Goal: Task Accomplishment & Management: Use online tool/utility

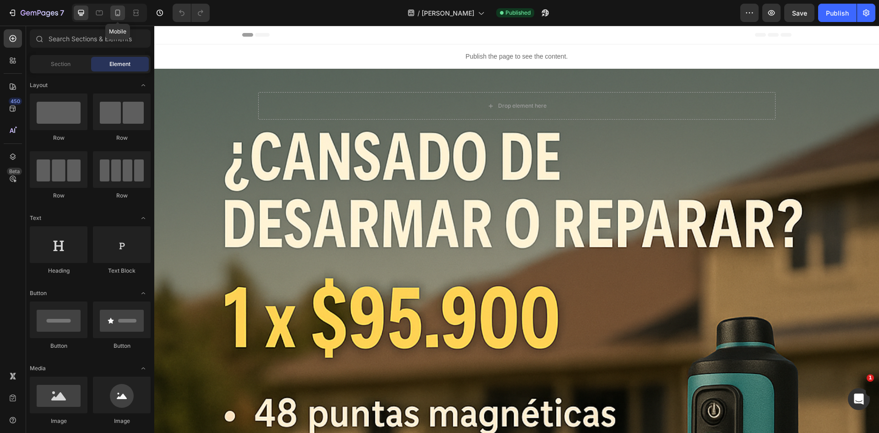
click at [113, 16] on div at bounding box center [117, 12] width 15 height 15
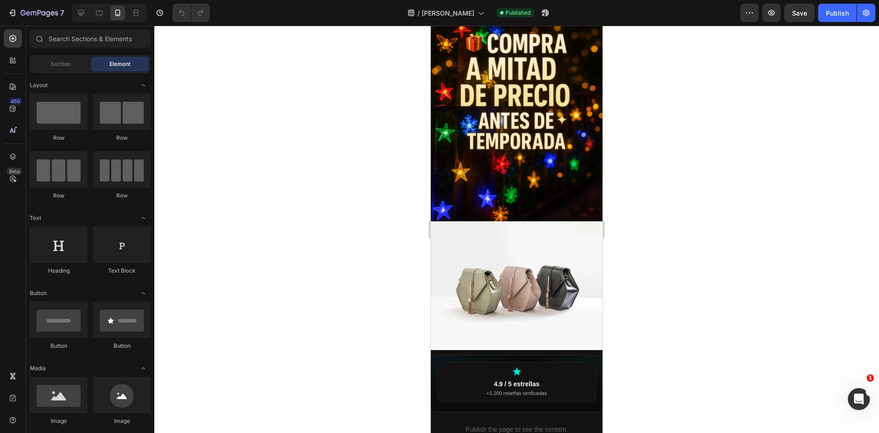
scroll to position [687, 0]
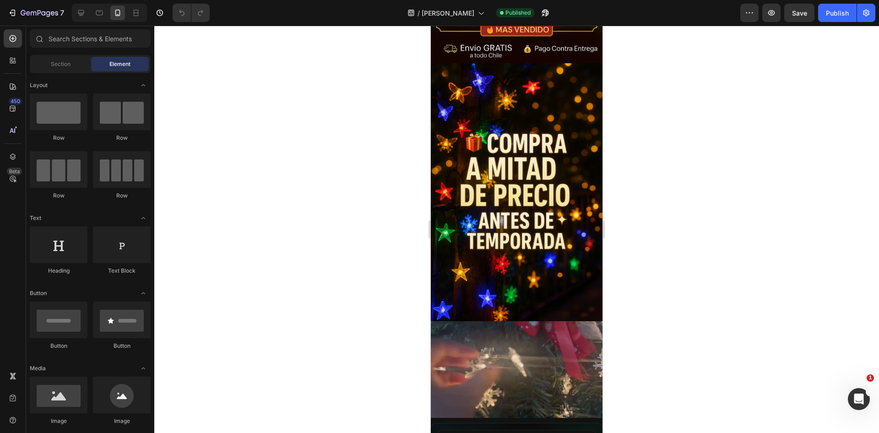
click at [511, 212] on img at bounding box center [517, 192] width 172 height 258
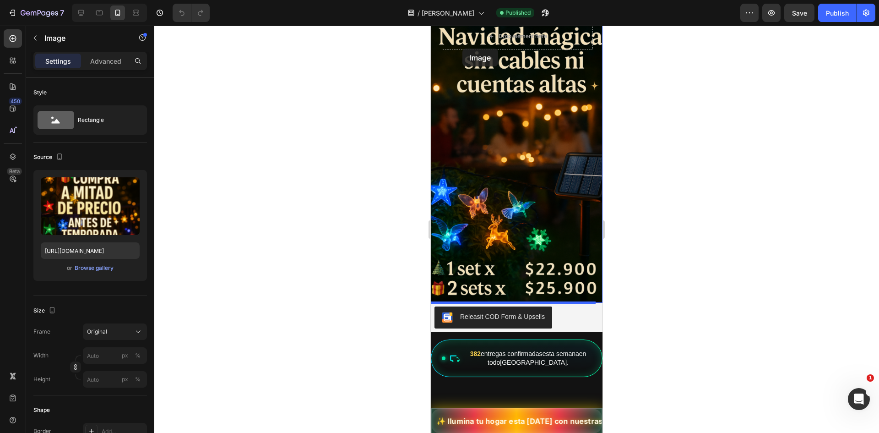
scroll to position [0, 0]
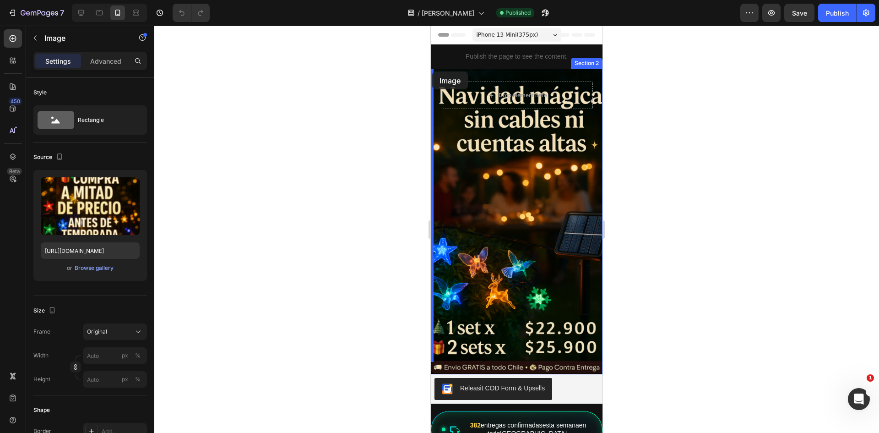
drag, startPoint x: 440, startPoint y: 202, endPoint x: 432, endPoint y: 71, distance: 131.2
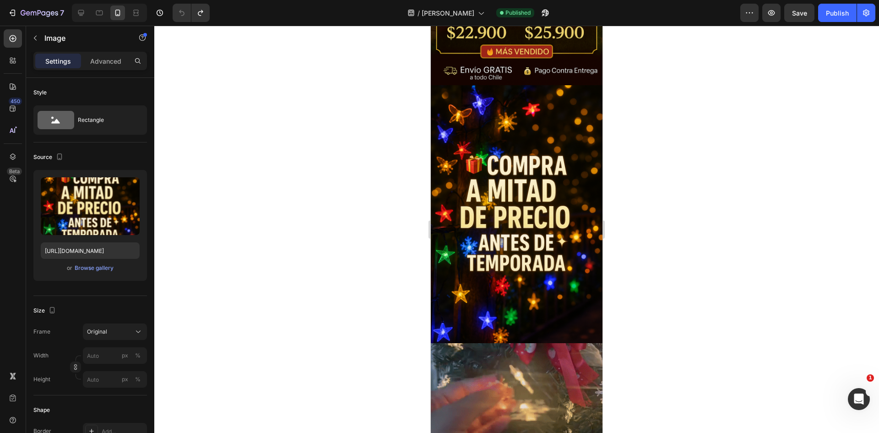
scroll to position [687, 0]
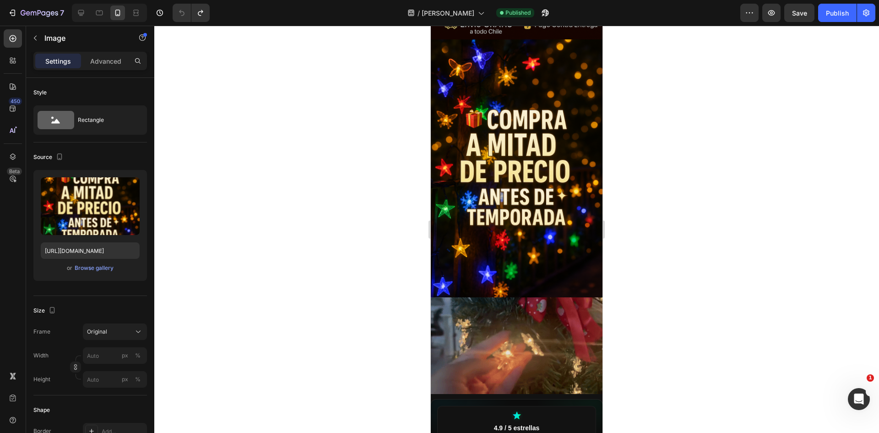
click at [478, 208] on img at bounding box center [517, 168] width 172 height 258
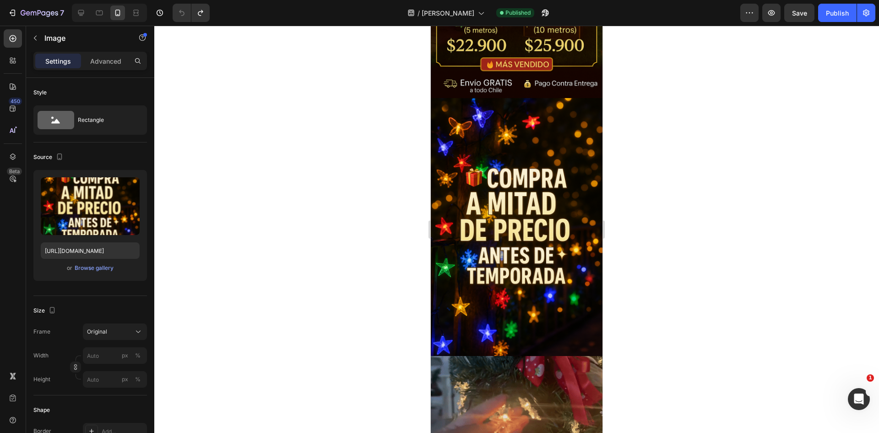
scroll to position [549, 0]
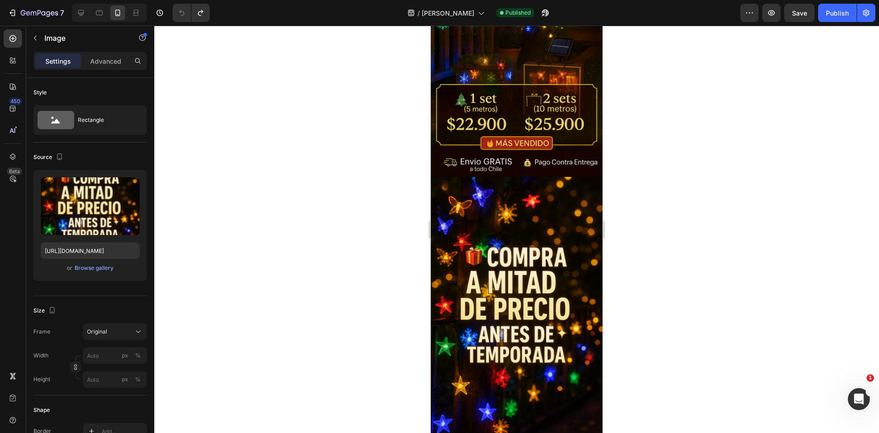
click at [442, 184] on img at bounding box center [517, 306] width 172 height 258
click at [519, 226] on img at bounding box center [517, 306] width 172 height 258
click at [564, 209] on img at bounding box center [517, 306] width 172 height 258
click at [540, 217] on img at bounding box center [517, 306] width 172 height 258
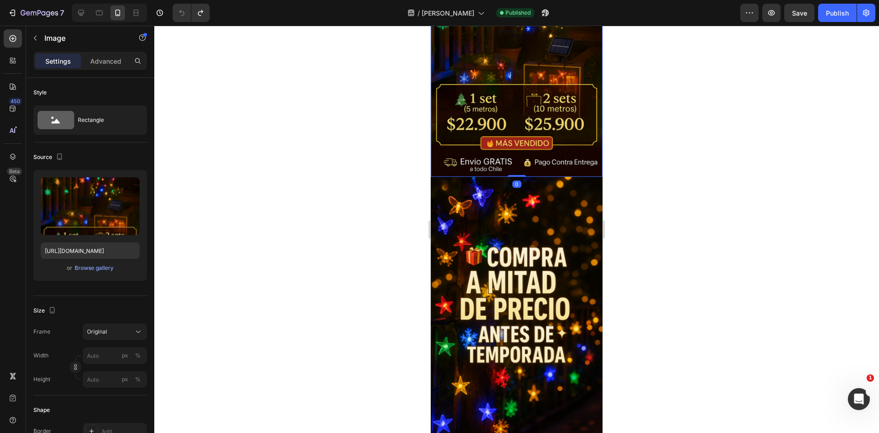
click at [538, 108] on img at bounding box center [517, 48] width 172 height 258
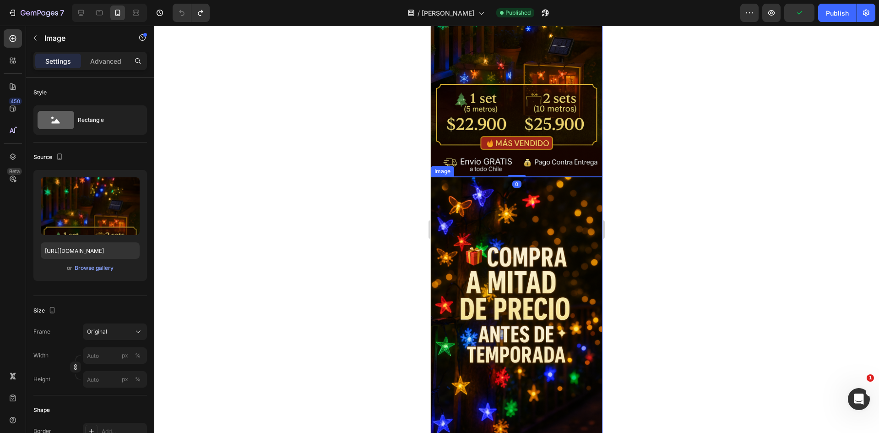
click at [525, 206] on img at bounding box center [517, 306] width 172 height 258
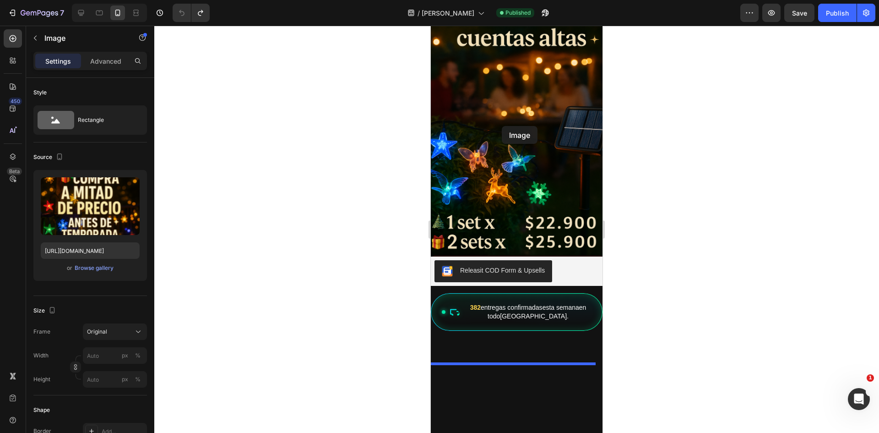
scroll to position [0, 0]
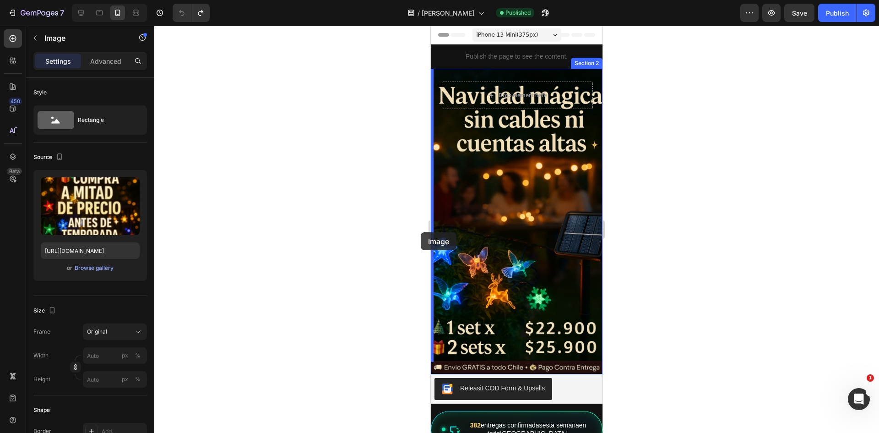
drag, startPoint x: 435, startPoint y: 159, endPoint x: 851, endPoint y: 258, distance: 427.7
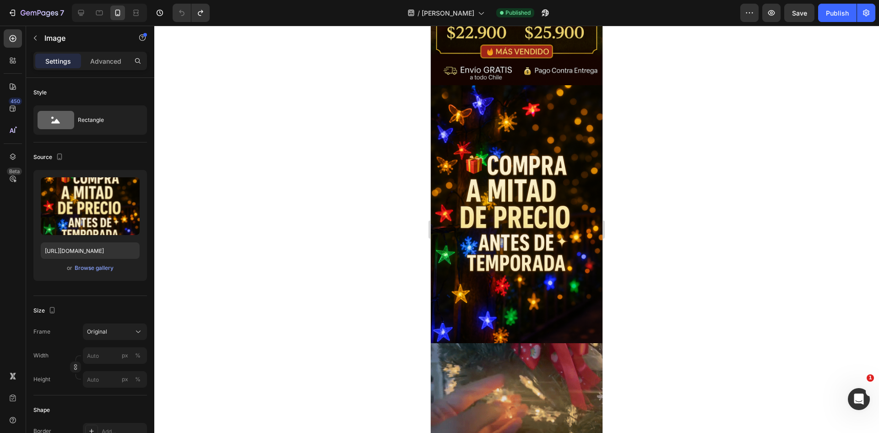
click at [511, 211] on img at bounding box center [517, 214] width 172 height 258
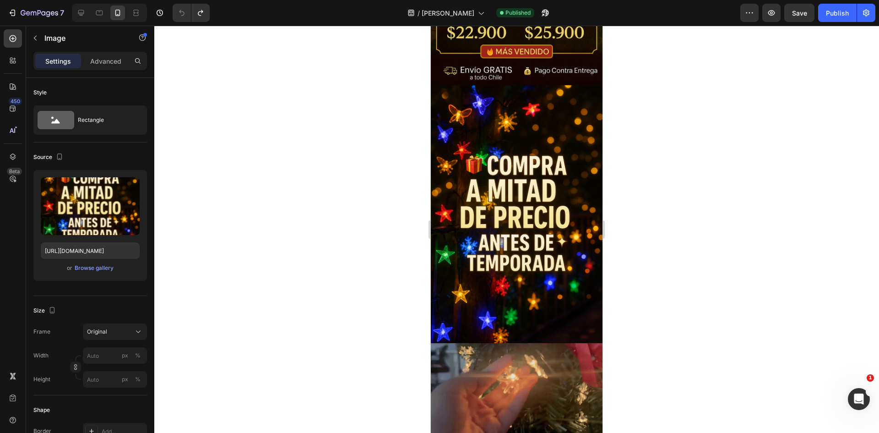
scroll to position [549, 0]
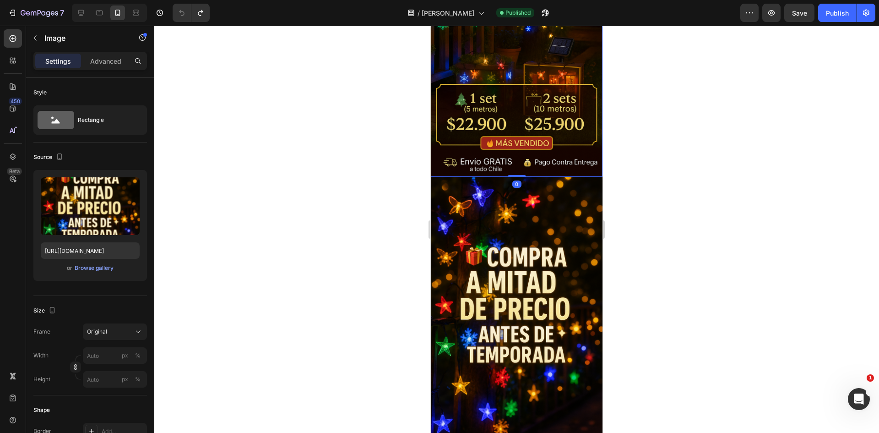
click at [564, 123] on img at bounding box center [517, 48] width 172 height 258
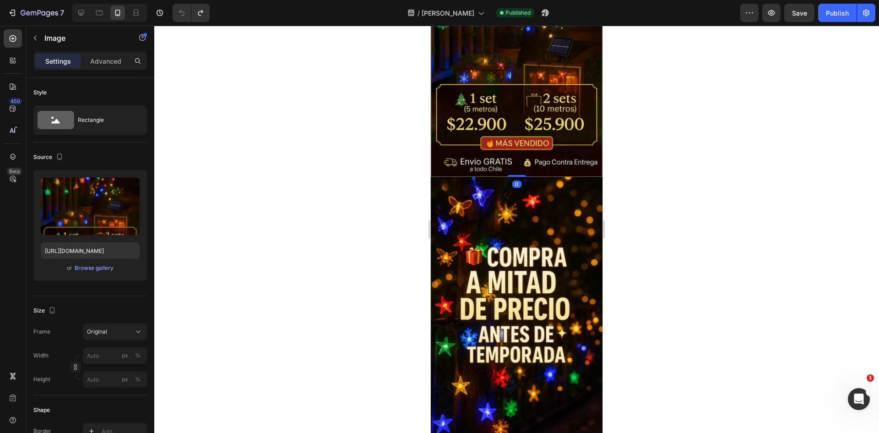
scroll to position [0, 2]
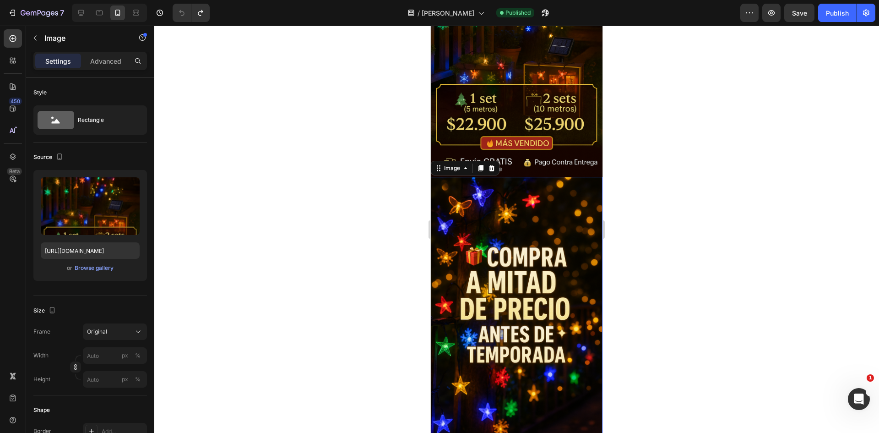
click at [499, 228] on img at bounding box center [517, 306] width 172 height 258
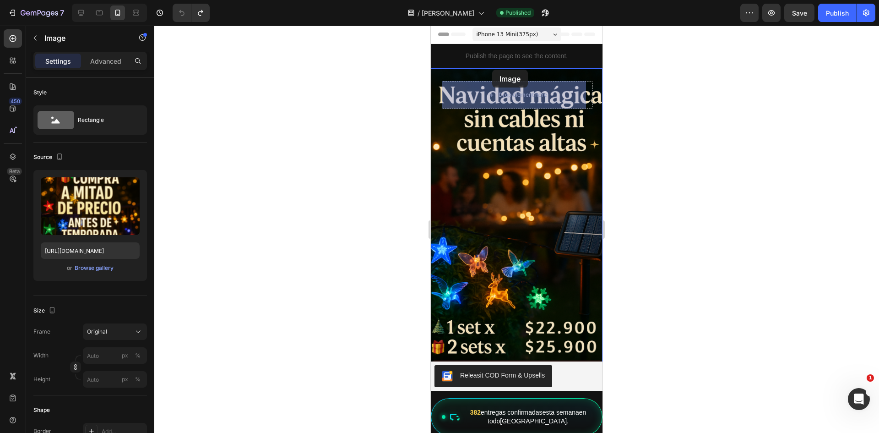
scroll to position [0, 0]
drag, startPoint x: 439, startPoint y: 160, endPoint x: 492, endPoint y: 70, distance: 105.3
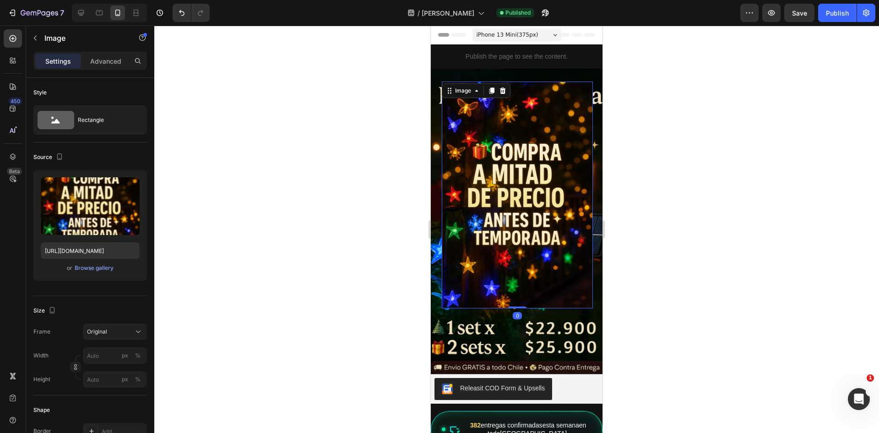
click at [656, 168] on div at bounding box center [516, 229] width 725 height 407
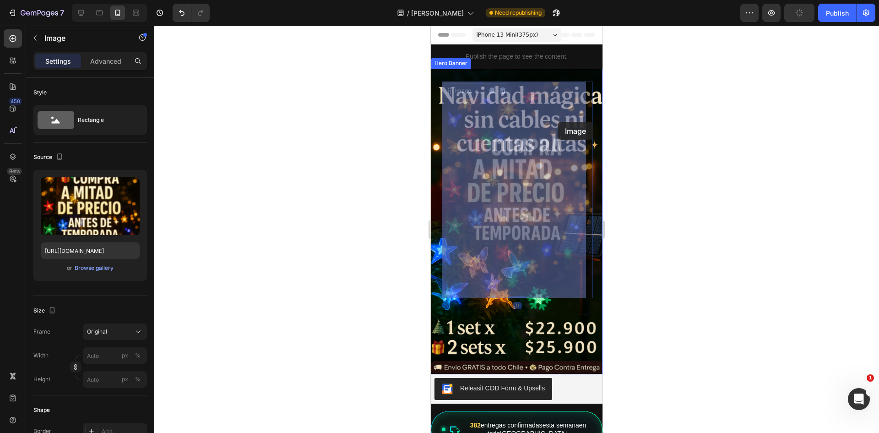
drag, startPoint x: 564, startPoint y: 221, endPoint x: 559, endPoint y: 134, distance: 87.1
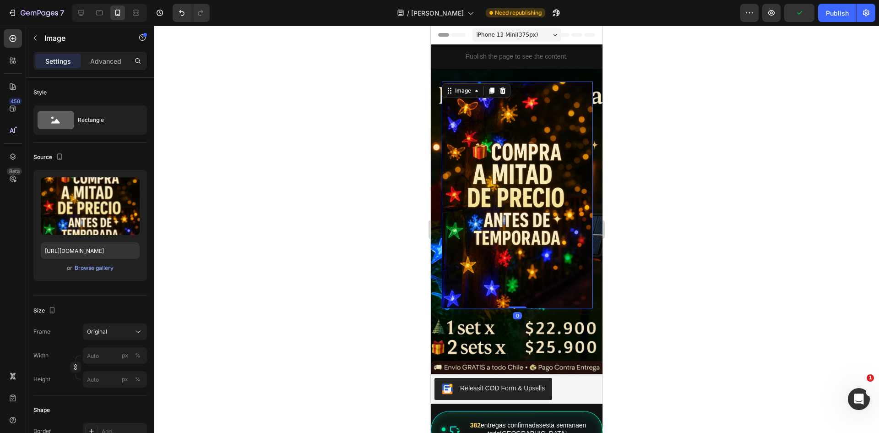
click at [698, 196] on div at bounding box center [516, 229] width 725 height 407
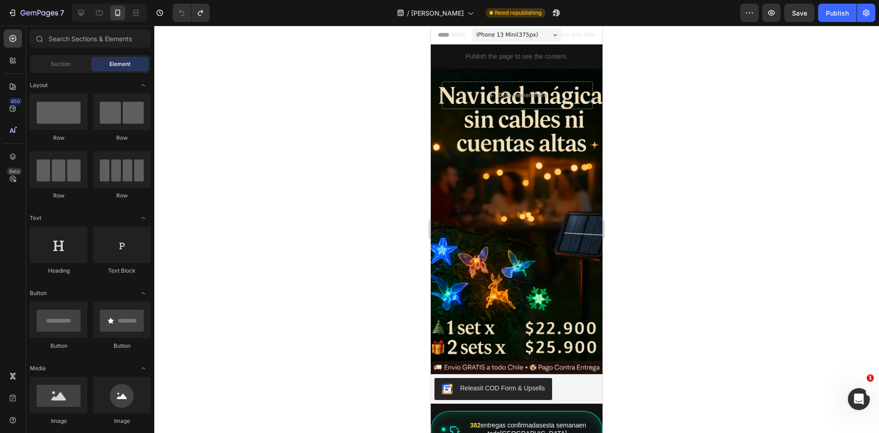
click at [524, 164] on div "Background Image" at bounding box center [517, 221] width 172 height 305
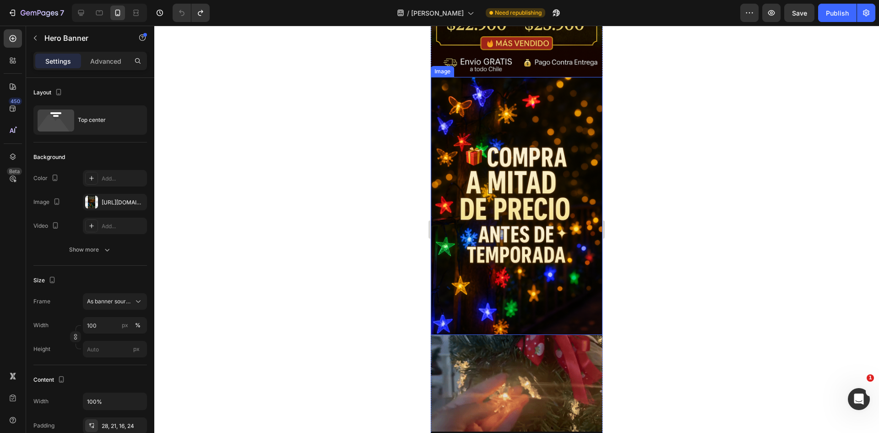
scroll to position [595, 0]
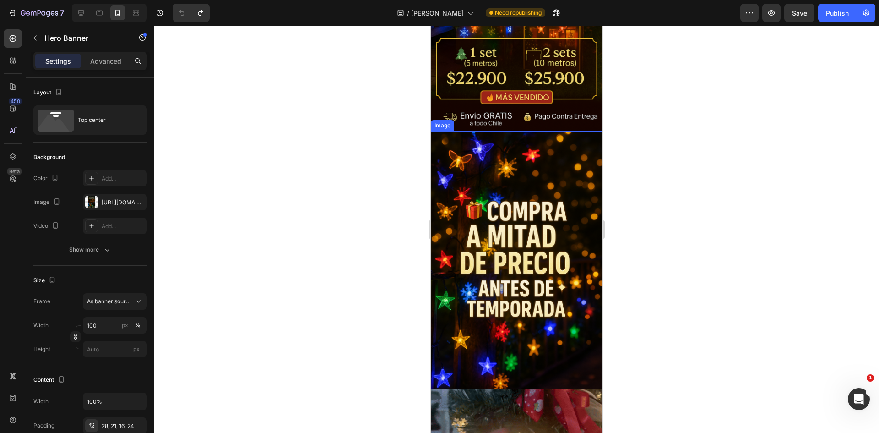
click at [491, 226] on img at bounding box center [517, 260] width 172 height 258
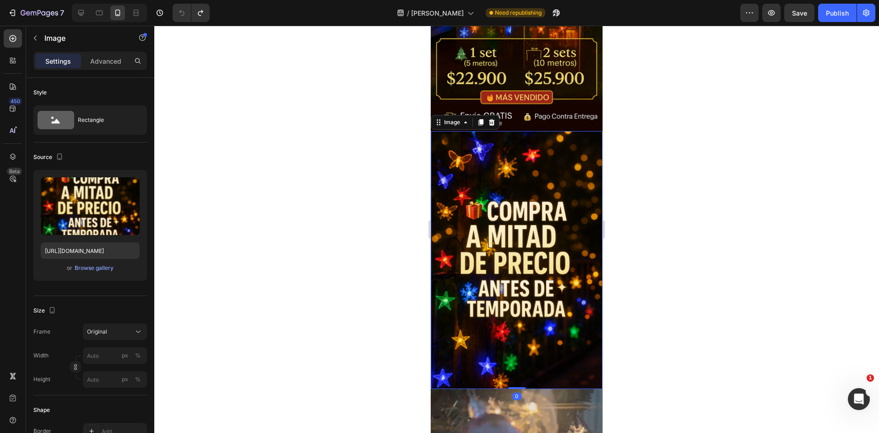
scroll to position [0, 2]
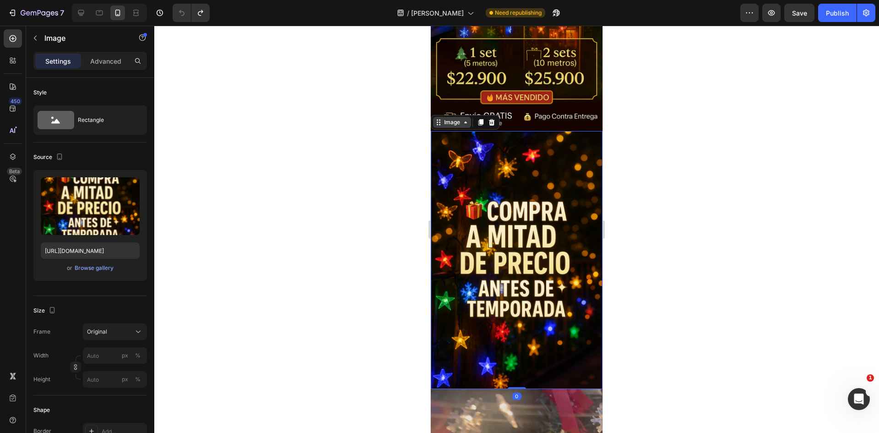
click at [466, 117] on div "Image" at bounding box center [452, 122] width 38 height 11
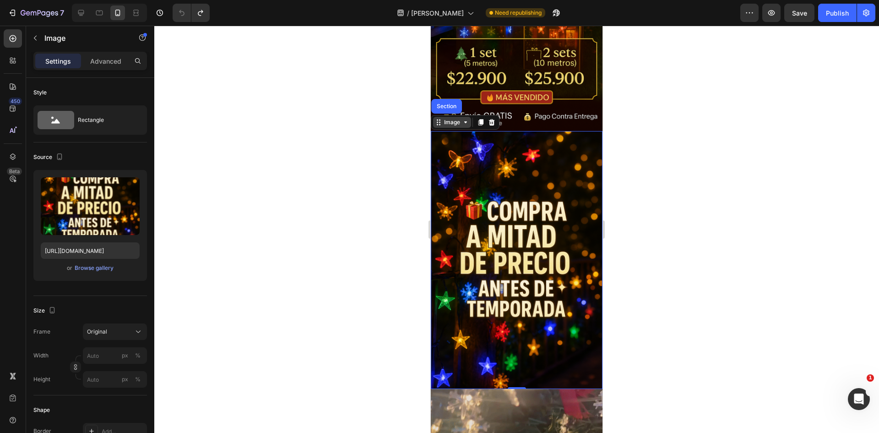
click at [466, 117] on div "Image" at bounding box center [452, 122] width 38 height 11
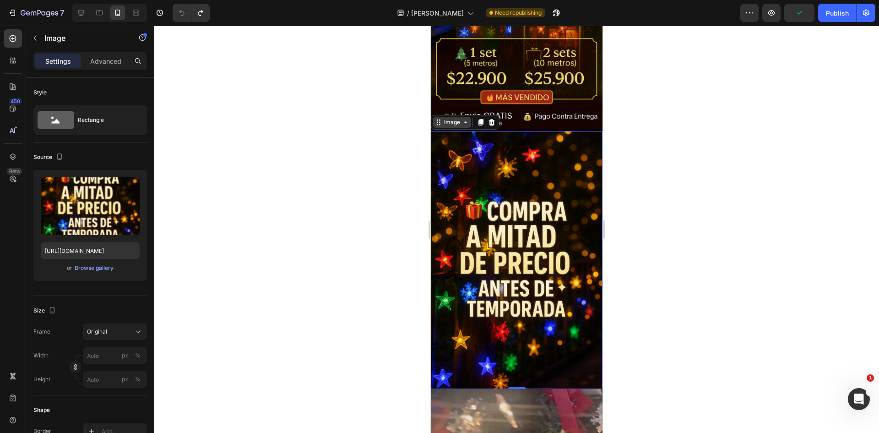
click at [466, 117] on div "Image" at bounding box center [452, 122] width 38 height 11
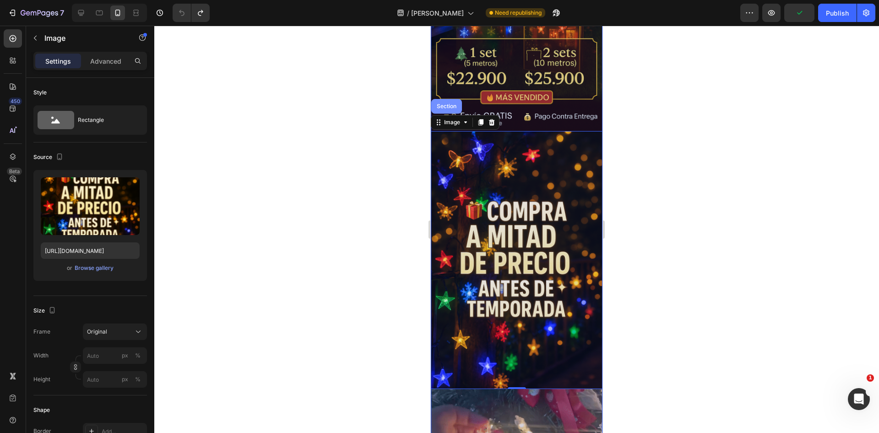
click at [450, 104] on div "Section" at bounding box center [446, 106] width 31 height 15
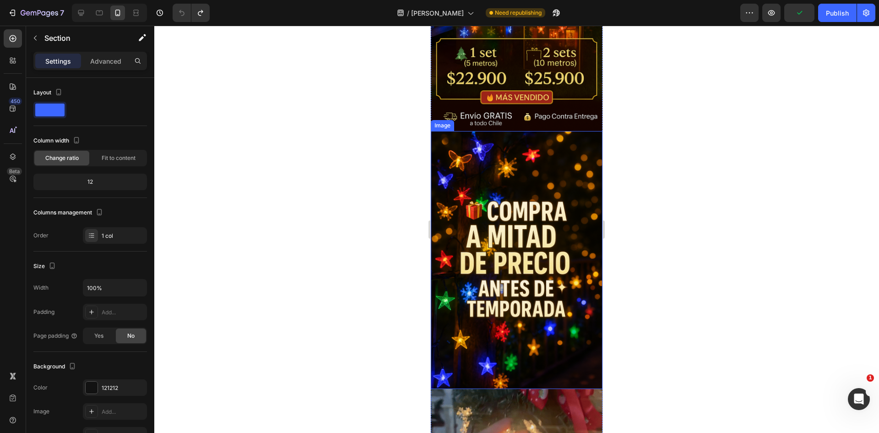
click at [465, 143] on img at bounding box center [517, 260] width 172 height 258
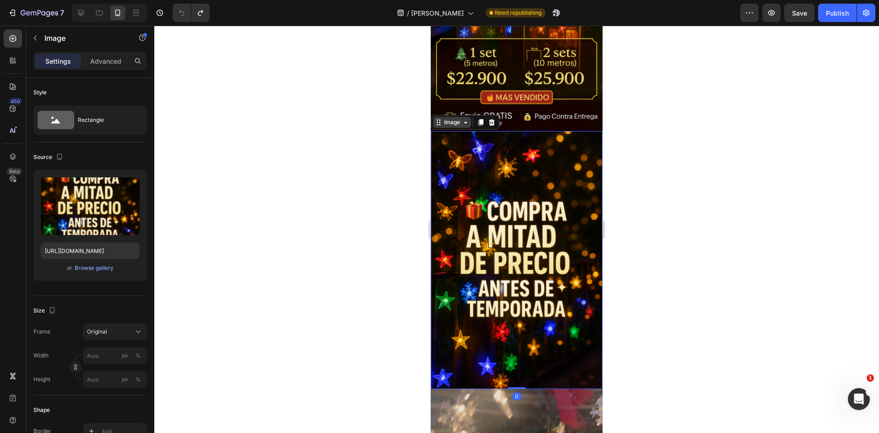
click at [453, 118] on div "Image" at bounding box center [452, 122] width 20 height 8
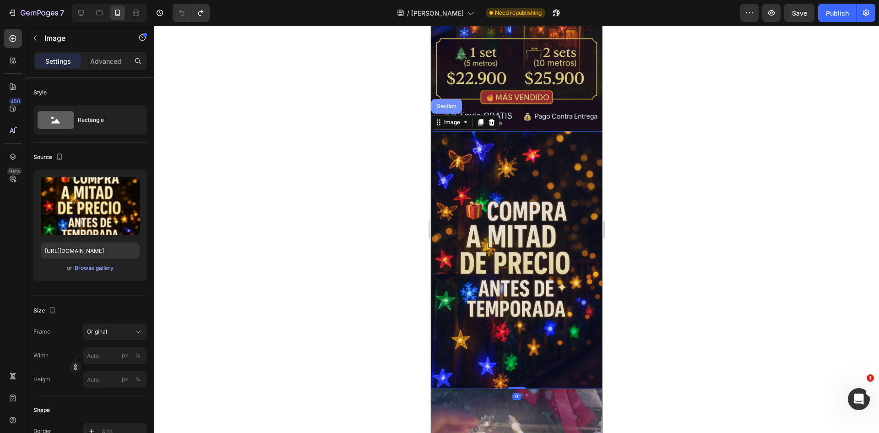
click at [448, 100] on div "Section" at bounding box center [446, 106] width 31 height 15
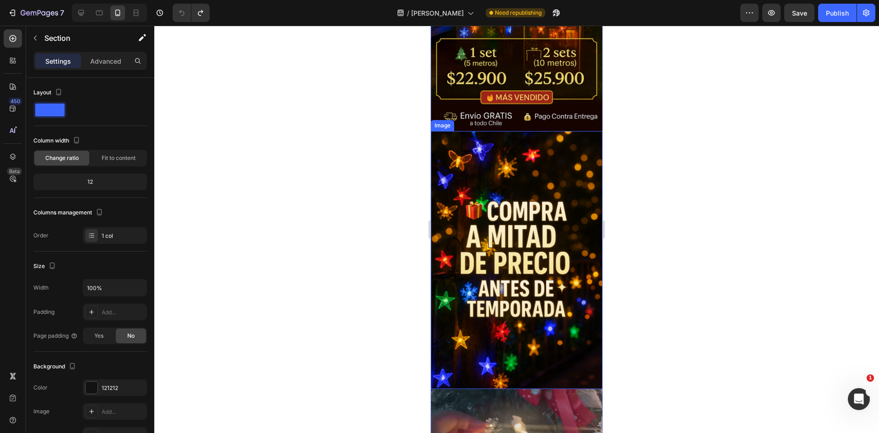
click at [466, 163] on img at bounding box center [517, 260] width 172 height 258
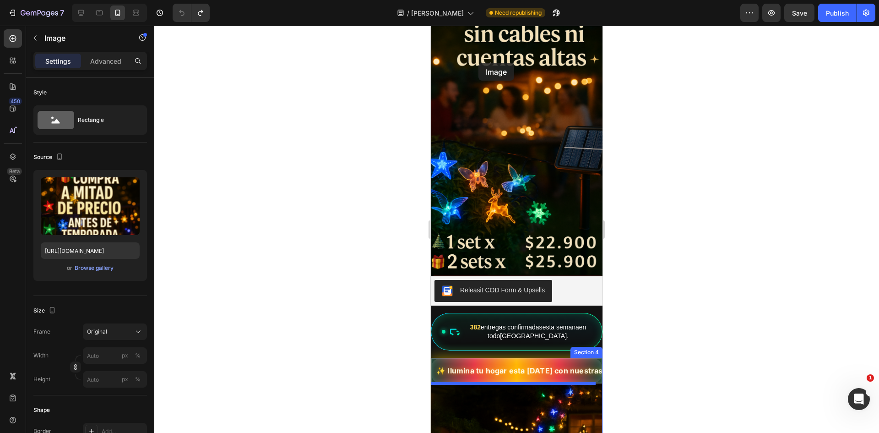
scroll to position [0, 0]
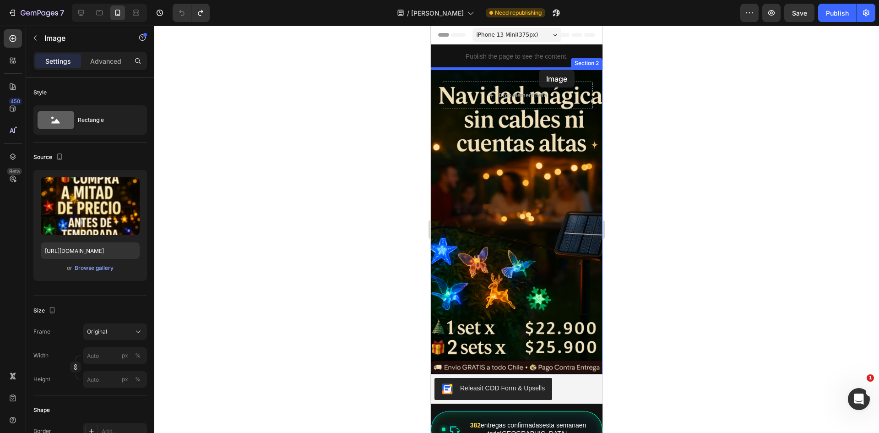
drag, startPoint x: 436, startPoint y: 203, endPoint x: 539, endPoint y: 70, distance: 168.5
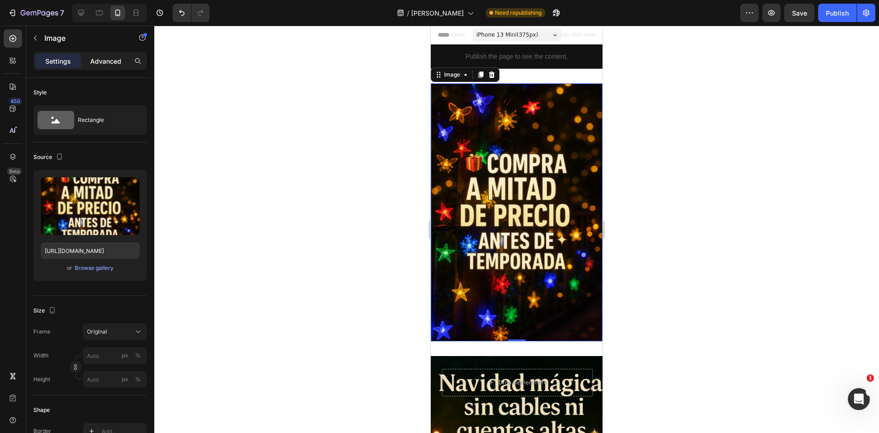
click at [99, 58] on p "Advanced" at bounding box center [105, 61] width 31 height 10
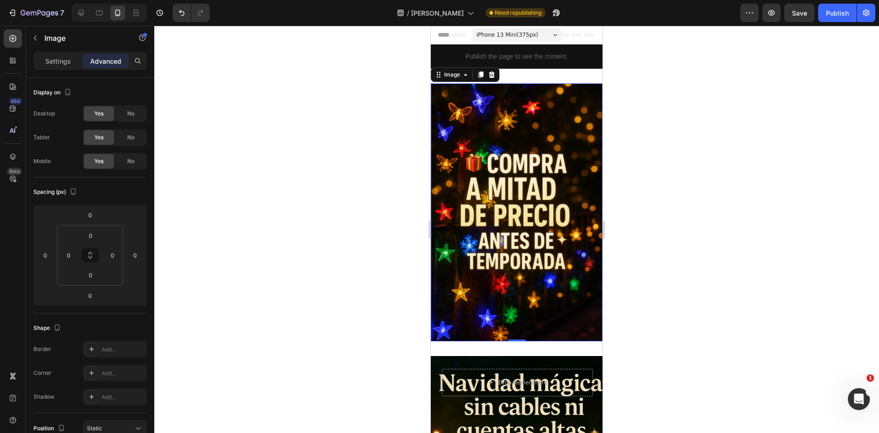
click at [388, 222] on div at bounding box center [516, 229] width 725 height 407
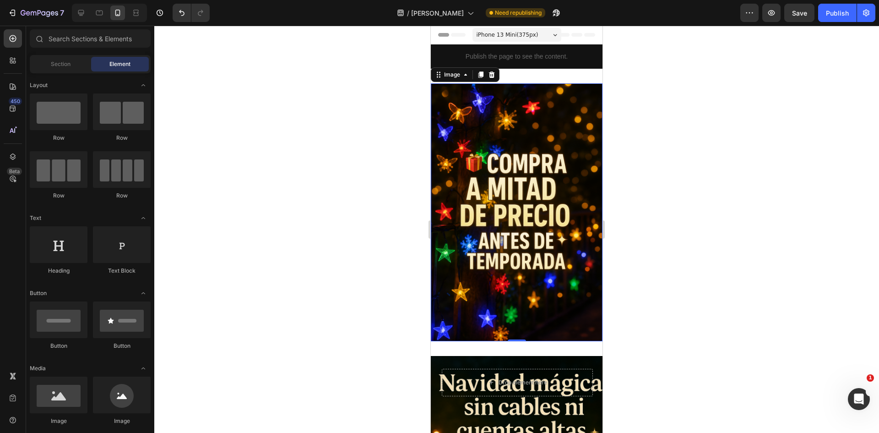
click at [481, 185] on img at bounding box center [517, 212] width 172 height 258
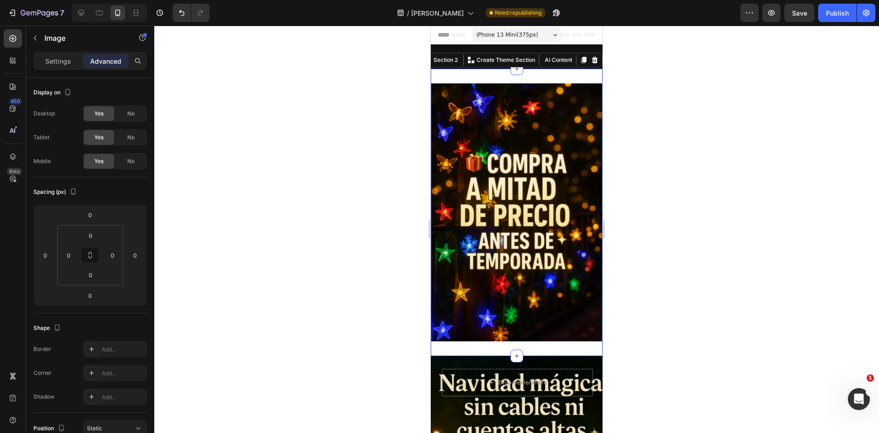
click at [535, 76] on div "Image Section 2 You can create reusable sections Create Theme Section AI Conten…" at bounding box center [517, 212] width 172 height 287
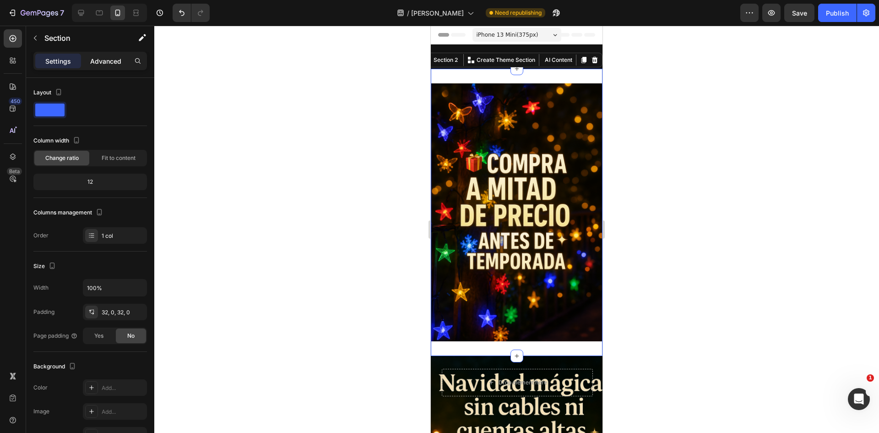
click at [103, 64] on p "Advanced" at bounding box center [105, 61] width 31 height 10
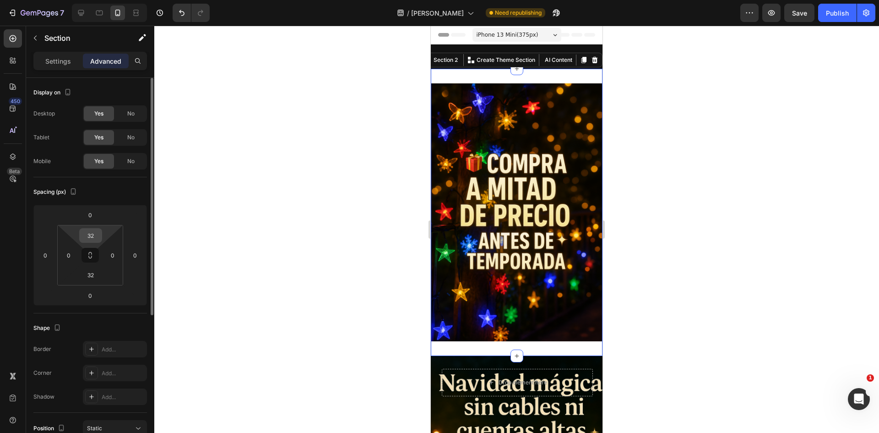
click at [89, 240] on input "32" at bounding box center [90, 235] width 18 height 14
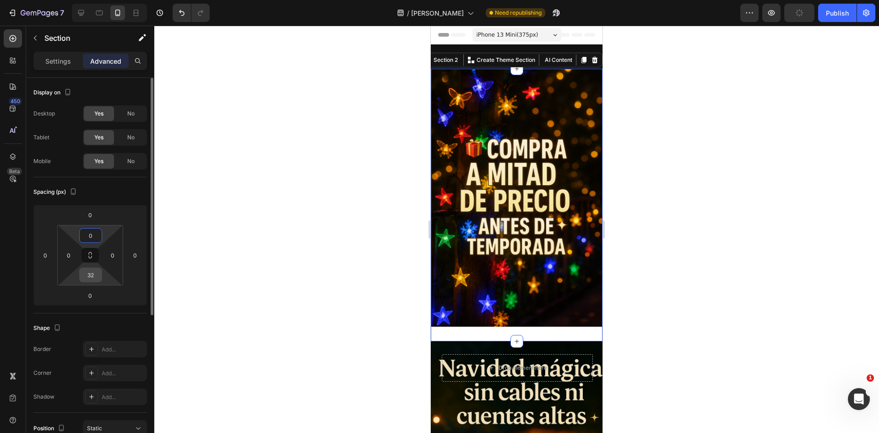
type input "0"
click at [87, 277] on input "32" at bounding box center [90, 275] width 18 height 14
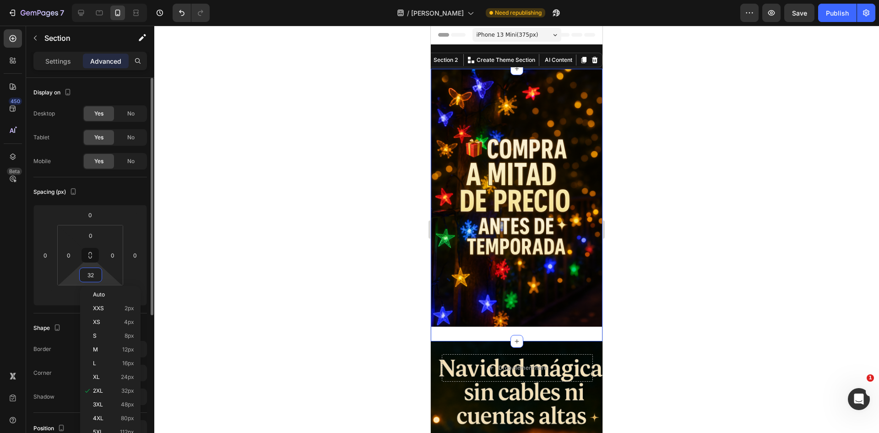
type input "0"
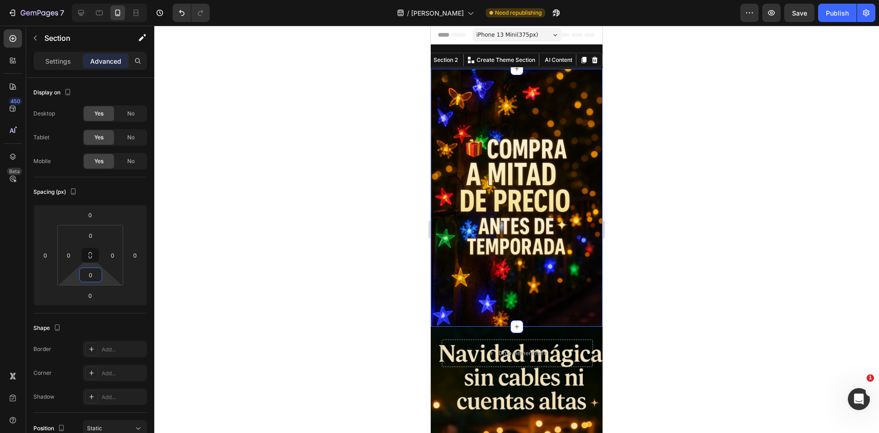
click at [650, 261] on div at bounding box center [516, 229] width 725 height 407
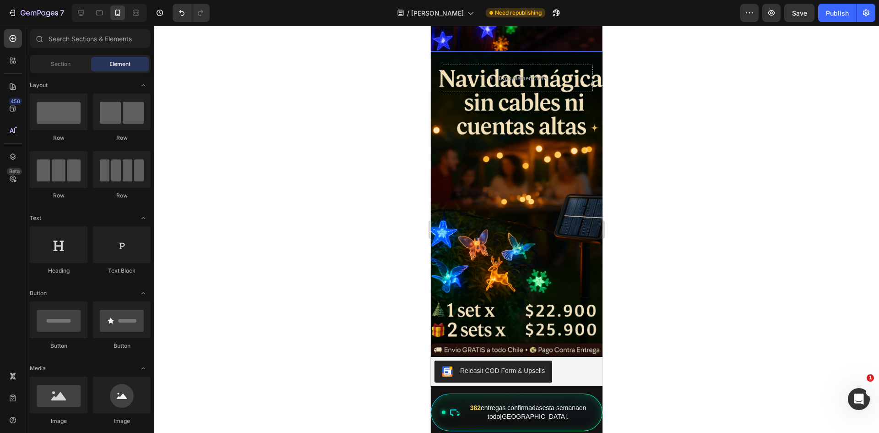
scroll to position [0, 2]
click at [683, 169] on div at bounding box center [516, 229] width 725 height 407
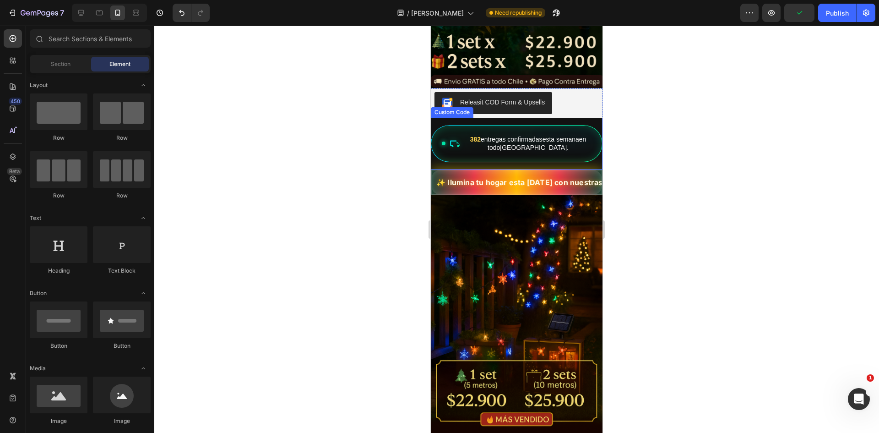
scroll to position [549, 0]
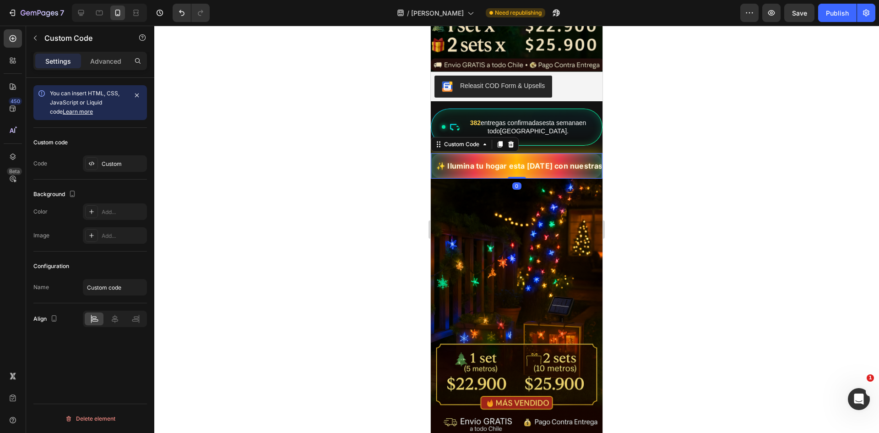
click at [562, 161] on div "✨ Ilumina tu hogar esta [DATE] con nuestras luces LED mágicas 🎄" at bounding box center [517, 166] width 172 height 26
click at [117, 159] on div "Custom" at bounding box center [115, 163] width 64 height 16
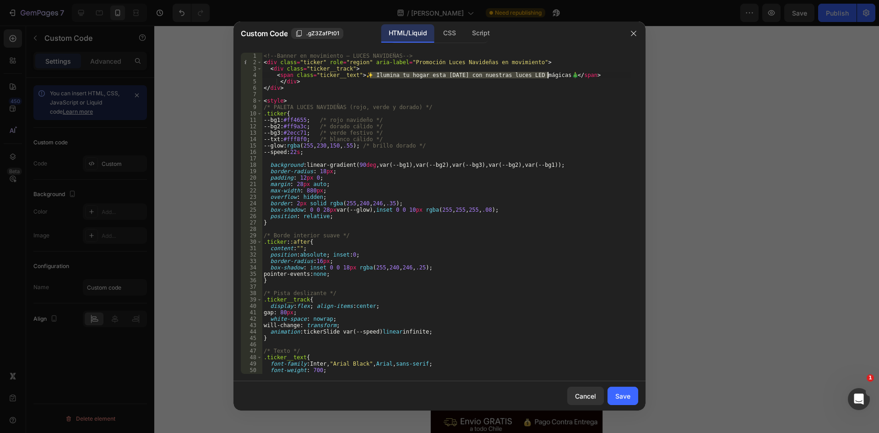
drag, startPoint x: 368, startPoint y: 74, endPoint x: 548, endPoint y: 77, distance: 180.4
click at [548, 77] on div "<!-- Banner en movimiento – LUCES NAVIDEÑAS --> < div class = "ticker" role = "…" at bounding box center [446, 220] width 369 height 334
type textarea "<span class="ticker__text">✨ 200 COMPRAS DIARIAS ! POCAS UNIDADES /span>"
click at [622, 395] on div "Save" at bounding box center [622, 396] width 15 height 10
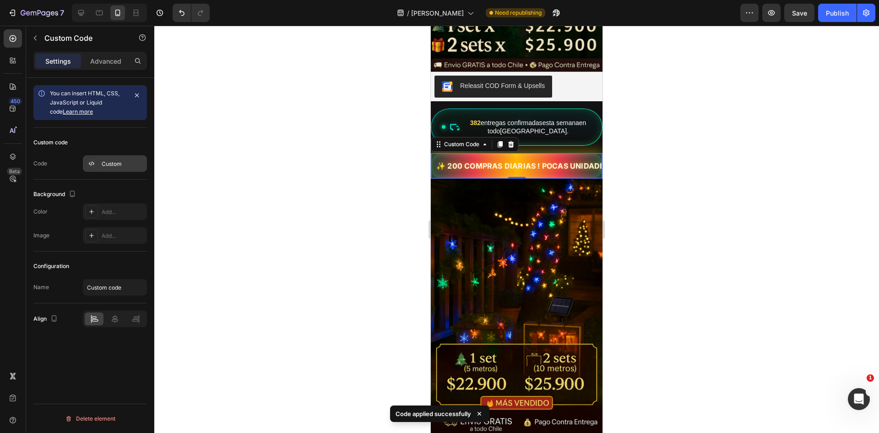
click at [113, 163] on div "Custom" at bounding box center [123, 164] width 43 height 8
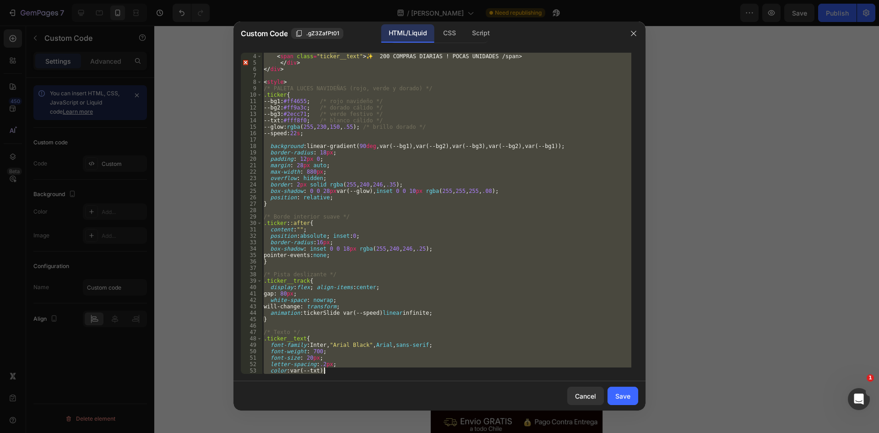
scroll to position [185, 0]
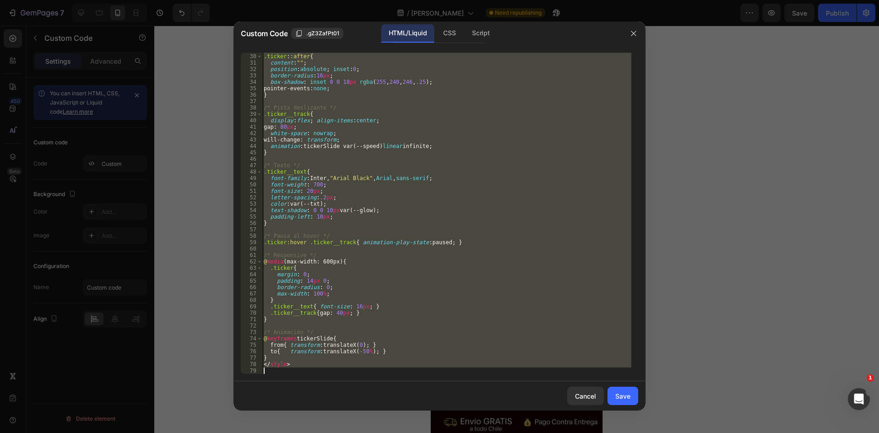
drag, startPoint x: 263, startPoint y: 62, endPoint x: 541, endPoint y: 454, distance: 480.5
click at [541, 0] on html "7 Version history / Luces Navideñas Need republishing Preview Save Publish 450 …" at bounding box center [439, 0] width 879 height 0
type textarea "</style>"
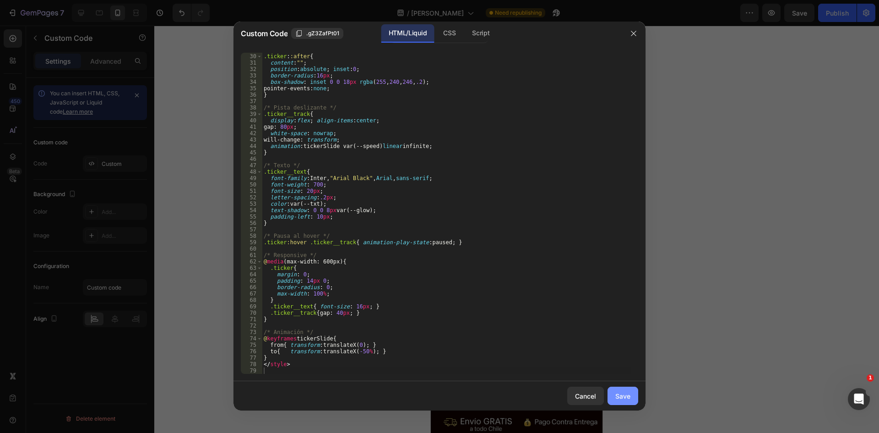
click at [617, 396] on div "Save" at bounding box center [622, 396] width 15 height 10
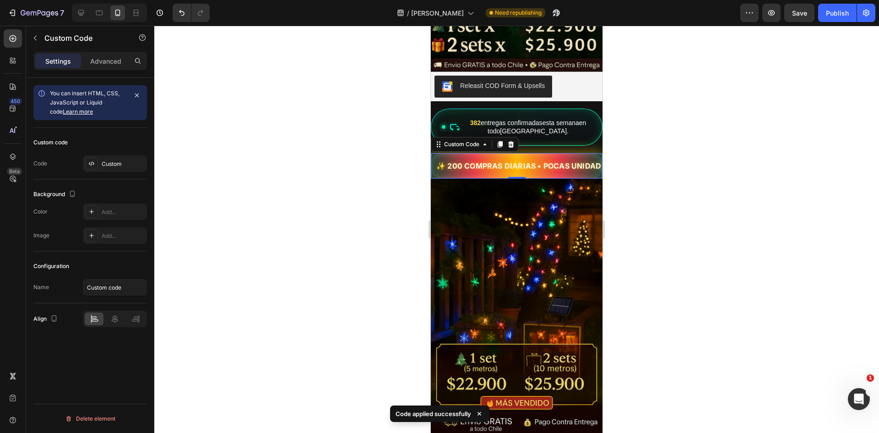
click at [646, 187] on div at bounding box center [516, 229] width 725 height 407
click at [548, 160] on span "✨ 200 COMPRAS DIARIAS • POCAS UNIDADES ✨" at bounding box center [516, 165] width 170 height 11
click at [107, 156] on div "Custom" at bounding box center [115, 163] width 64 height 16
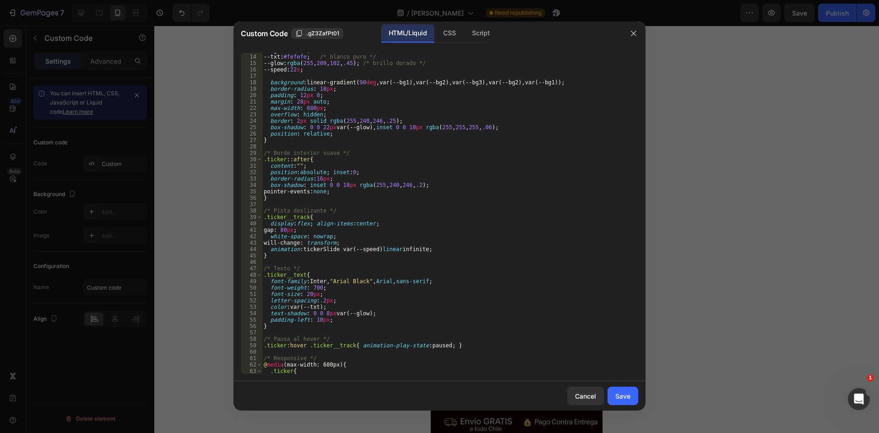
scroll to position [0, 0]
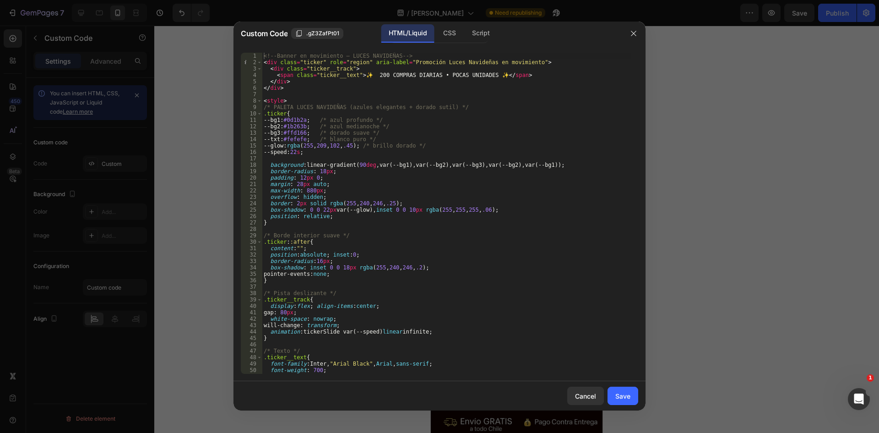
click at [715, 116] on div at bounding box center [439, 216] width 879 height 433
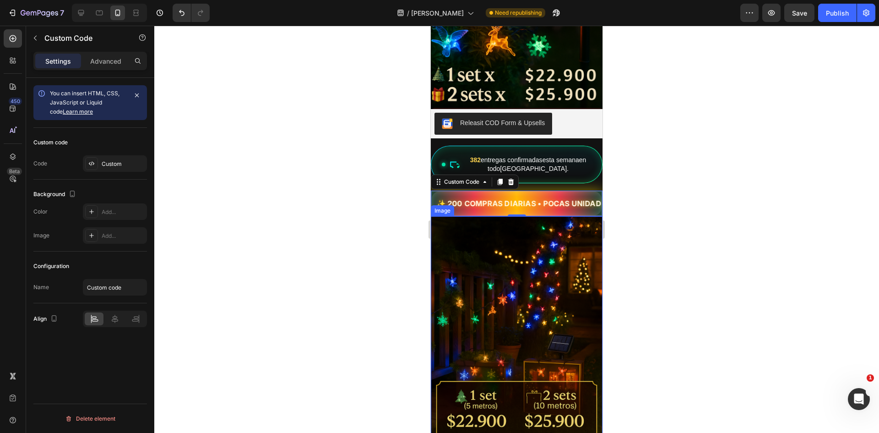
scroll to position [458, 0]
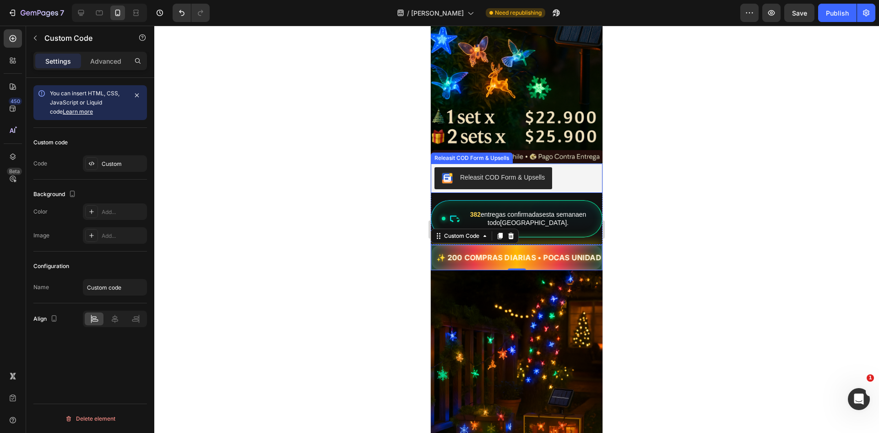
click at [582, 174] on div "Releasit COD Form & Upsells" at bounding box center [516, 178] width 164 height 22
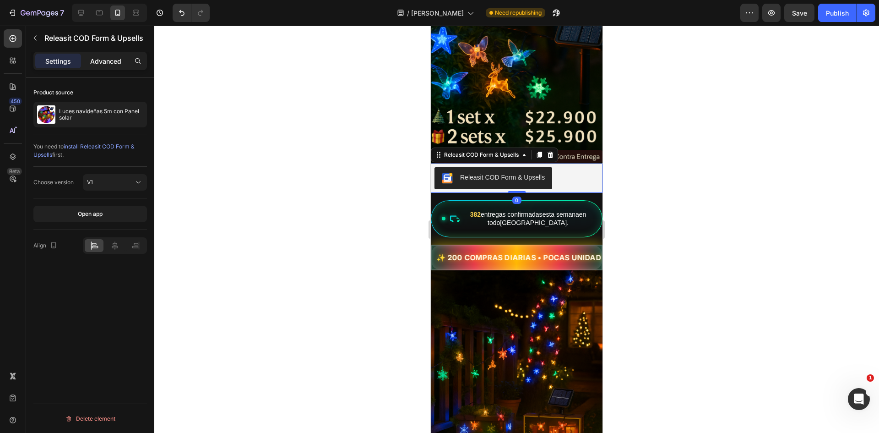
click at [114, 62] on p "Advanced" at bounding box center [105, 61] width 31 height 10
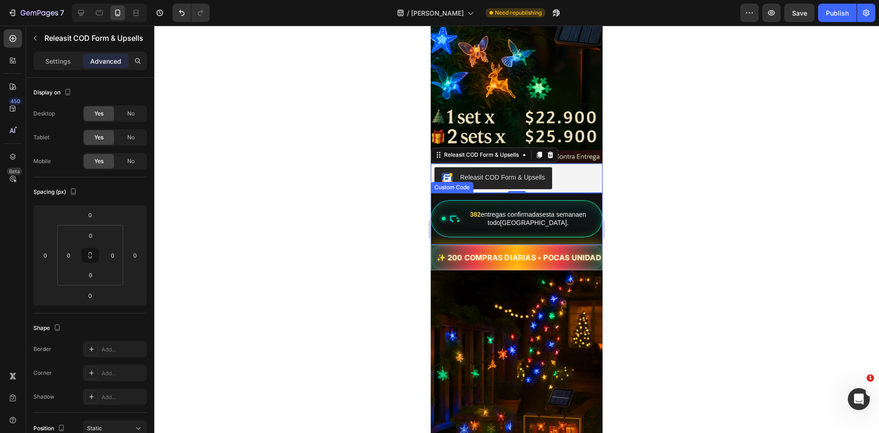
click at [556, 212] on div "382 entregas confirmadas esta semana en todo [GEOGRAPHIC_DATA] ." at bounding box center [517, 219] width 172 height 38
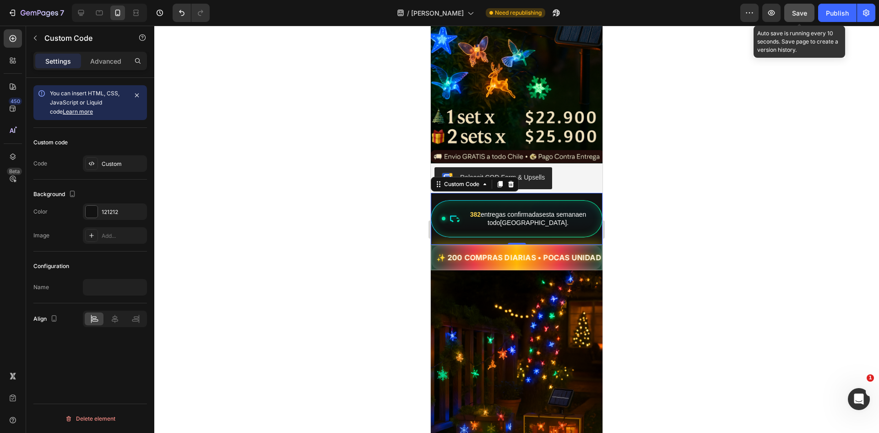
click at [803, 19] on button "Save" at bounding box center [799, 13] width 30 height 18
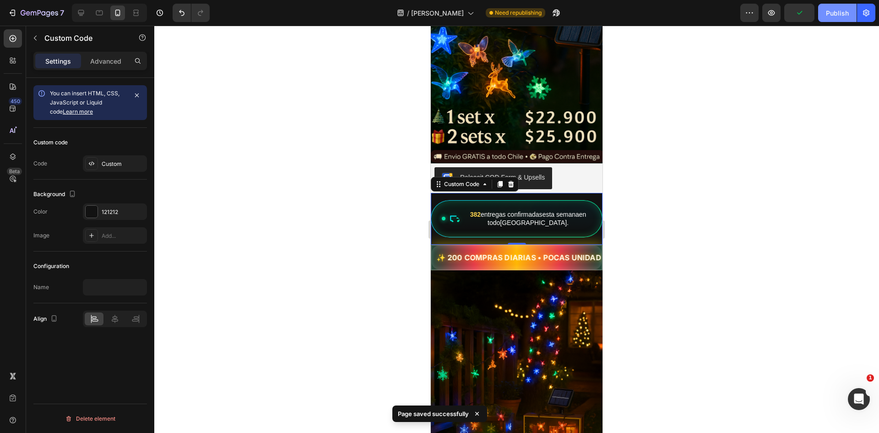
click at [839, 18] on button "Publish" at bounding box center [837, 13] width 38 height 18
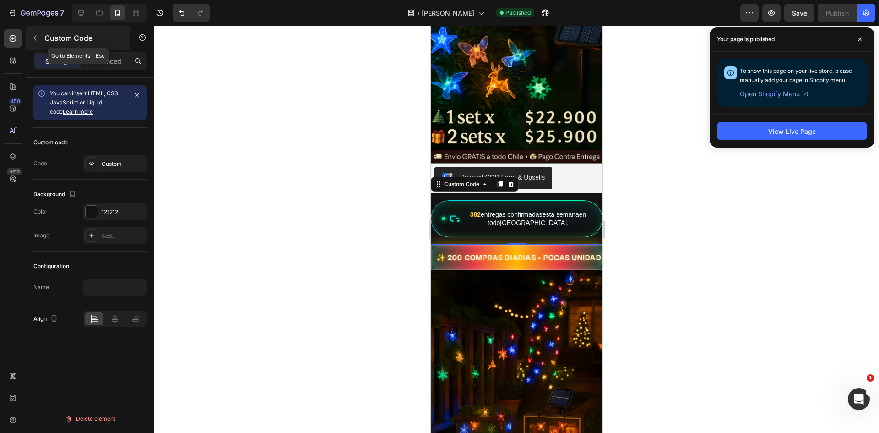
click at [37, 39] on icon "button" at bounding box center [35, 37] width 7 height 7
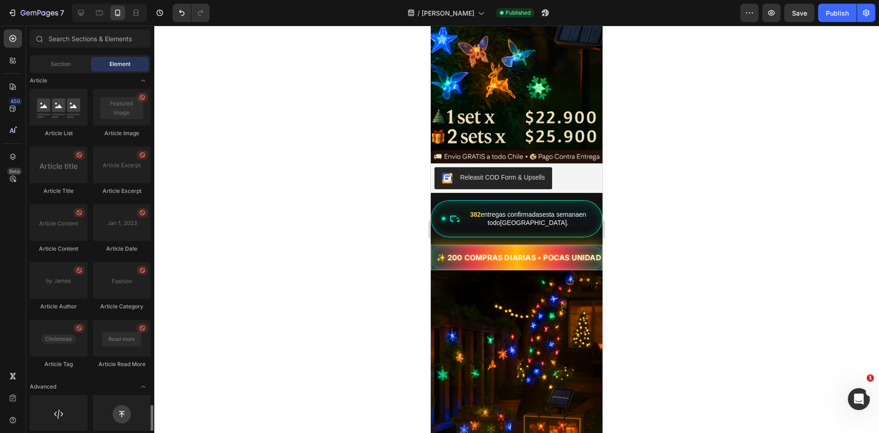
scroll to position [2356, 0]
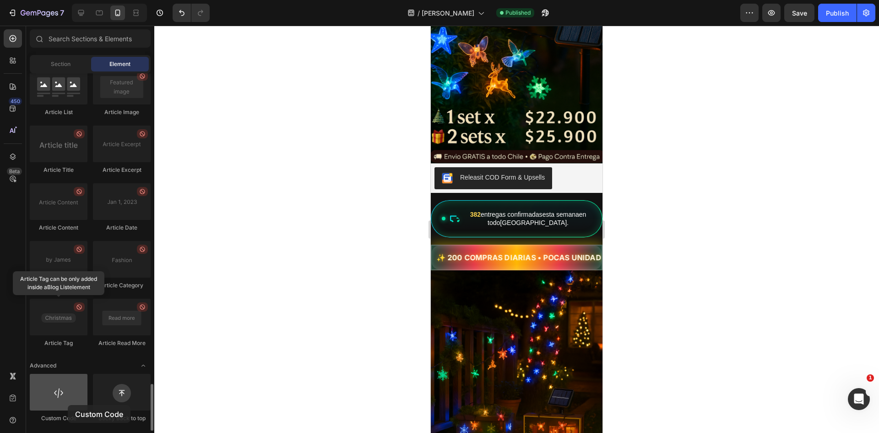
click at [68, 405] on div at bounding box center [59, 392] width 58 height 37
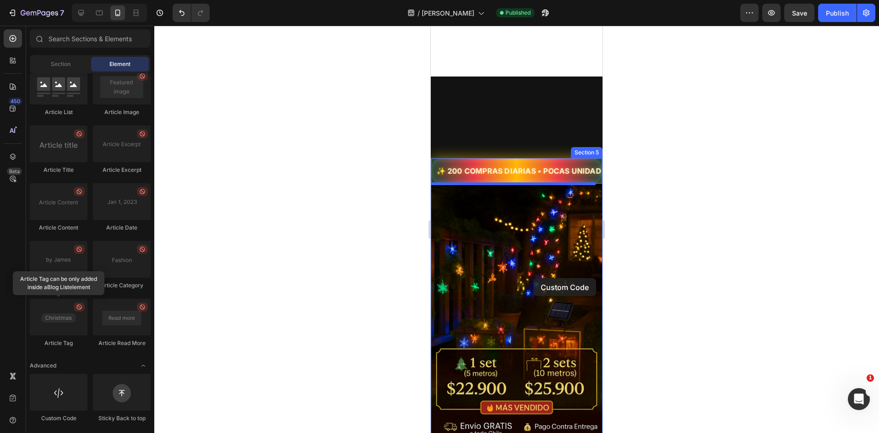
scroll to position [687, 0]
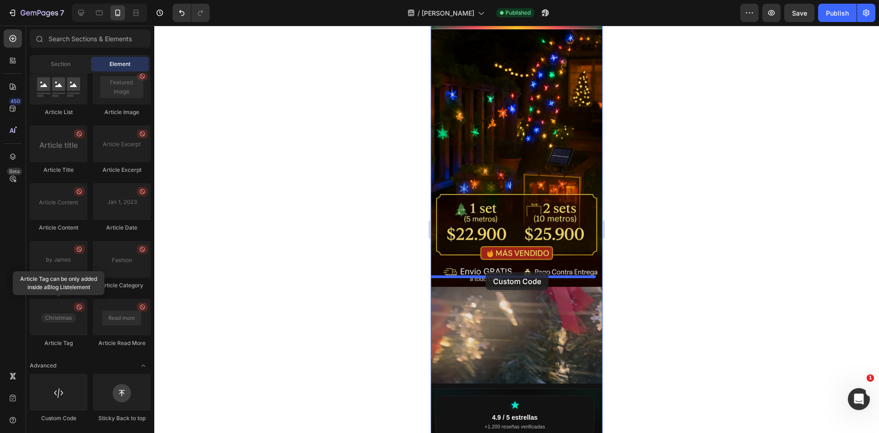
drag, startPoint x: 493, startPoint y: 421, endPoint x: 486, endPoint y: 272, distance: 149.4
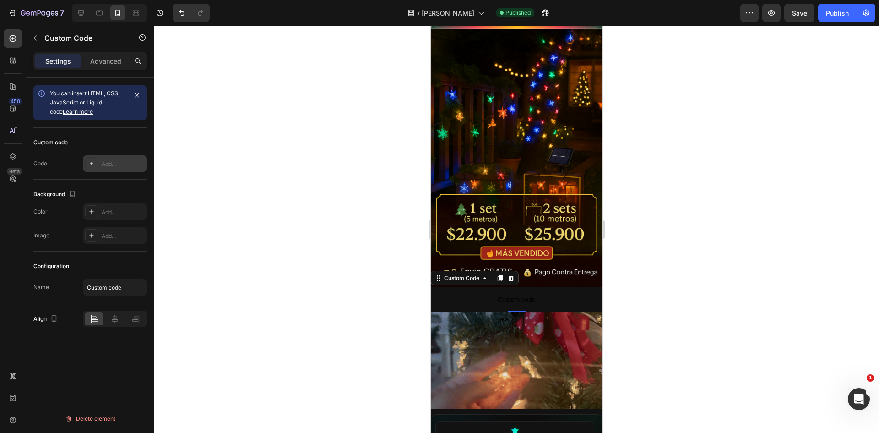
click at [106, 167] on div "Add..." at bounding box center [123, 164] width 43 height 8
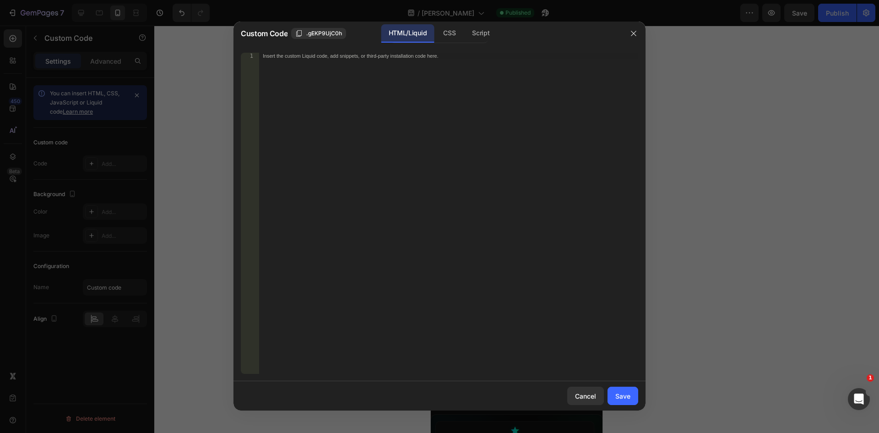
click at [321, 69] on div "Insert the custom Liquid code, add snippets, or third-party installation code h…" at bounding box center [448, 220] width 379 height 334
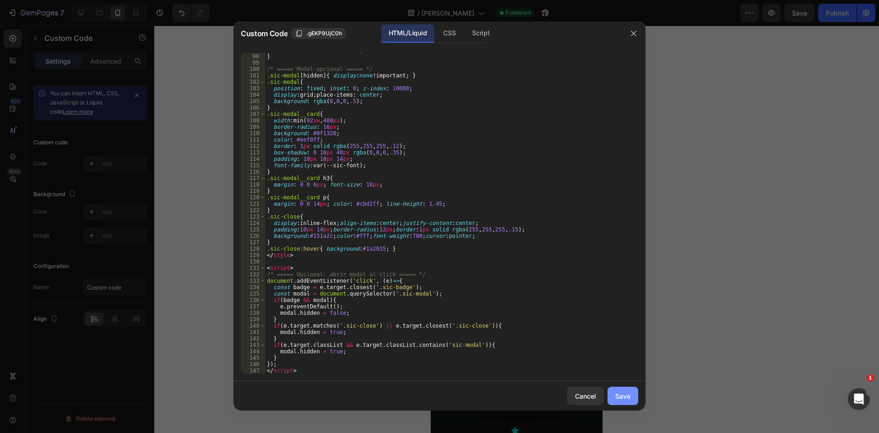
click at [628, 402] on button "Save" at bounding box center [622, 395] width 31 height 18
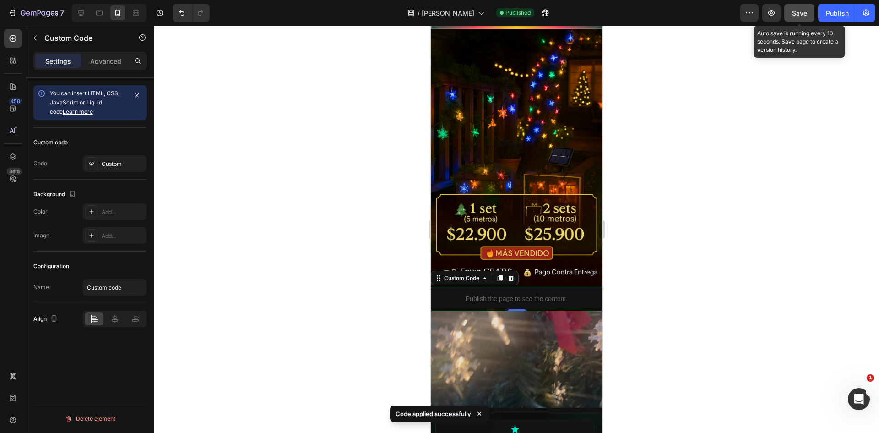
click at [808, 7] on button "Save" at bounding box center [799, 13] width 30 height 18
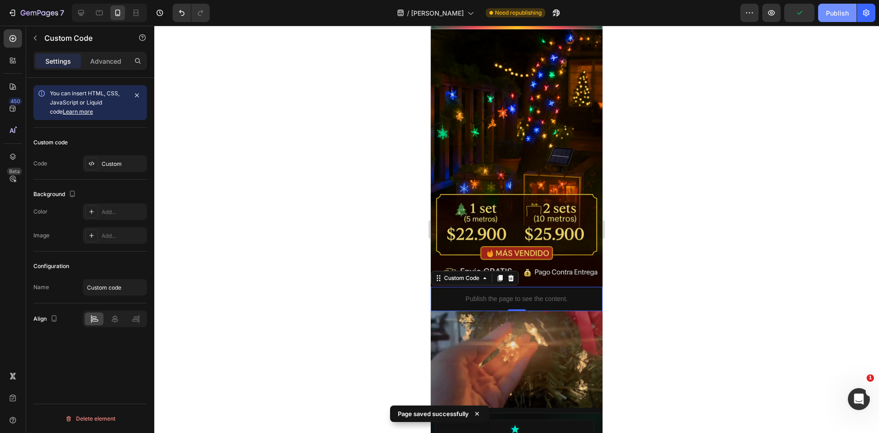
click at [834, 14] on div "Publish" at bounding box center [837, 13] width 23 height 10
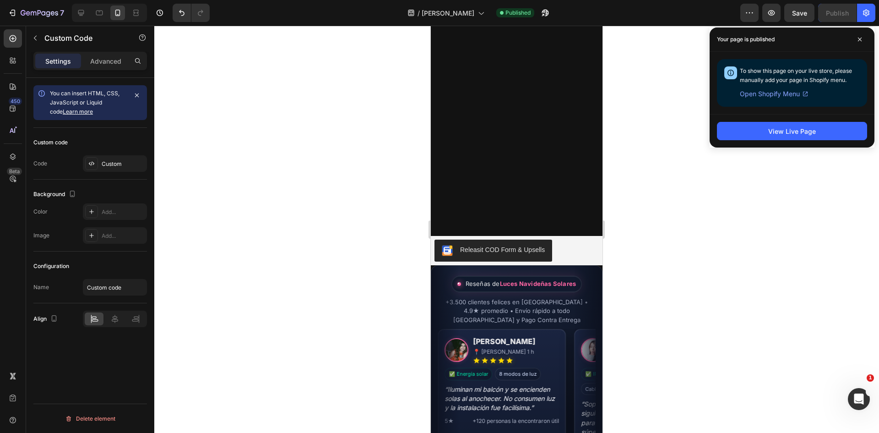
scroll to position [1740, 0]
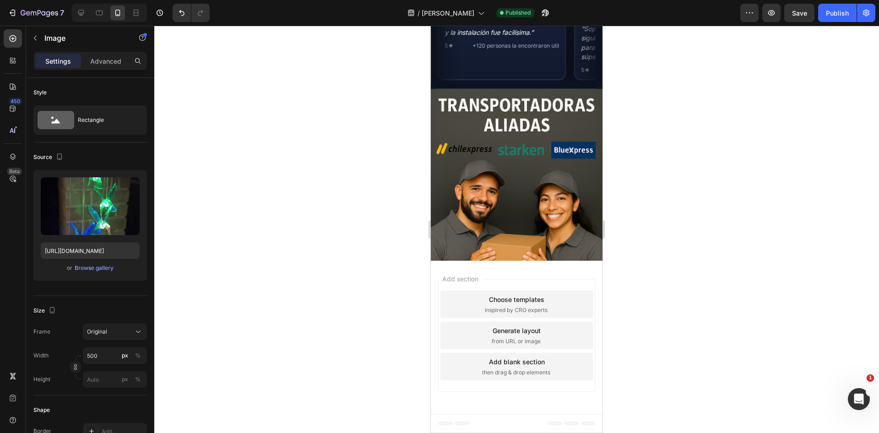
scroll to position [1923, 0]
click at [104, 54] on div "Advanced" at bounding box center [106, 61] width 46 height 15
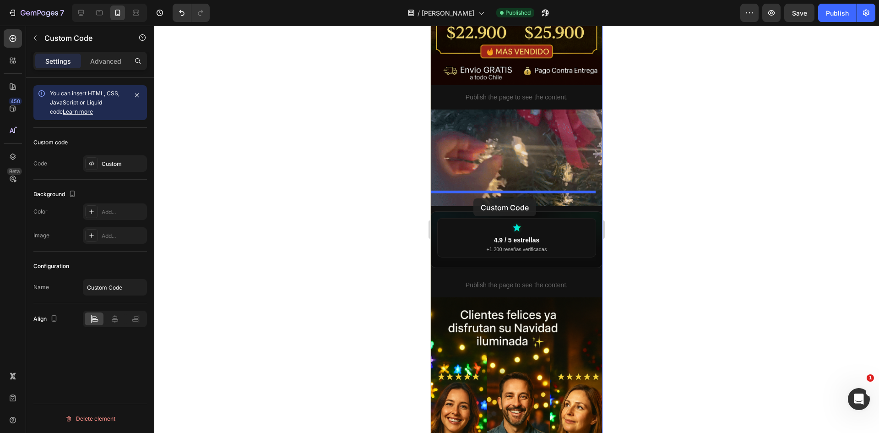
scroll to position [0, 2]
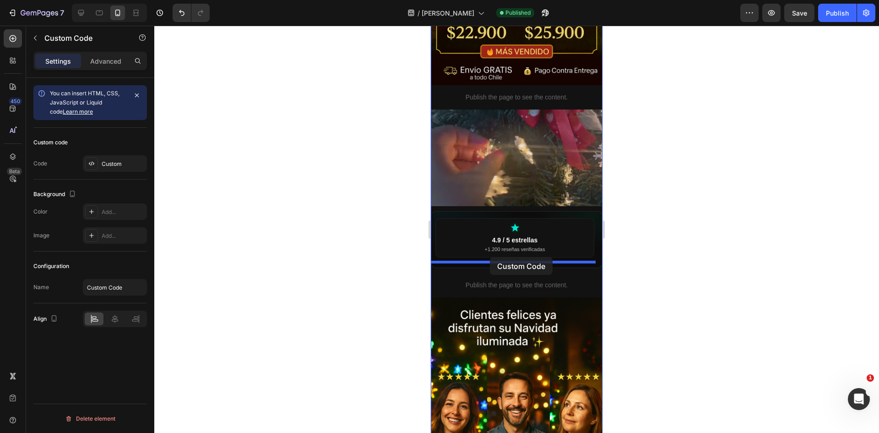
drag, startPoint x: 436, startPoint y: 141, endPoint x: 490, endPoint y: 257, distance: 127.4
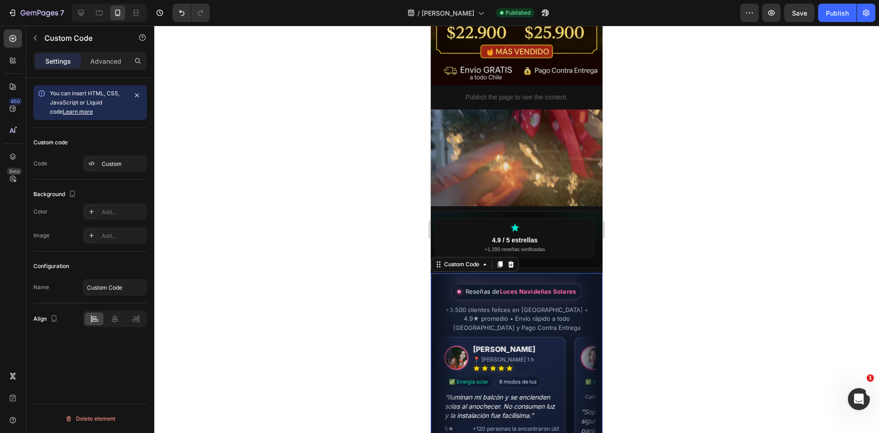
click at [684, 267] on div at bounding box center [516, 229] width 725 height 407
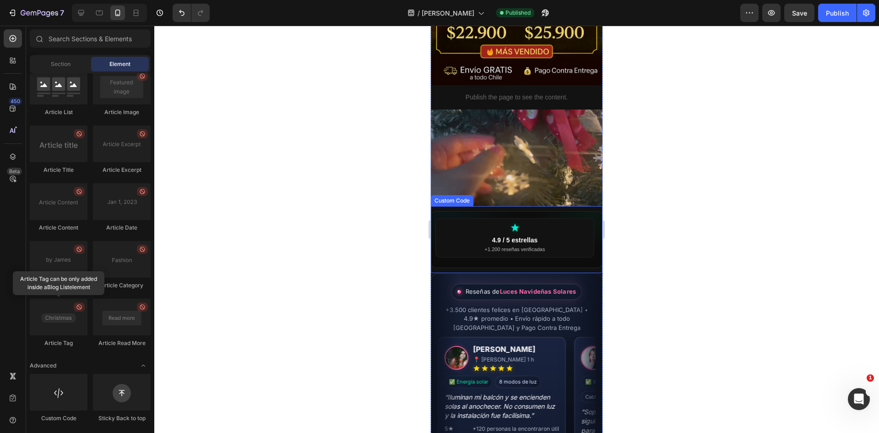
click at [532, 249] on div "4.9 / 5 estrellas +1.200 reseñas verificadas +8.500 personas lo usan a diario E…" at bounding box center [516, 238] width 163 height 44
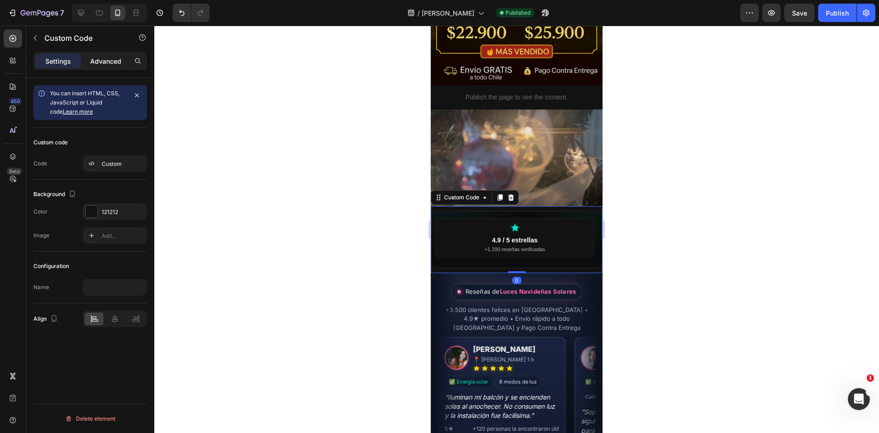
click at [116, 60] on p "Advanced" at bounding box center [105, 61] width 31 height 10
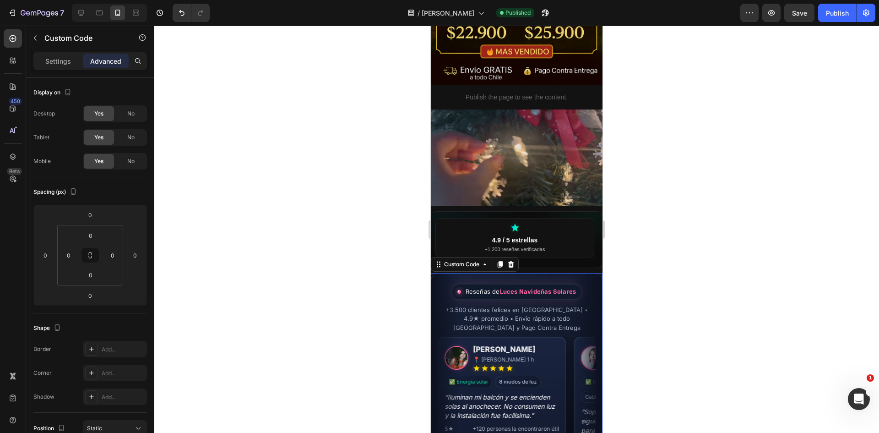
click at [450, 306] on div "+3.500 clientes felices en [GEOGRAPHIC_DATA] • 4.9★ promedio • Envío rápido a t…" at bounding box center [517, 318] width 158 height 27
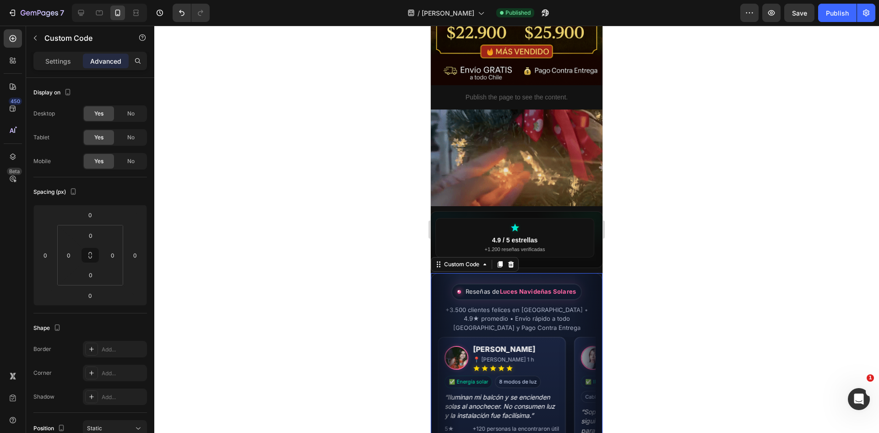
click at [446, 306] on div "+3.500 clientes felices en [GEOGRAPHIC_DATA] • 4.9★ promedio • Envío rápido a t…" at bounding box center [517, 318] width 158 height 27
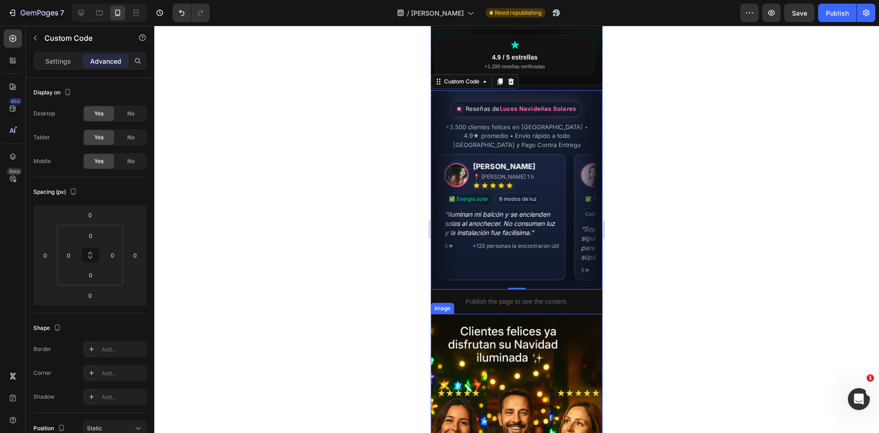
scroll to position [1071, 0]
click at [461, 296] on p "Publish the page to see the content." at bounding box center [517, 301] width 172 height 10
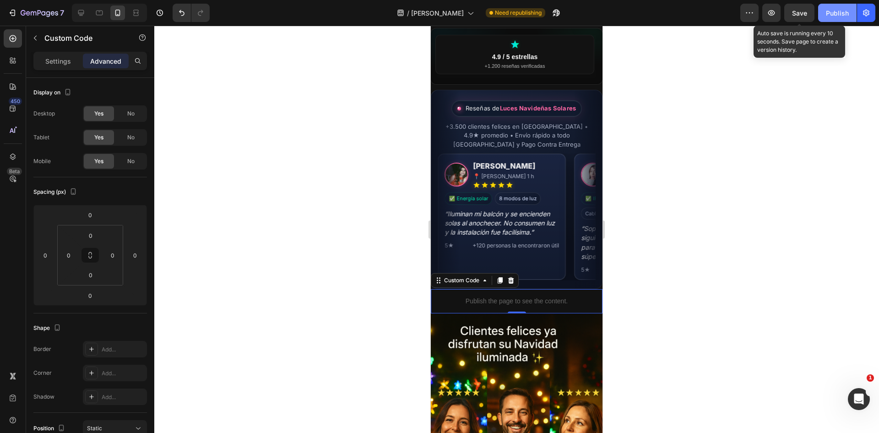
click at [834, 19] on button "Publish" at bounding box center [837, 13] width 38 height 18
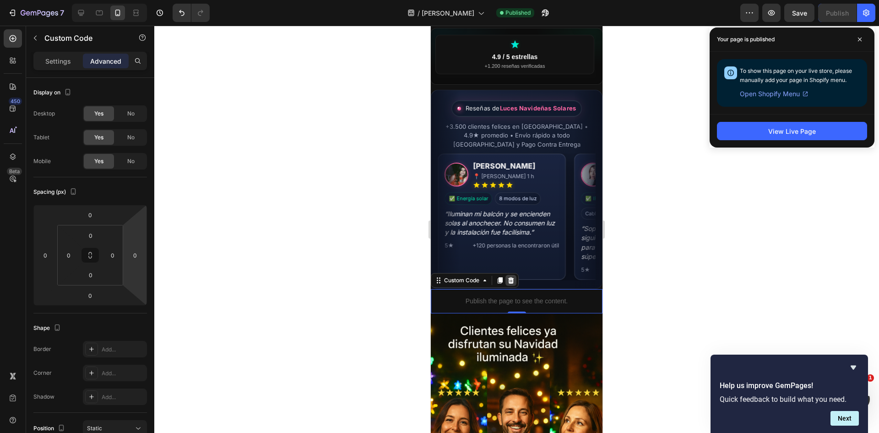
click at [511, 276] on icon at bounding box center [510, 279] width 7 height 7
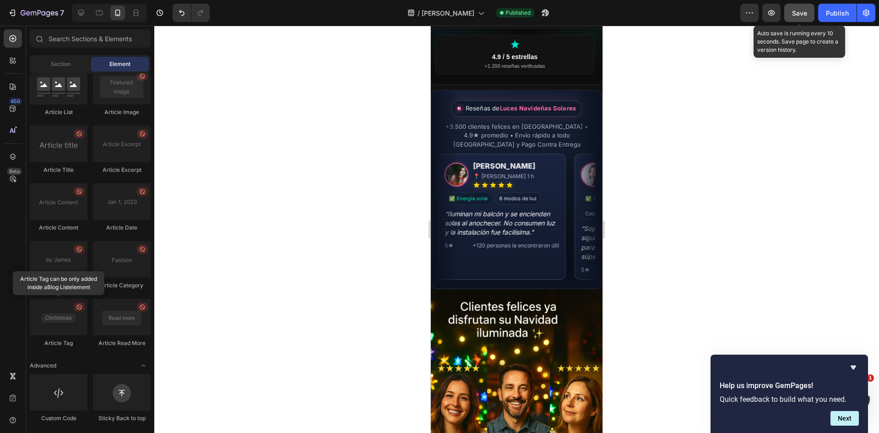
click at [799, 11] on span "Save" at bounding box center [799, 13] width 15 height 8
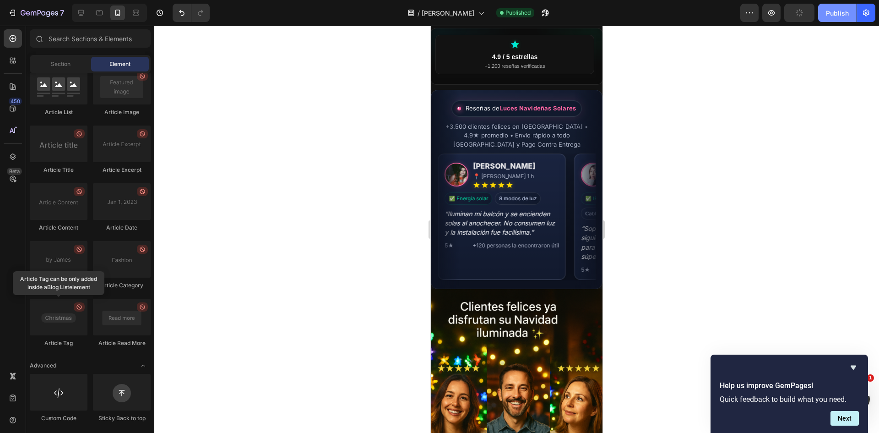
click at [835, 11] on div "Publish" at bounding box center [837, 13] width 23 height 10
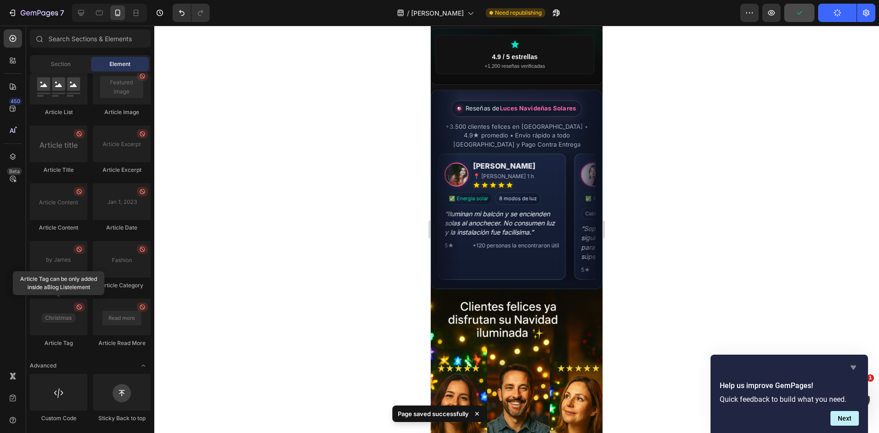
click at [854, 368] on icon "Hide survey" at bounding box center [853, 367] width 5 height 4
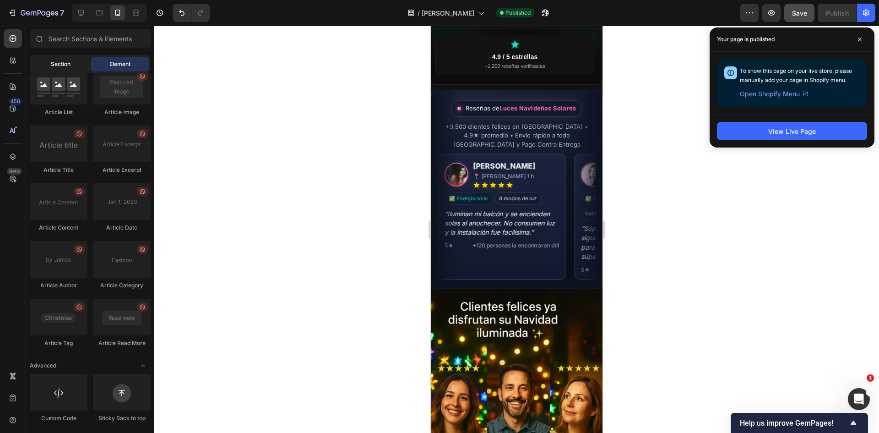
click at [39, 64] on div "Section" at bounding box center [61, 64] width 58 height 15
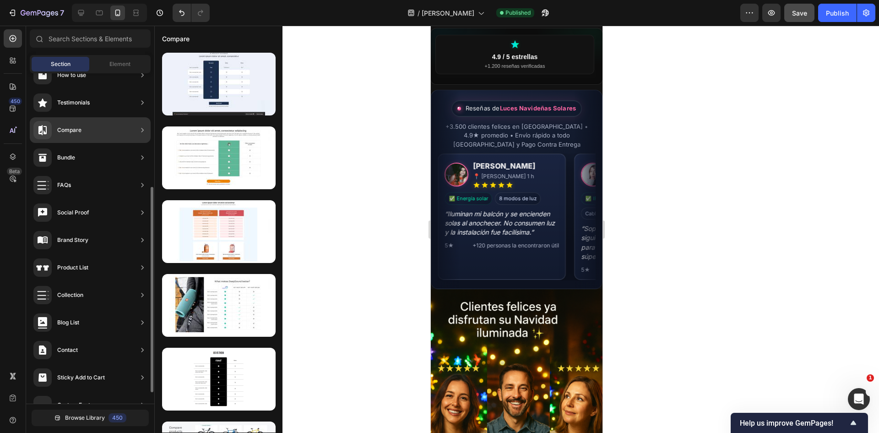
scroll to position [201, 0]
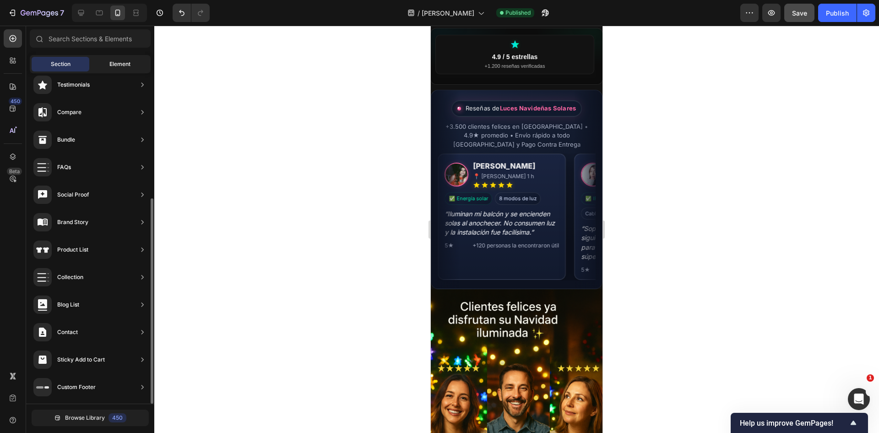
click at [111, 57] on div "Element" at bounding box center [120, 64] width 58 height 15
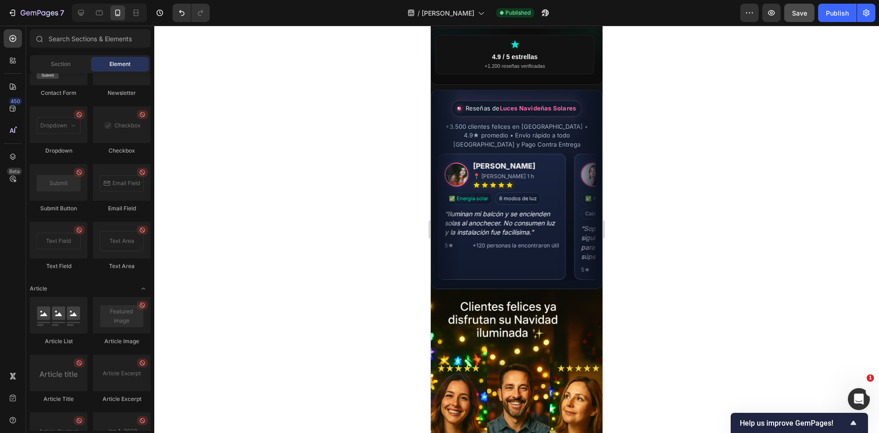
scroll to position [2356, 0]
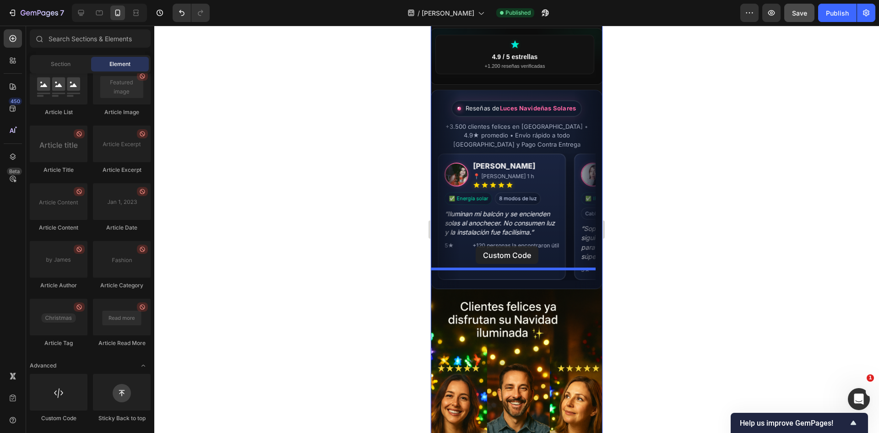
drag, startPoint x: 487, startPoint y: 421, endPoint x: 476, endPoint y: 246, distance: 175.7
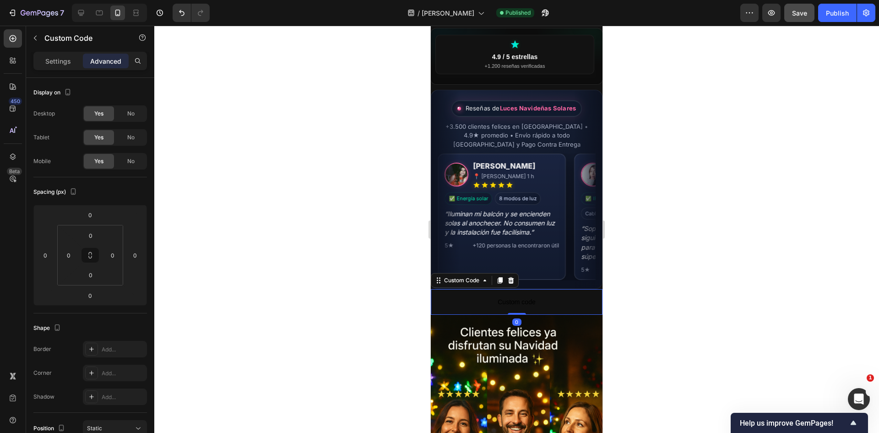
click at [464, 289] on p "Custom code" at bounding box center [517, 302] width 172 height 26
click at [51, 67] on div "Settings" at bounding box center [58, 61] width 46 height 15
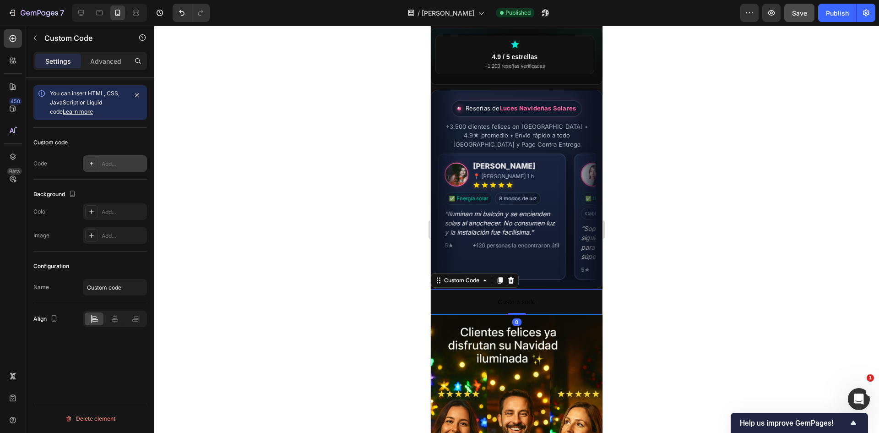
click at [106, 162] on div "Add..." at bounding box center [123, 164] width 43 height 8
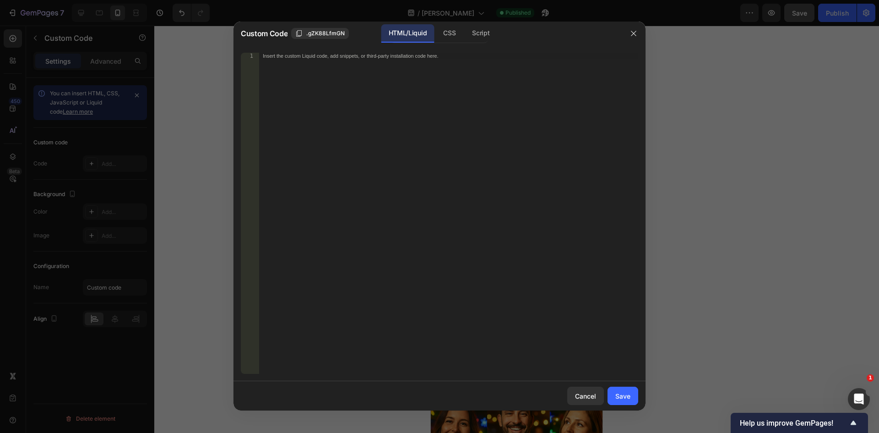
click at [298, 62] on div "Insert the custom Liquid code, add snippets, or third-party installation code h…" at bounding box center [448, 220] width 379 height 334
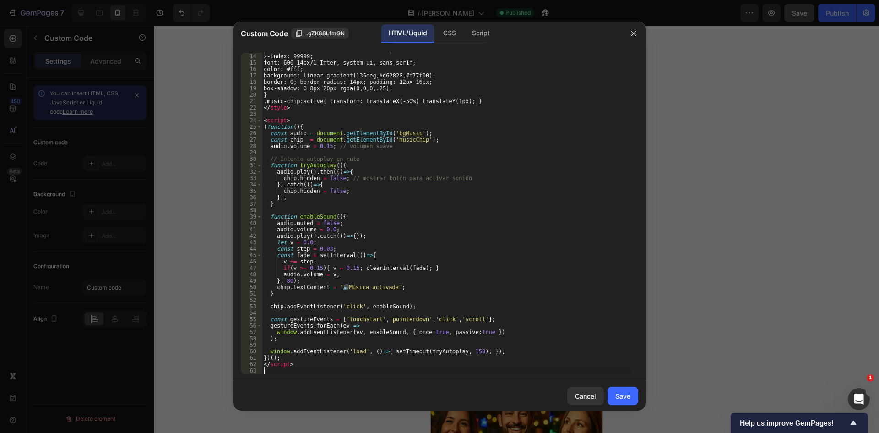
scroll to position [89, 0]
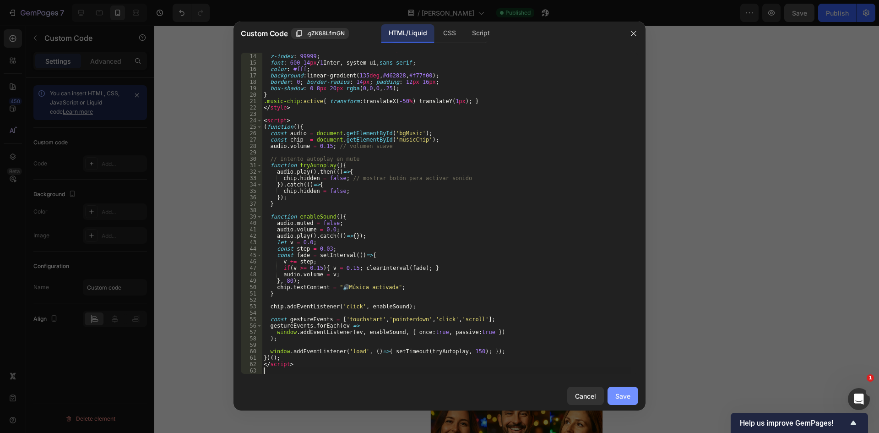
click at [623, 396] on div "Save" at bounding box center [622, 396] width 15 height 10
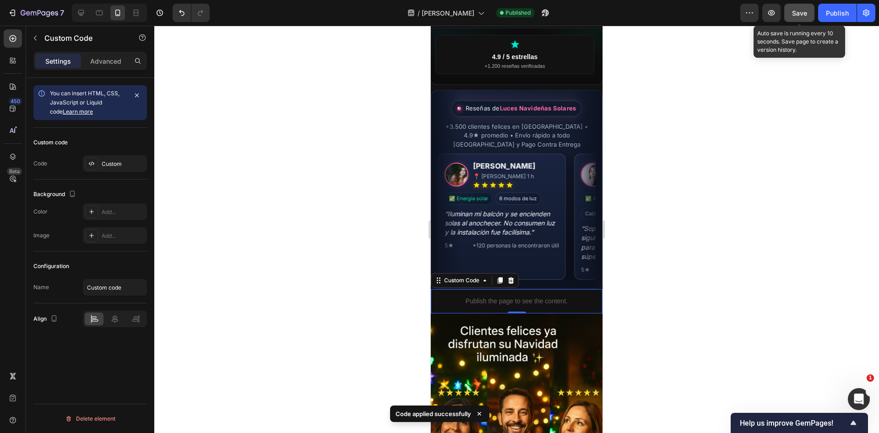
click at [798, 14] on span "Save" at bounding box center [799, 13] width 15 height 8
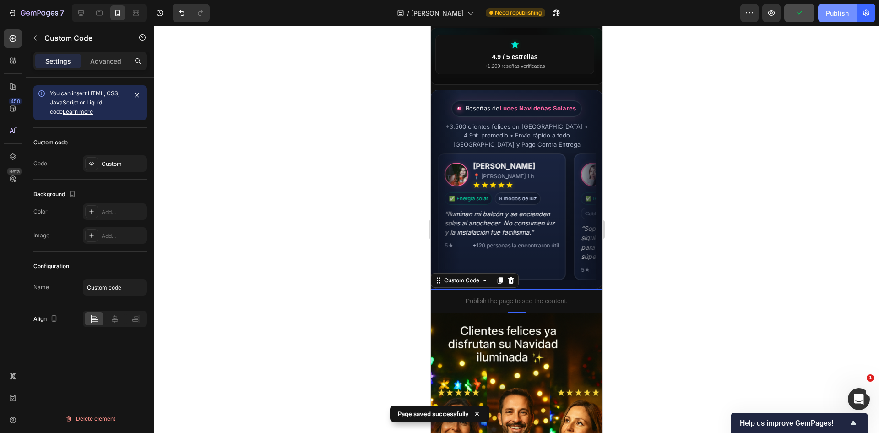
click at [840, 12] on div "Publish" at bounding box center [837, 13] width 23 height 10
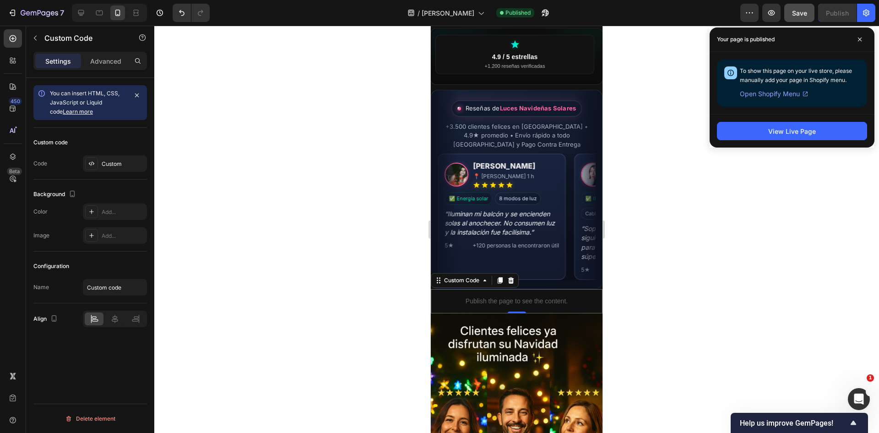
click at [500, 296] on p "Publish the page to see the content." at bounding box center [517, 301] width 172 height 10
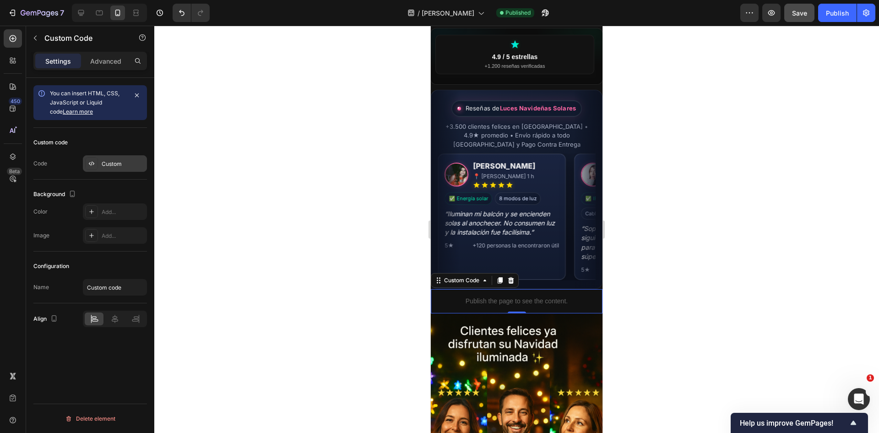
click at [119, 169] on div "Custom" at bounding box center [115, 163] width 64 height 16
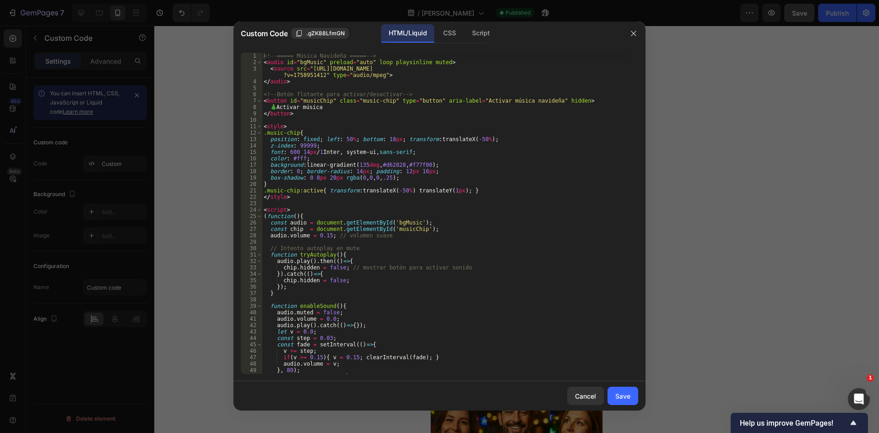
click at [317, 115] on div "<!-- ===== Música Navideña ===== --> < audio id = "bgMusic" preload = "auto" lo…" at bounding box center [446, 220] width 369 height 334
type textarea "</script>"
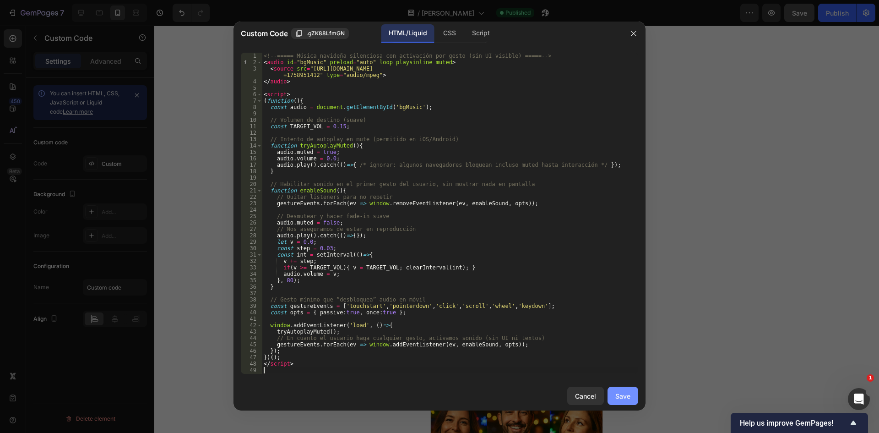
click at [630, 397] on button "Save" at bounding box center [622, 395] width 31 height 18
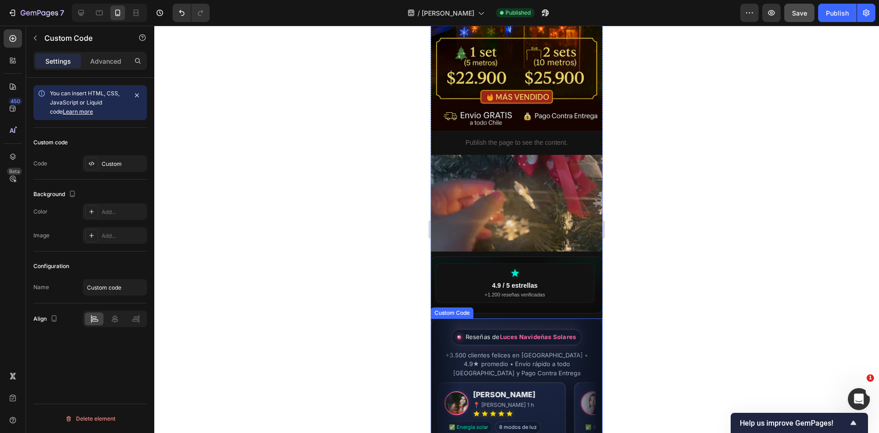
scroll to position [842, 0]
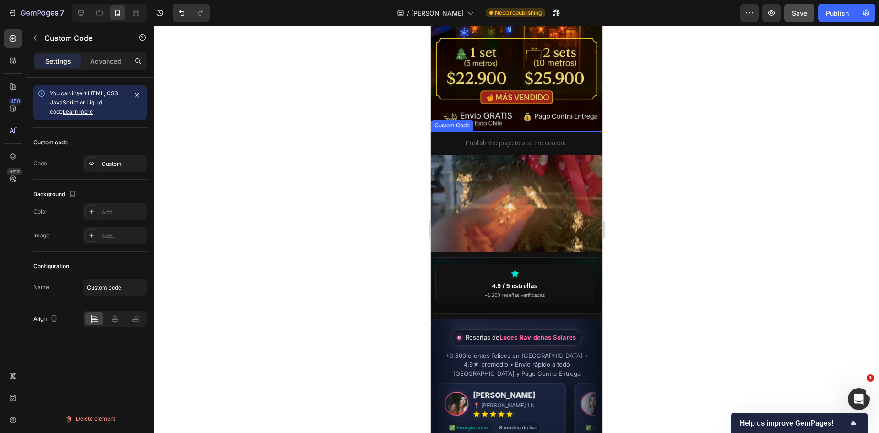
click at [550, 138] on p "Publish the page to see the content." at bounding box center [517, 143] width 172 height 10
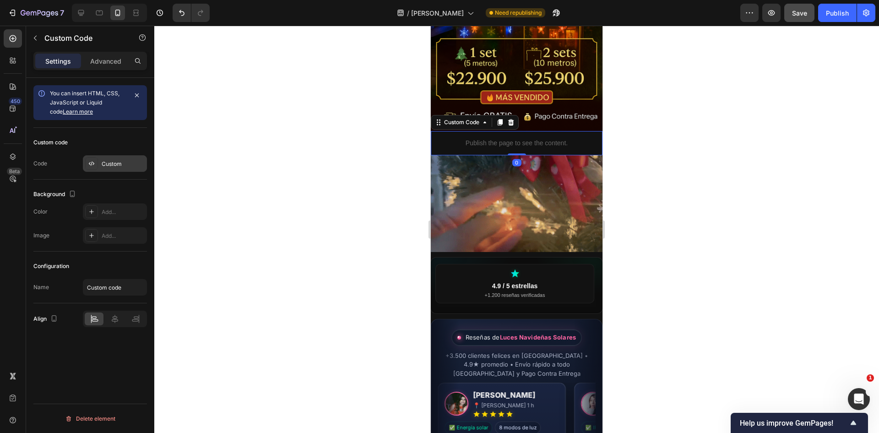
click at [103, 164] on div "Custom" at bounding box center [123, 164] width 43 height 8
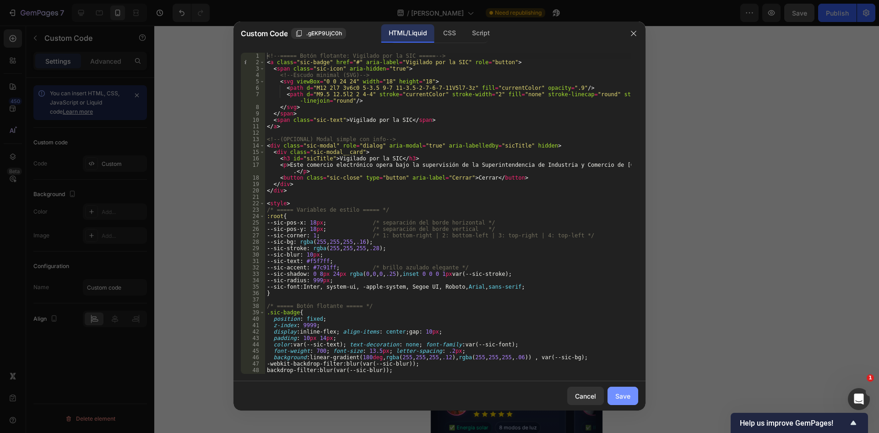
click at [623, 396] on div "Save" at bounding box center [622, 396] width 15 height 10
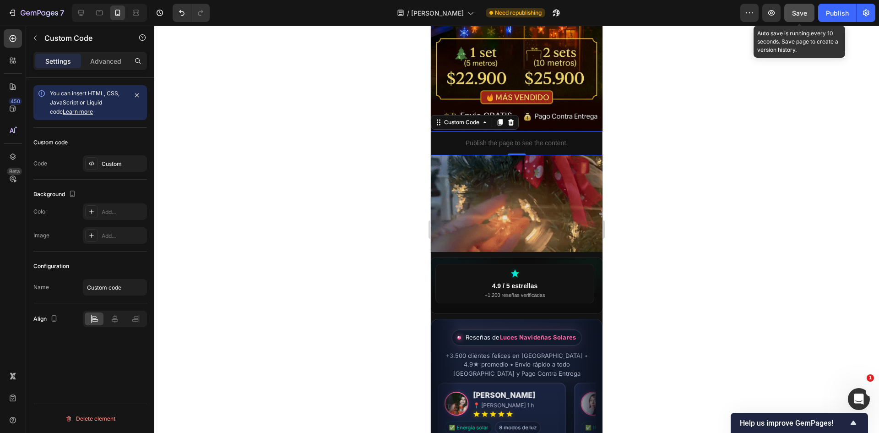
click at [800, 14] on span "Save" at bounding box center [799, 13] width 15 height 8
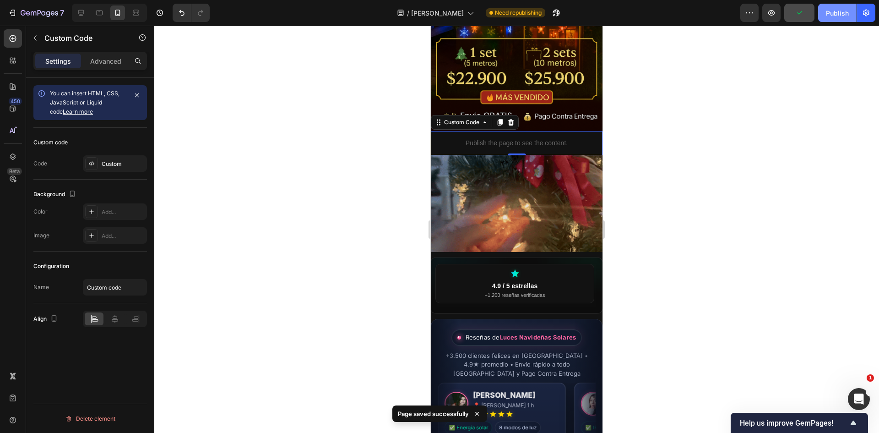
click at [835, 12] on div "Publish" at bounding box center [837, 13] width 23 height 10
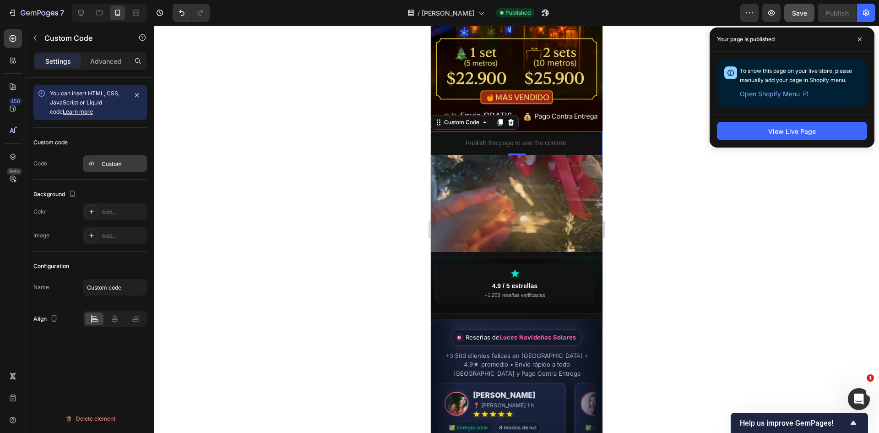
click at [105, 166] on div "Custom" at bounding box center [123, 164] width 43 height 8
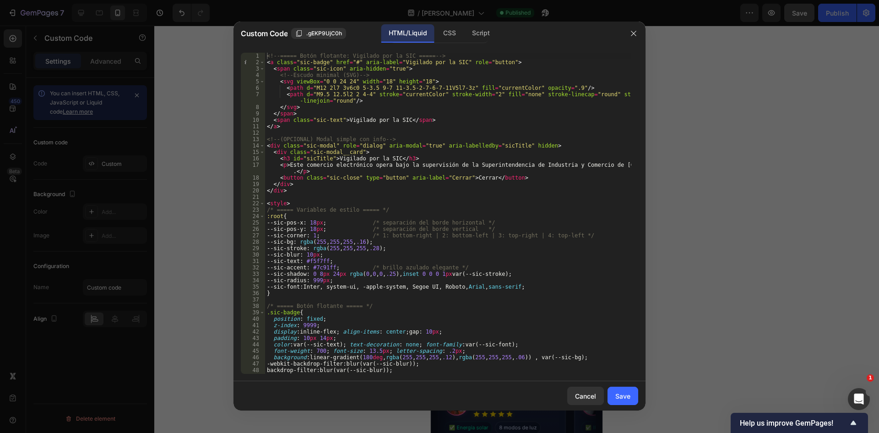
click at [321, 238] on div "<!-- ===== Botón flotante: Vigilado por la SIC ===== --> < a class = "sic-badge…" at bounding box center [448, 220] width 366 height 334
type textarea "</script>"
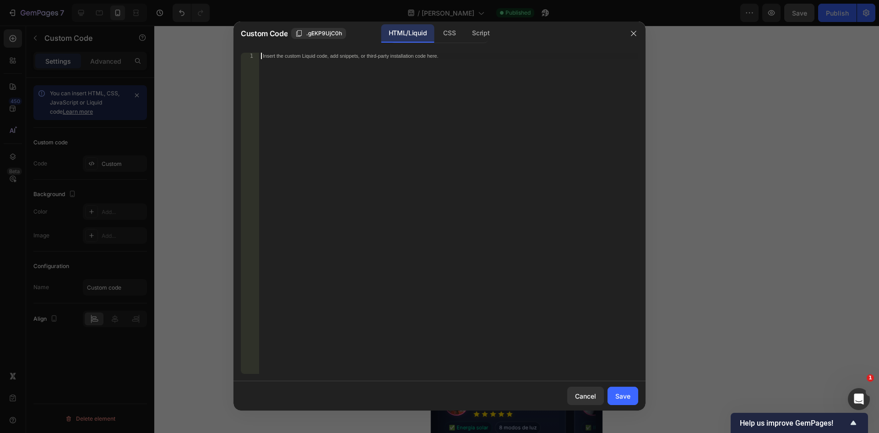
scroll to position [249, 0]
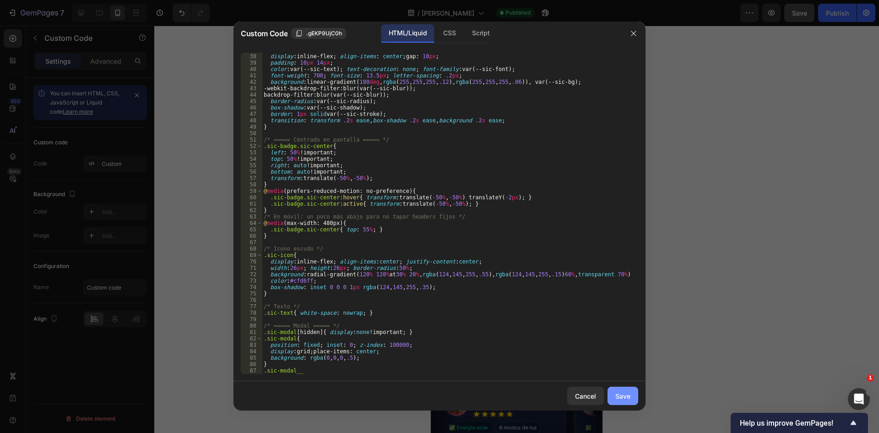
click at [617, 391] on div "Save" at bounding box center [622, 396] width 15 height 10
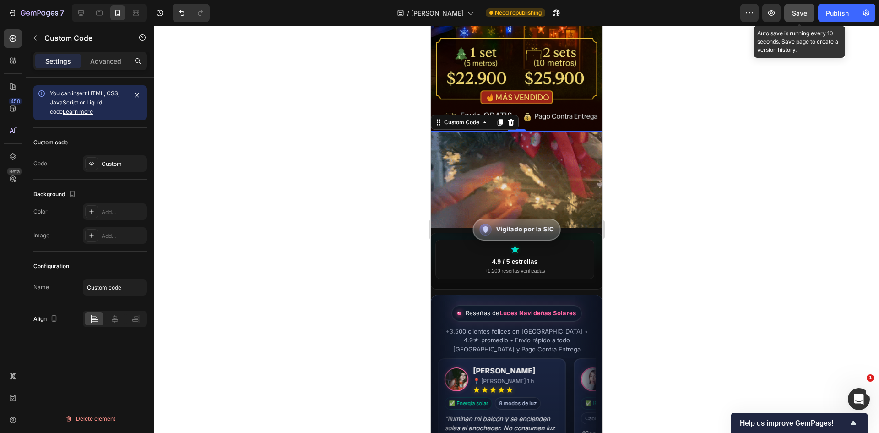
click at [796, 10] on span "Save" at bounding box center [799, 13] width 15 height 8
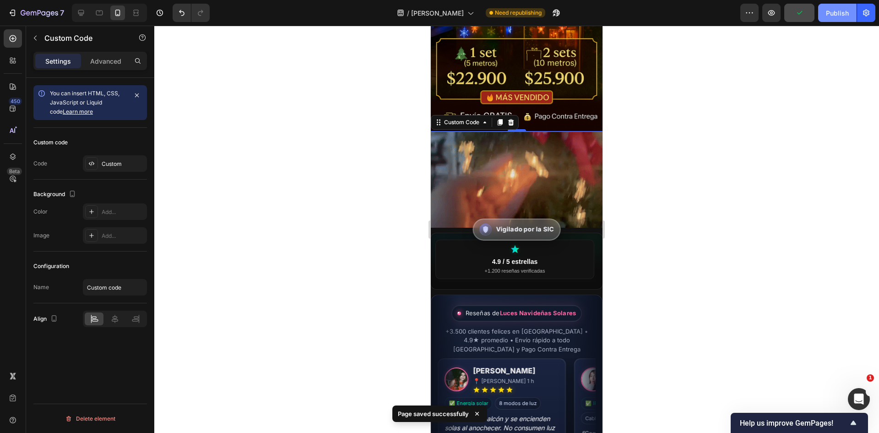
click at [830, 11] on div "Publish" at bounding box center [837, 13] width 23 height 10
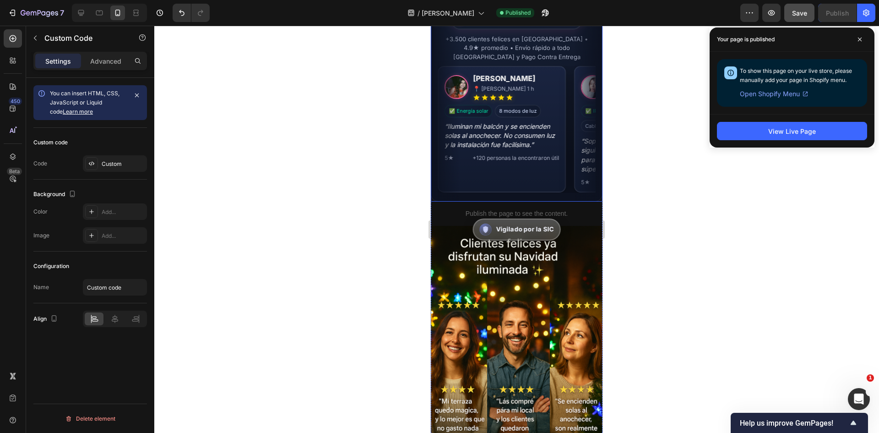
scroll to position [1163, 0]
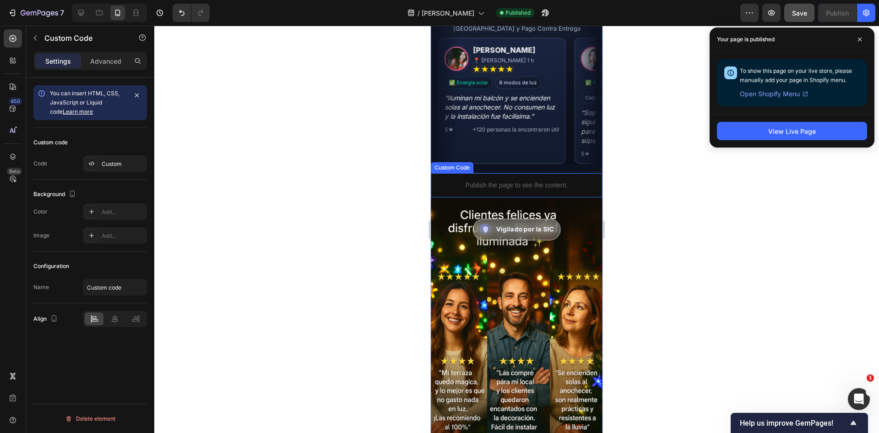
click at [517, 180] on p "Publish the page to see the content." at bounding box center [517, 185] width 172 height 10
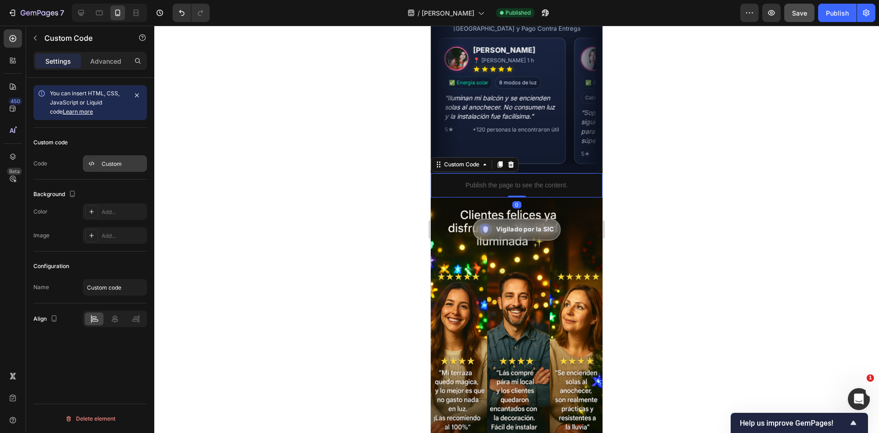
click at [85, 161] on div at bounding box center [91, 163] width 13 height 13
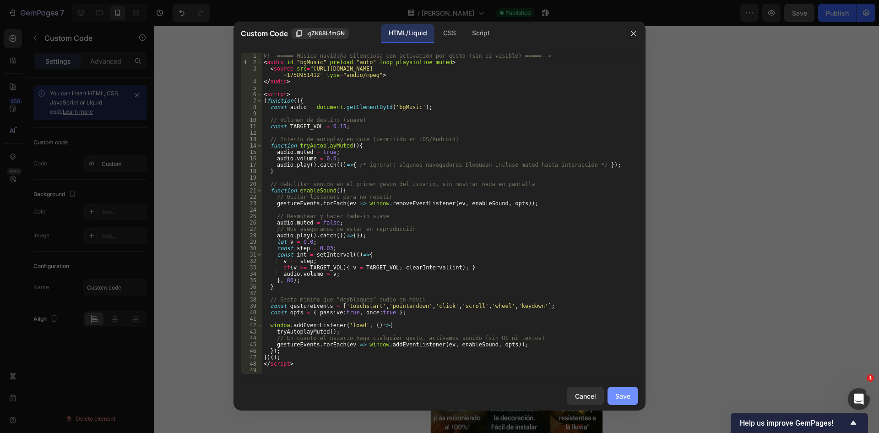
click at [632, 401] on button "Save" at bounding box center [622, 395] width 31 height 18
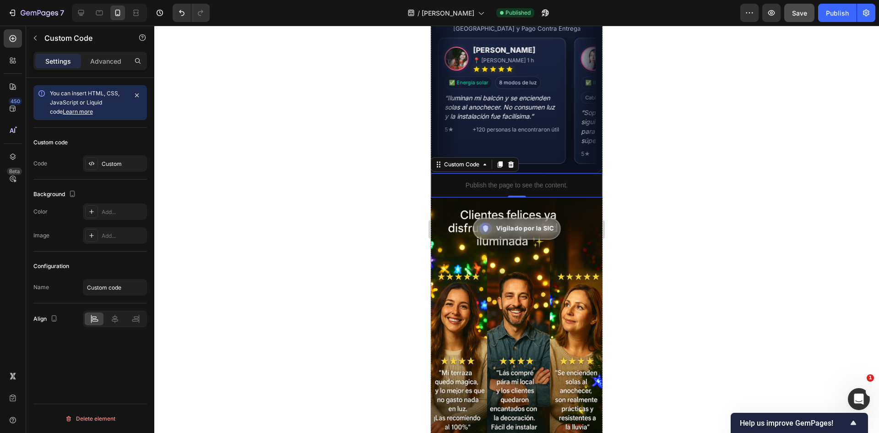
click at [517, 228] on span "Vigilado por la SIC" at bounding box center [525, 227] width 58 height 9
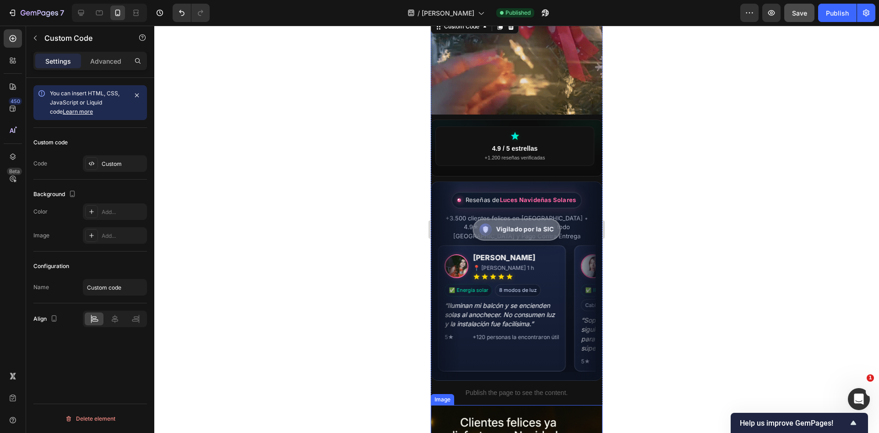
scroll to position [842, 0]
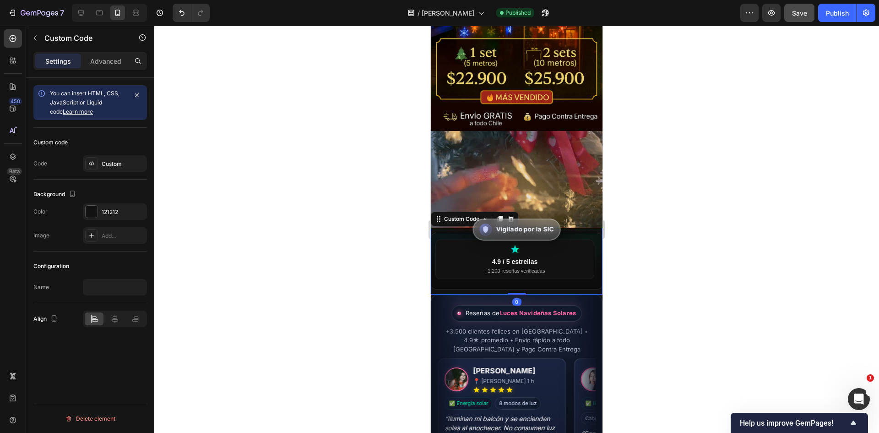
click at [446, 244] on div "4.9 / 5 estrellas +1.200 reseñas verificadas" at bounding box center [514, 258] width 159 height 39
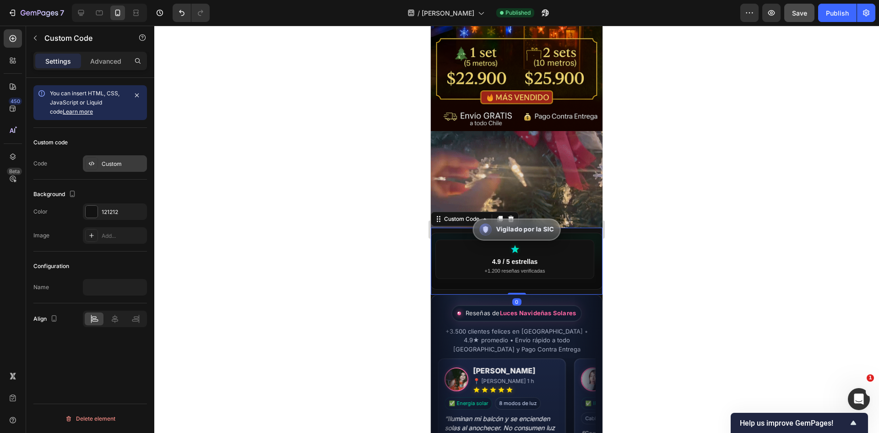
click at [111, 167] on div "Custom" at bounding box center [123, 164] width 43 height 8
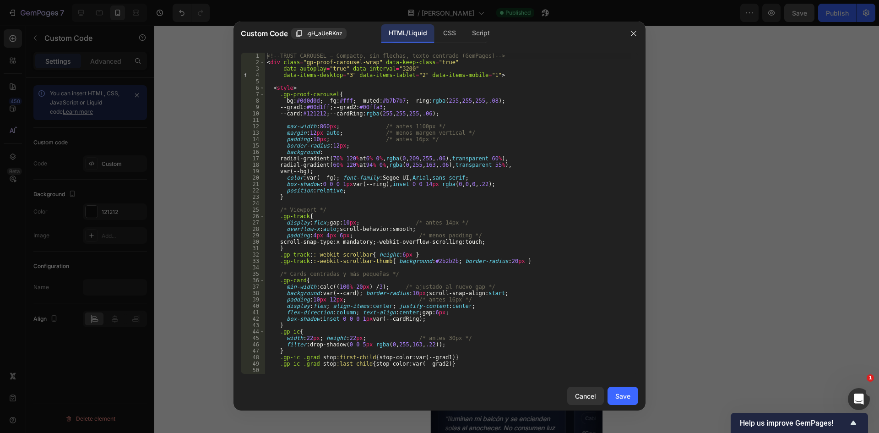
type textarea "--bg:#0d0d0d; --fg:#fff; --muted:#b7b7b7; --ring:rgba(255,255,255,.08);"
click at [350, 103] on div "<!-- TRUST CAROUSEL – Compacto, sin flechas, texto centrado (GemPages) --> < di…" at bounding box center [448, 220] width 366 height 334
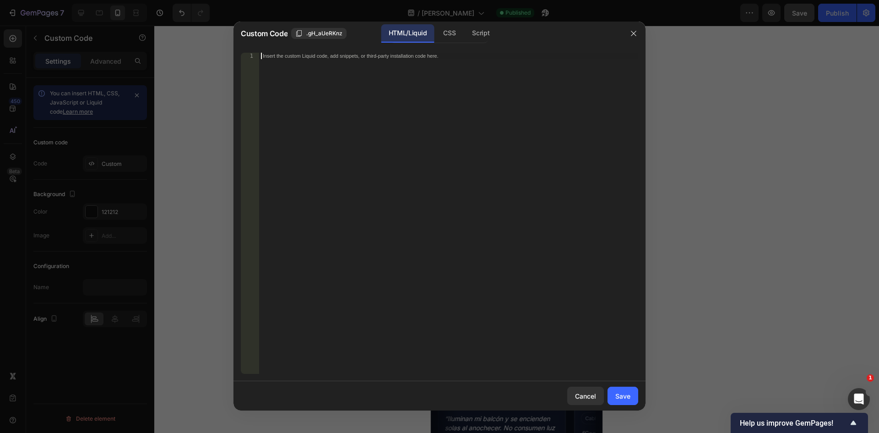
scroll to position [108, 0]
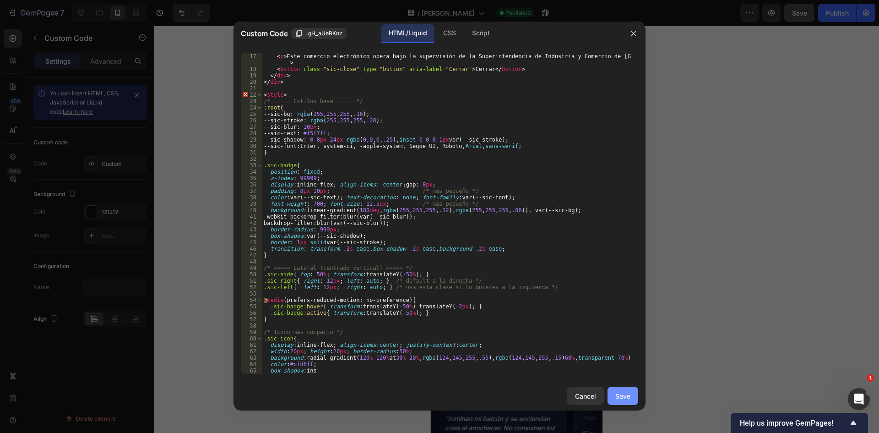
click at [620, 400] on div "Save" at bounding box center [622, 396] width 15 height 10
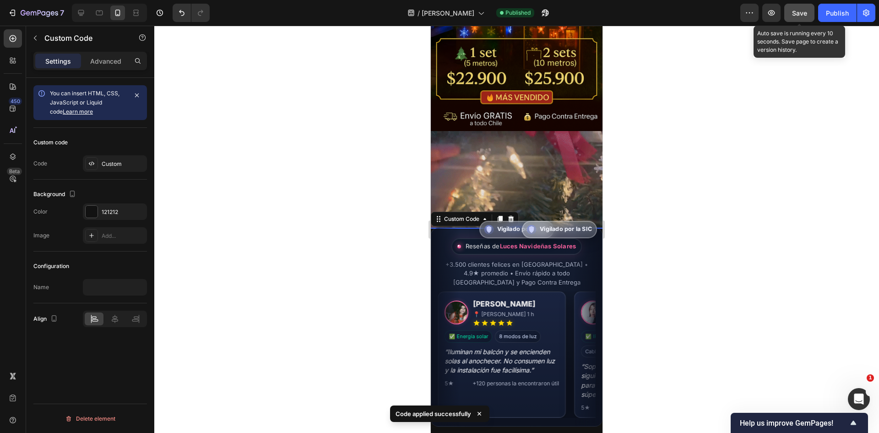
click at [798, 15] on span "Save" at bounding box center [799, 13] width 15 height 8
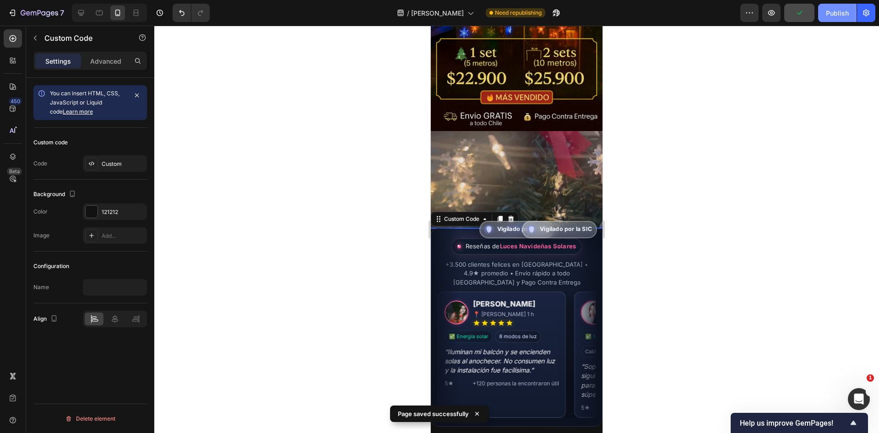
click at [832, 14] on div "Publish" at bounding box center [837, 13] width 23 height 10
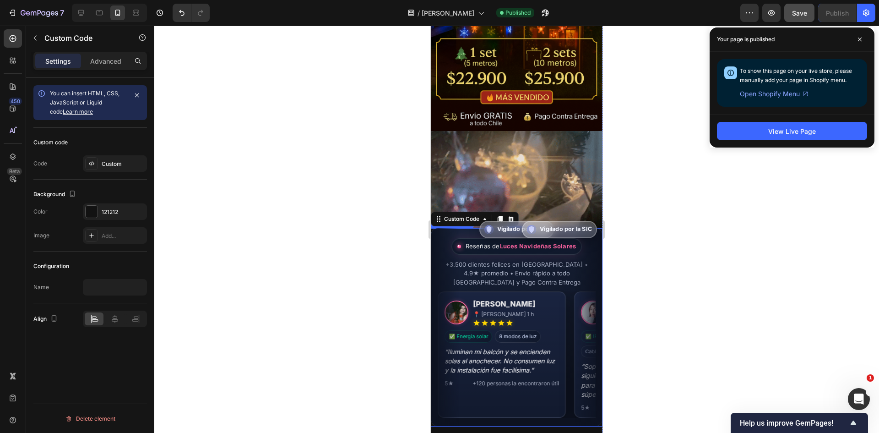
click at [454, 240] on div "Reseñas [PERSON_NAME] Navideñas Solares" at bounding box center [516, 246] width 131 height 16
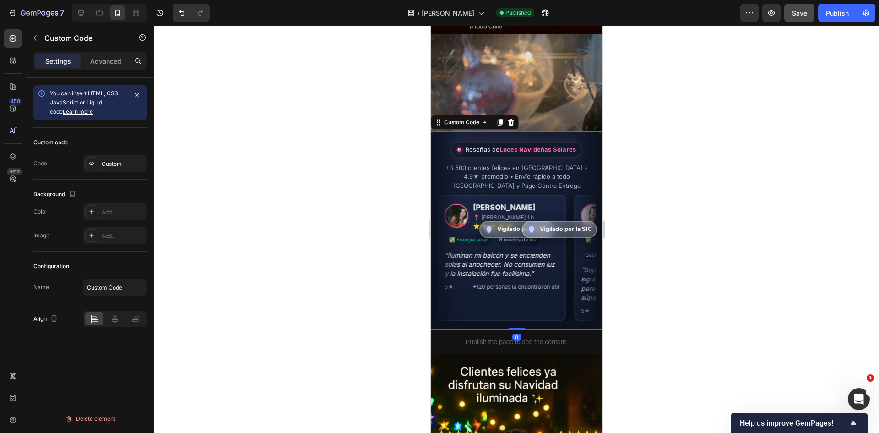
scroll to position [1025, 0]
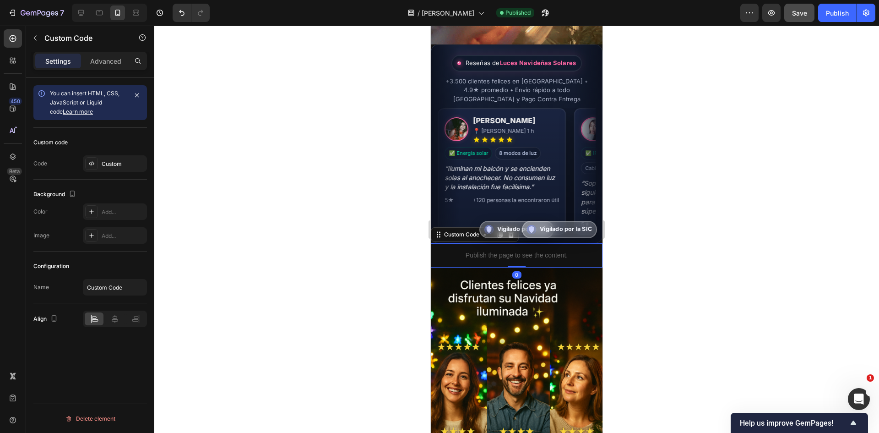
click at [454, 250] on p "Publish the page to see the content." at bounding box center [517, 255] width 172 height 10
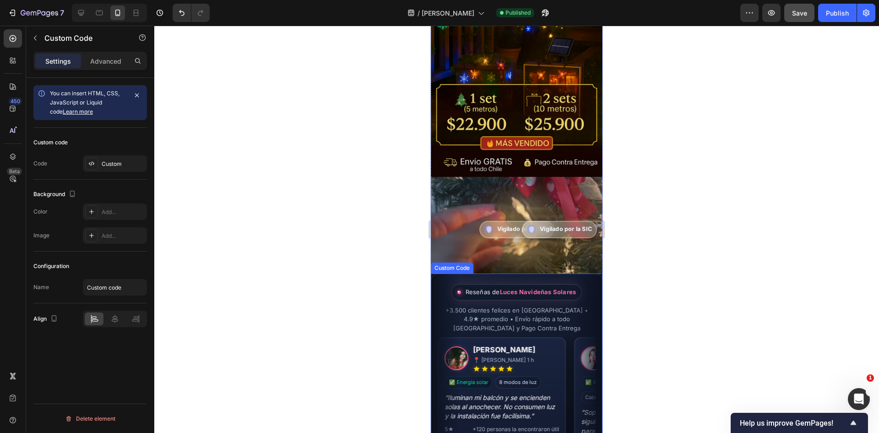
scroll to position [888, 0]
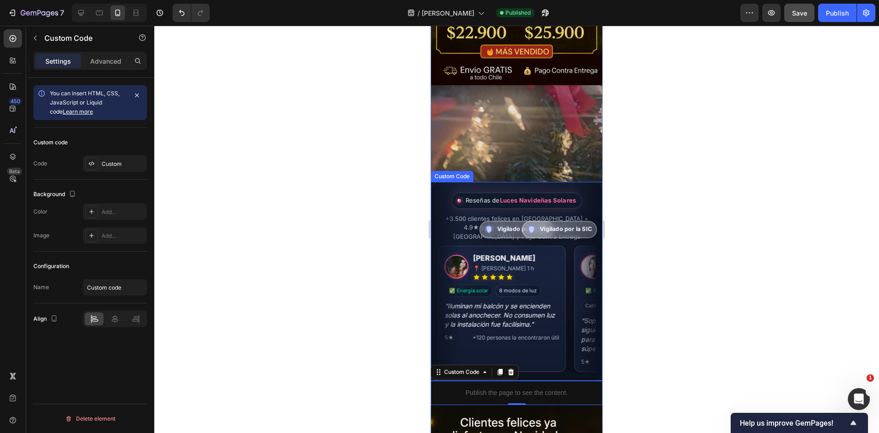
click at [447, 182] on div "Reseñas [PERSON_NAME] Navideñas Solares +3.500 clientes felices en [GEOGRAPHIC_…" at bounding box center [517, 281] width 172 height 199
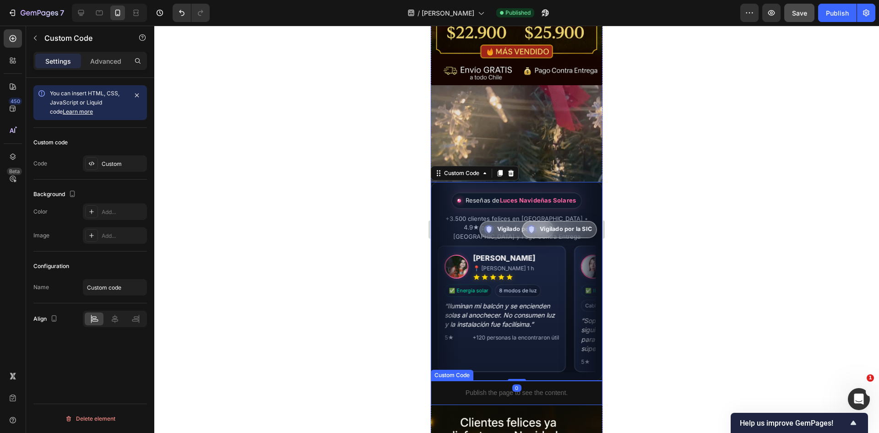
click at [569, 388] on p "Publish the page to see the content." at bounding box center [517, 393] width 172 height 10
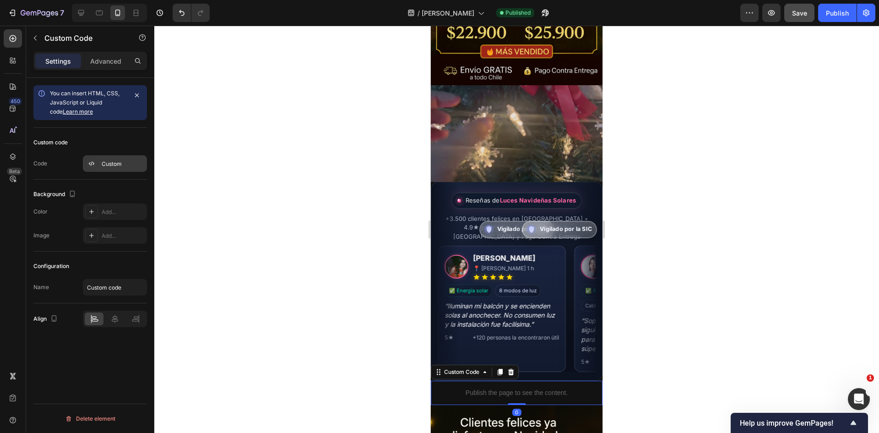
click at [106, 158] on div "Custom" at bounding box center [115, 163] width 64 height 16
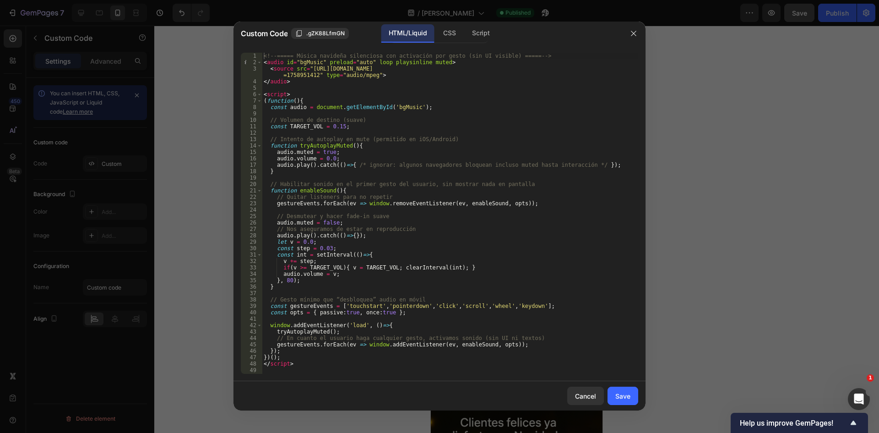
click at [816, 156] on div at bounding box center [439, 216] width 879 height 433
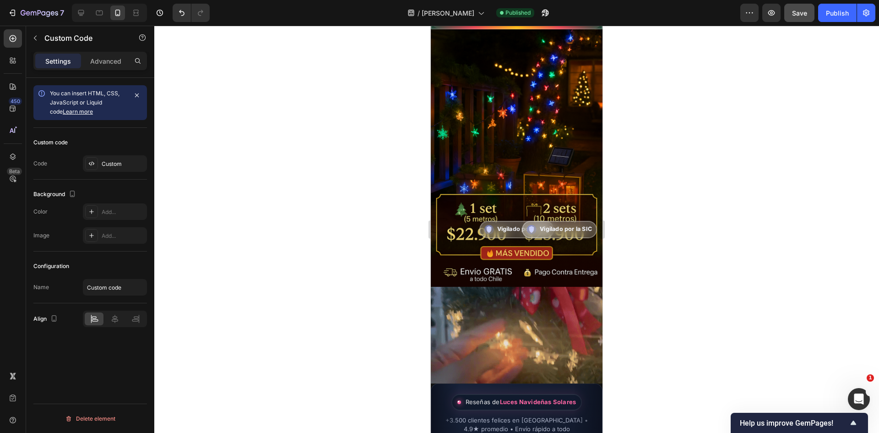
scroll to position [870, 0]
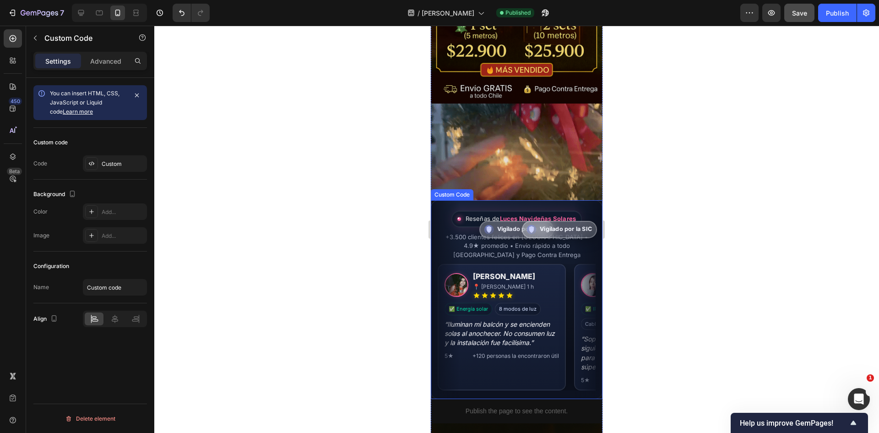
click at [554, 211] on div "Reseñas [PERSON_NAME] Navideñas Solares" at bounding box center [516, 219] width 131 height 16
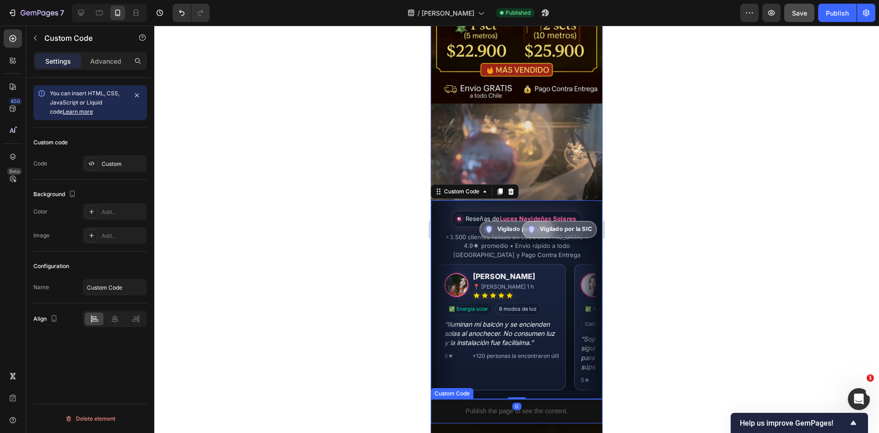
click at [465, 406] on p "Publish the page to see the content." at bounding box center [517, 411] width 172 height 10
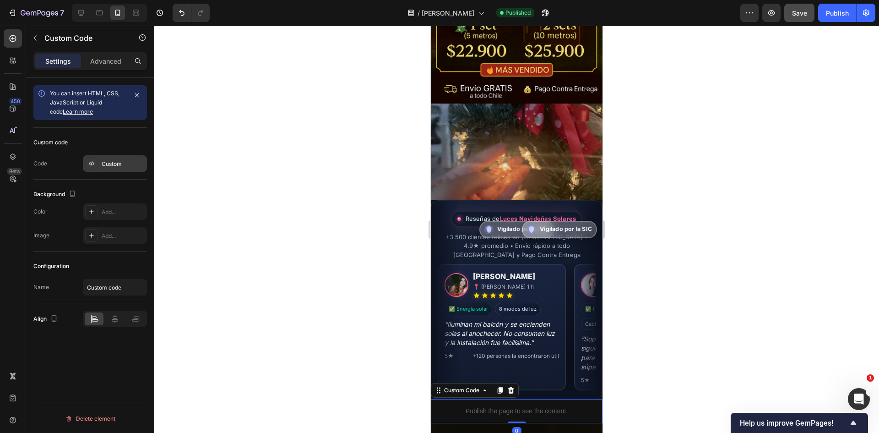
click at [108, 159] on div "Custom" at bounding box center [115, 163] width 64 height 16
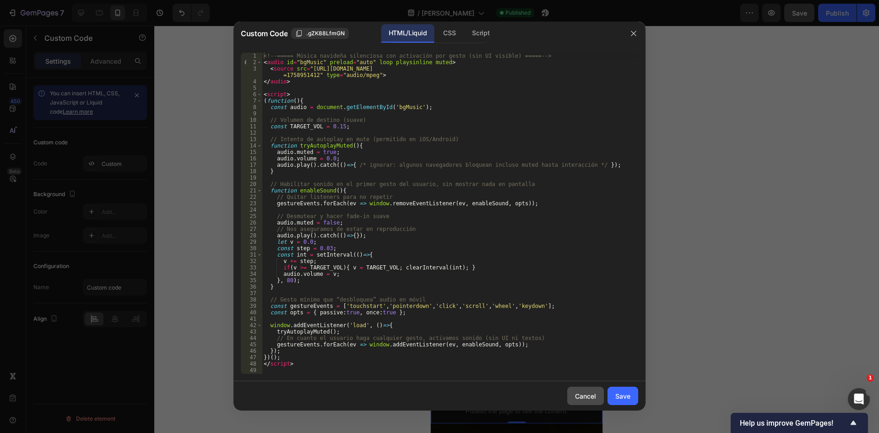
click at [594, 395] on div "Cancel" at bounding box center [585, 396] width 21 height 10
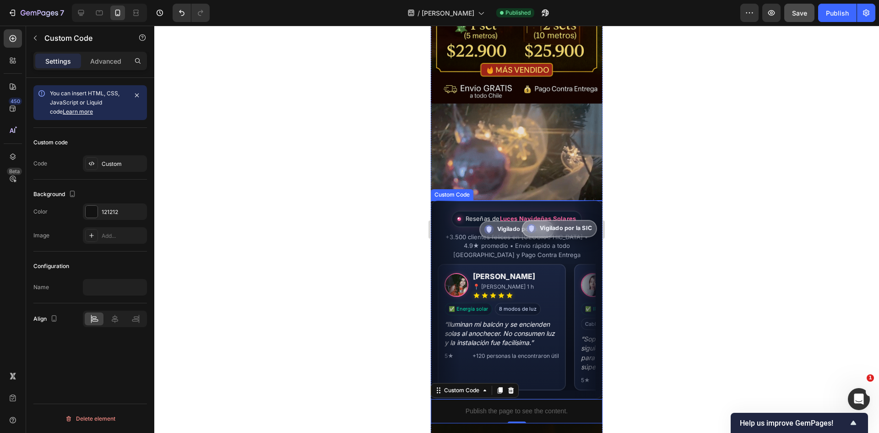
click at [541, 232] on span "Vigilado por la SIC" at bounding box center [566, 228] width 52 height 9
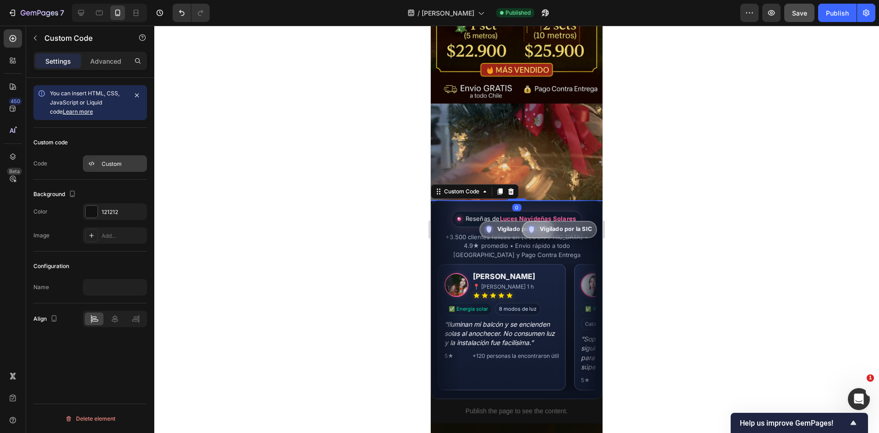
click at [122, 160] on div "Custom" at bounding box center [123, 164] width 43 height 8
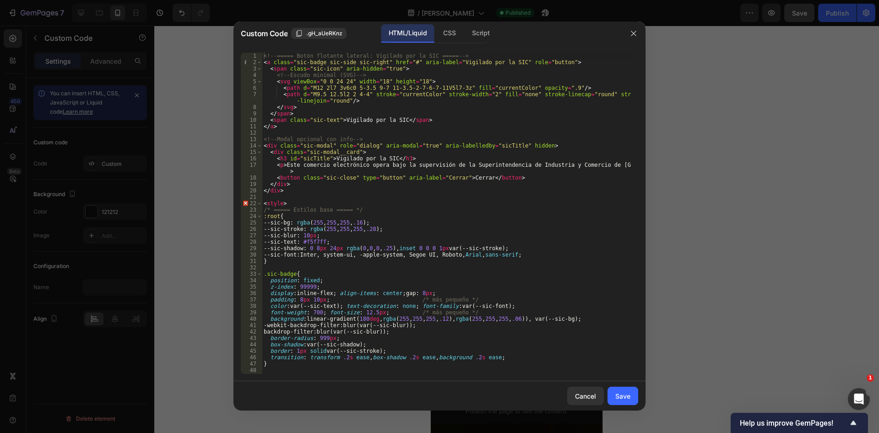
click at [304, 81] on div "<!-- ===== Botón flotante lateral: Vigilado por la SIC ===== --> < a class = "s…" at bounding box center [446, 220] width 369 height 334
type textarea "box-shadow: ins"
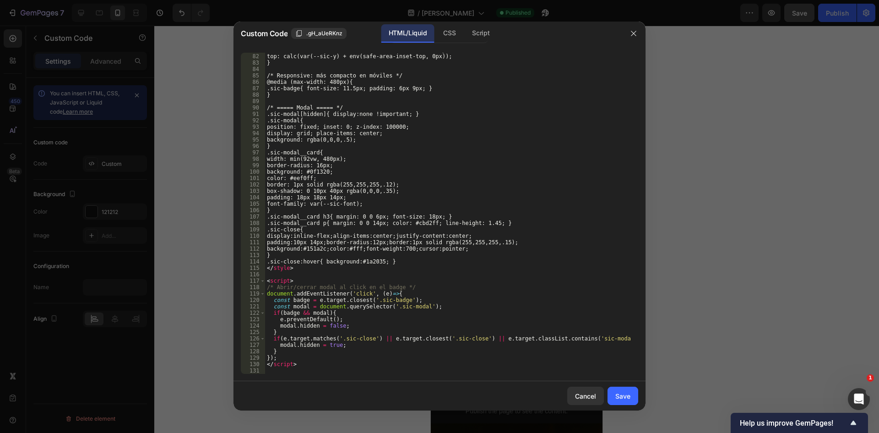
scroll to position [525, 0]
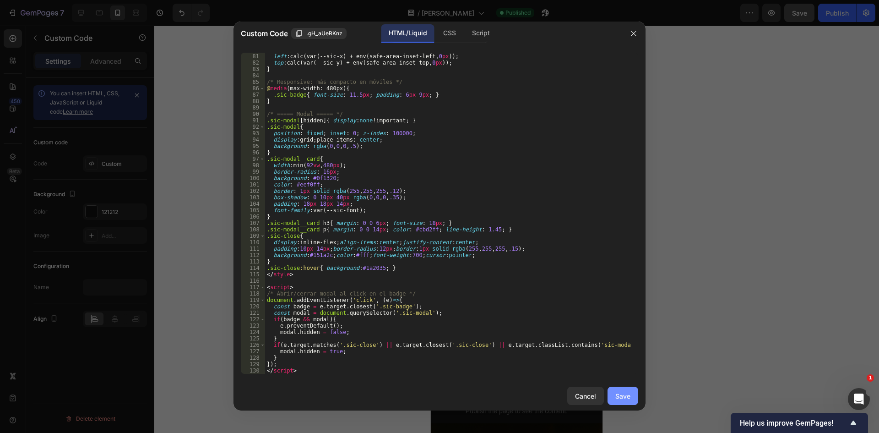
click at [621, 397] on div "Save" at bounding box center [622, 396] width 15 height 10
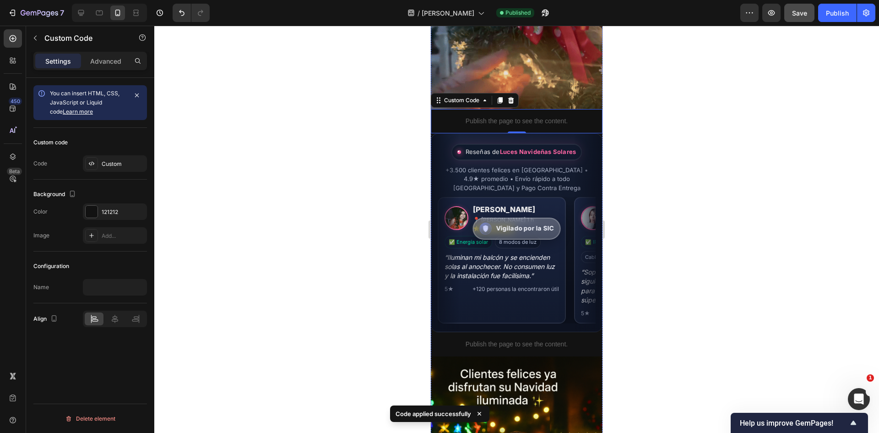
scroll to position [961, 0]
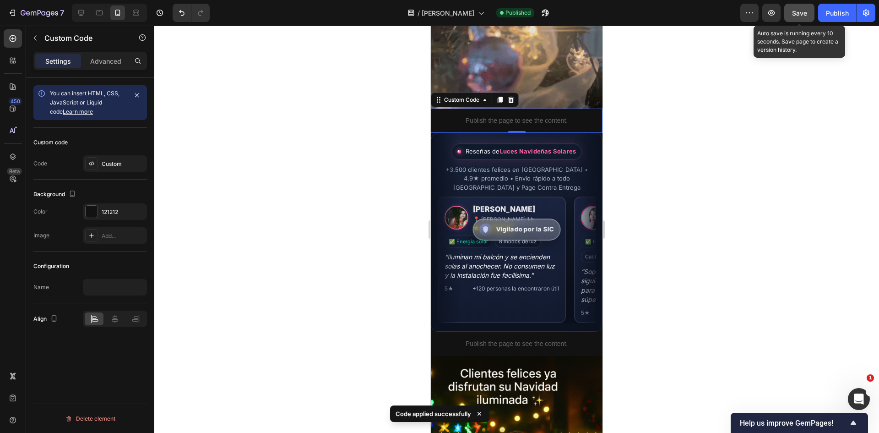
click at [790, 19] on button "Save" at bounding box center [799, 13] width 30 height 18
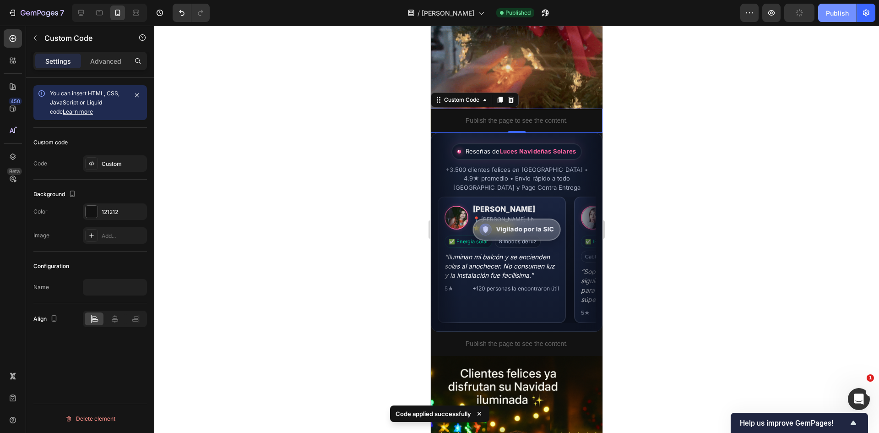
click at [829, 12] on div "Publish" at bounding box center [837, 13] width 23 height 10
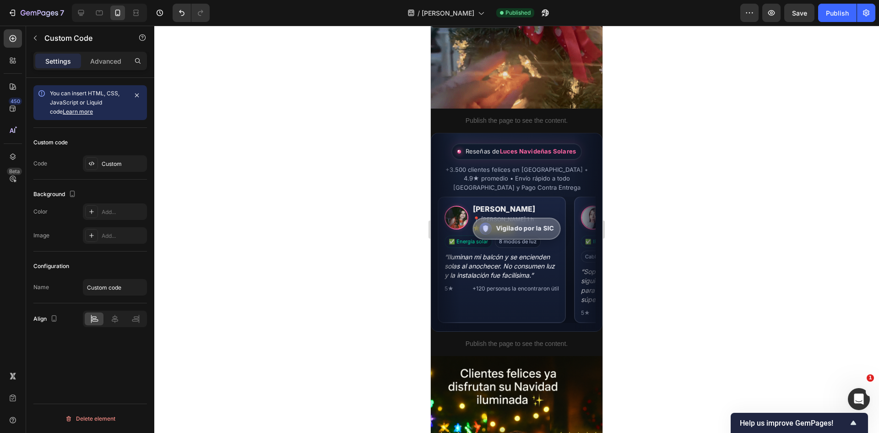
click at [480, 233] on span "Vigilado por la SIC" at bounding box center [485, 228] width 12 height 12
click at [487, 230] on span "Vigilado por la SIC" at bounding box center [485, 228] width 12 height 12
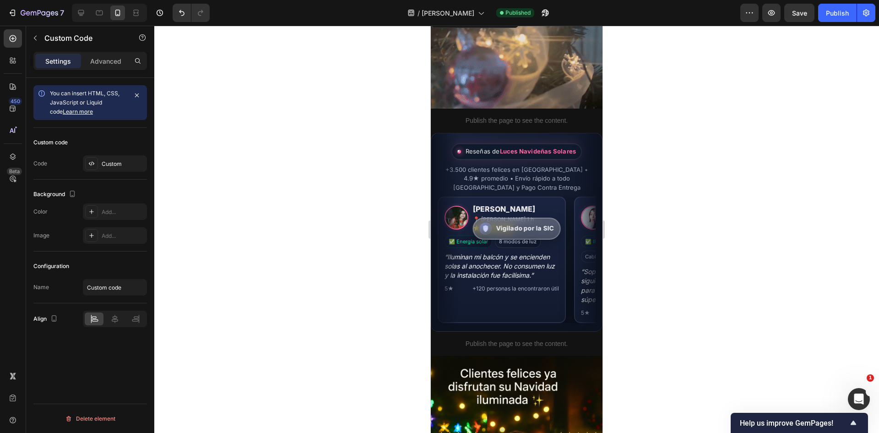
click at [487, 230] on span "Vigilado por la SIC" at bounding box center [485, 228] width 12 height 12
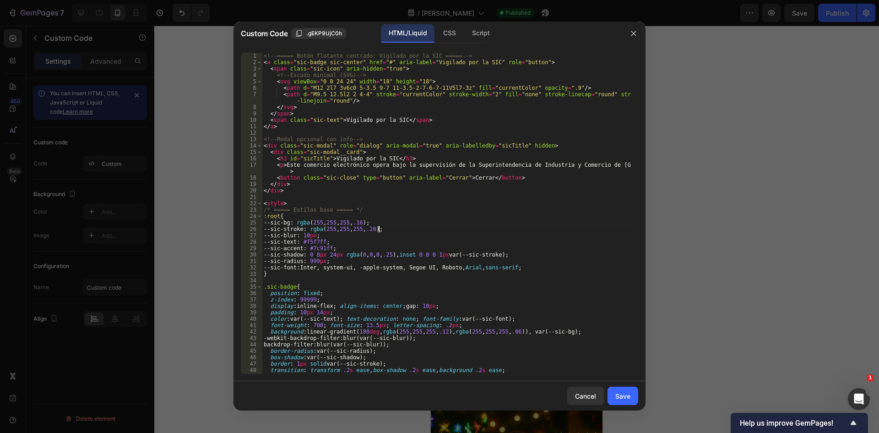
click at [487, 230] on div "<!-- ===== Botón flotante centrado: Vigilado por la SIC ===== --> < a class = "…" at bounding box center [446, 220] width 369 height 334
type textarea ".sic-modal__"
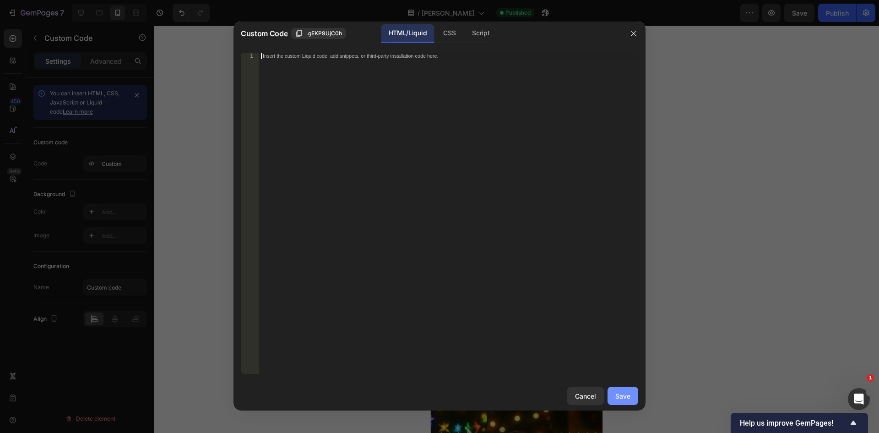
click at [633, 398] on button "Save" at bounding box center [622, 395] width 31 height 18
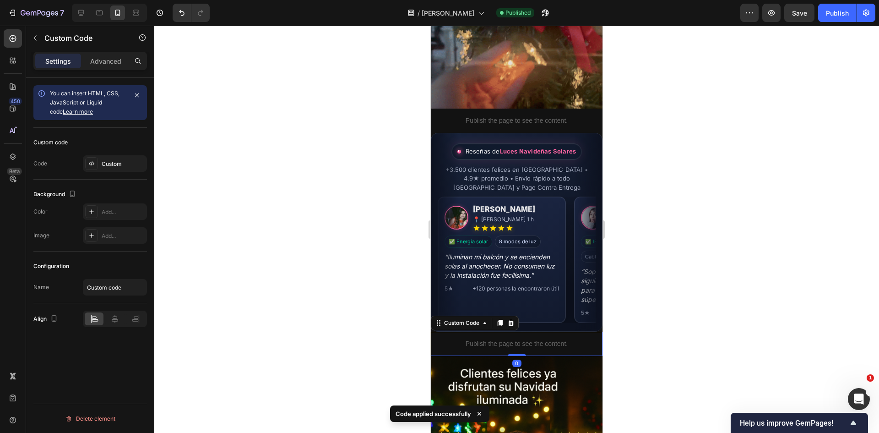
click at [559, 331] on div "Publish the page to see the content." at bounding box center [517, 343] width 172 height 24
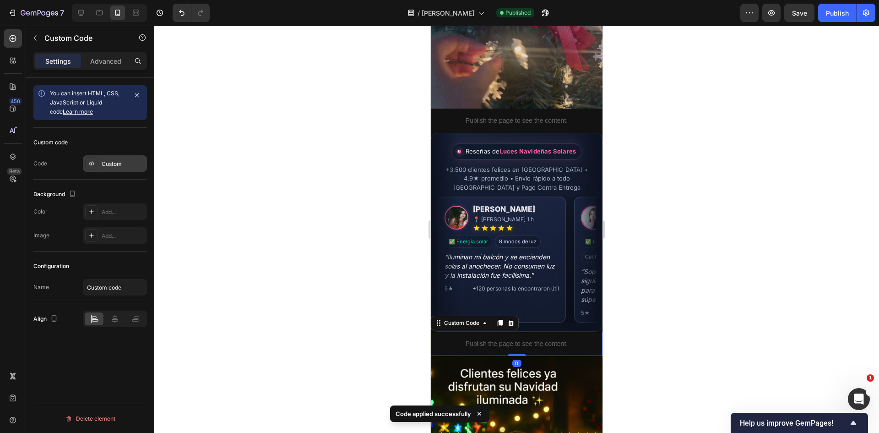
click at [120, 163] on div "Custom" at bounding box center [123, 164] width 43 height 8
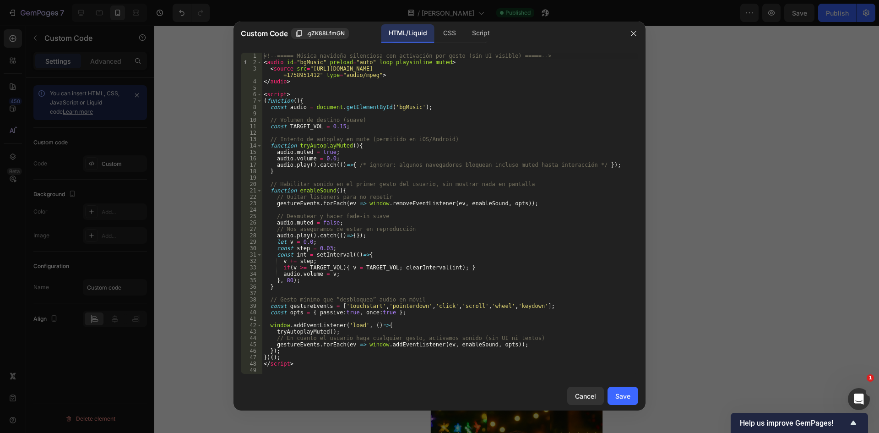
click at [313, 137] on div "<!-- ===== Música navideña silenciosa con activación por gesto (sin UI visible)…" at bounding box center [450, 220] width 376 height 334
type textarea "</script>"
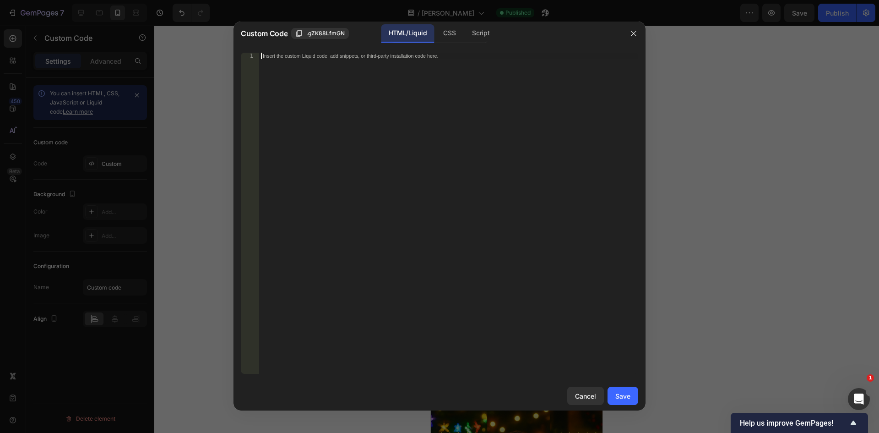
scroll to position [525, 0]
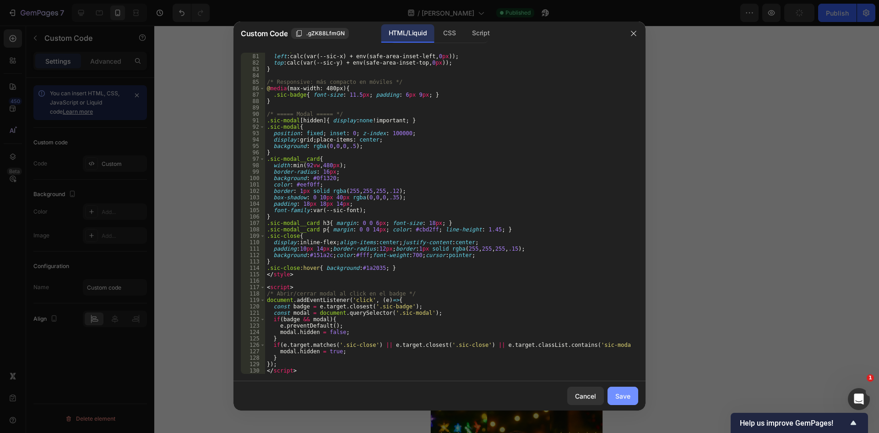
click at [622, 389] on button "Save" at bounding box center [622, 395] width 31 height 18
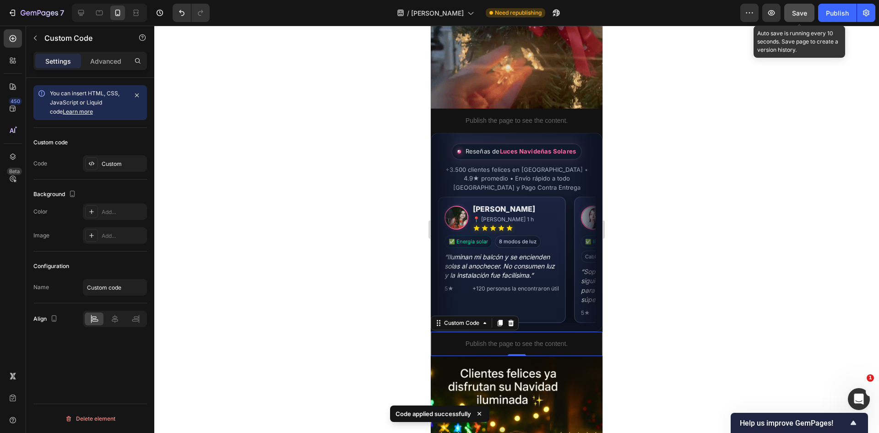
click at [802, 7] on button "Save" at bounding box center [799, 13] width 30 height 18
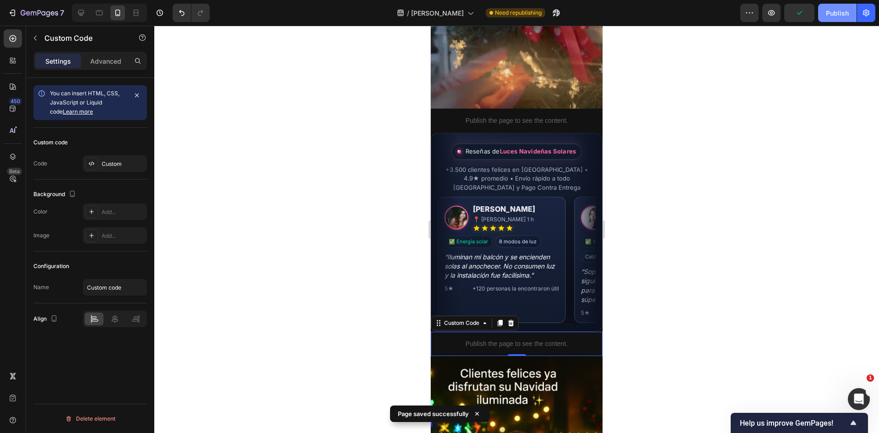
click at [835, 12] on div "Publish" at bounding box center [837, 13] width 23 height 10
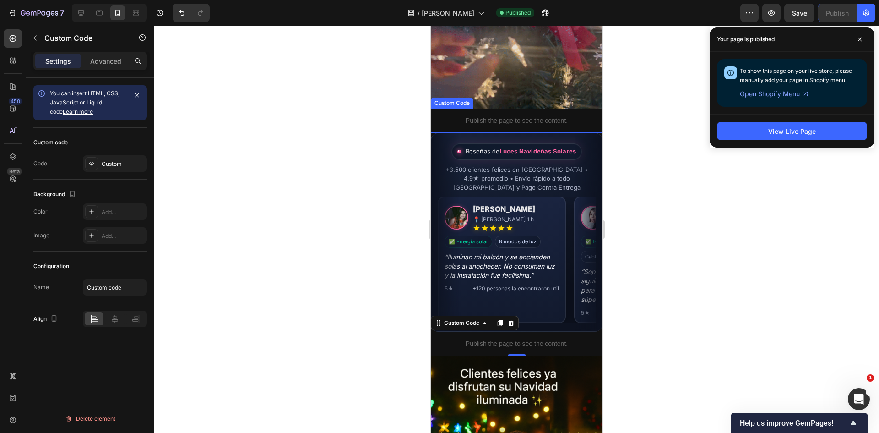
click at [549, 116] on p "Publish the page to see the content." at bounding box center [517, 121] width 172 height 10
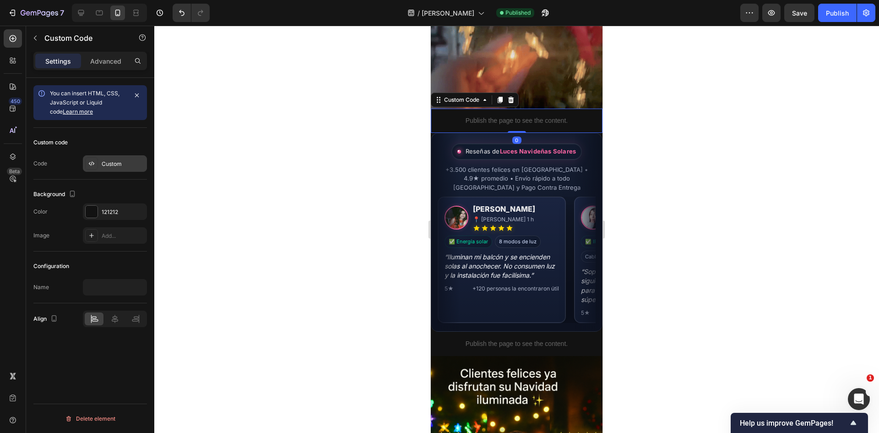
click at [92, 164] on icon at bounding box center [91, 163] width 7 height 7
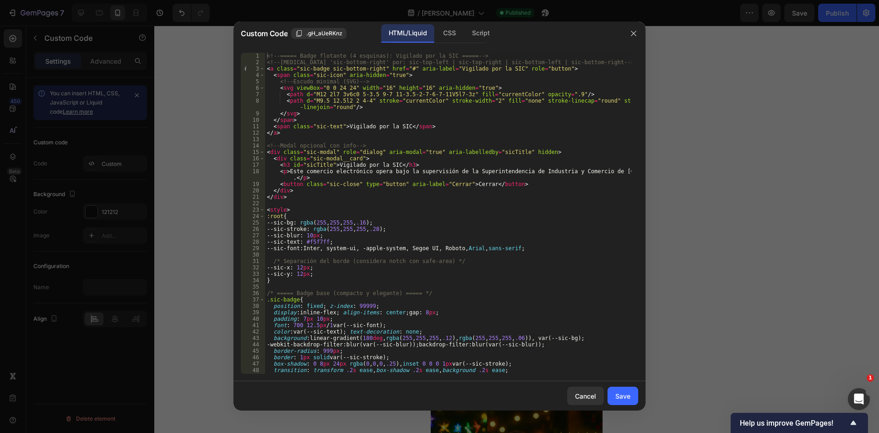
click at [346, 102] on div "<!-- ===== Badge flotante (4 esquinas): Vigilado por la SIC ===== --> <!-- [MED…" at bounding box center [448, 220] width 366 height 334
type textarea "</script>"
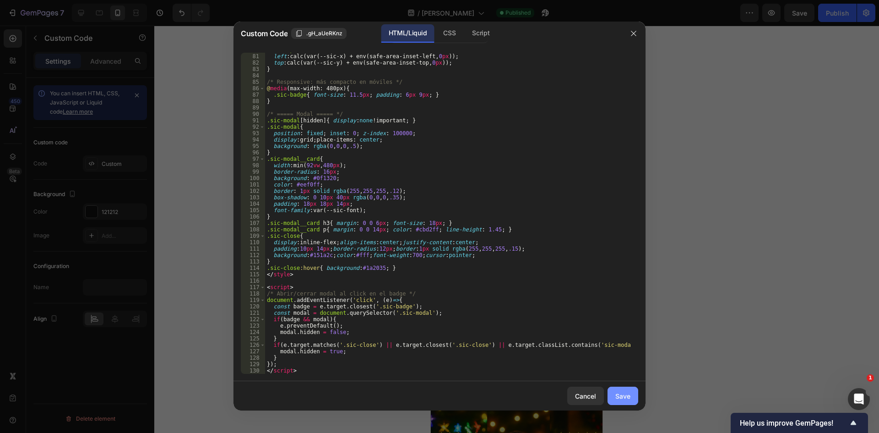
click at [619, 398] on div "Save" at bounding box center [622, 396] width 15 height 10
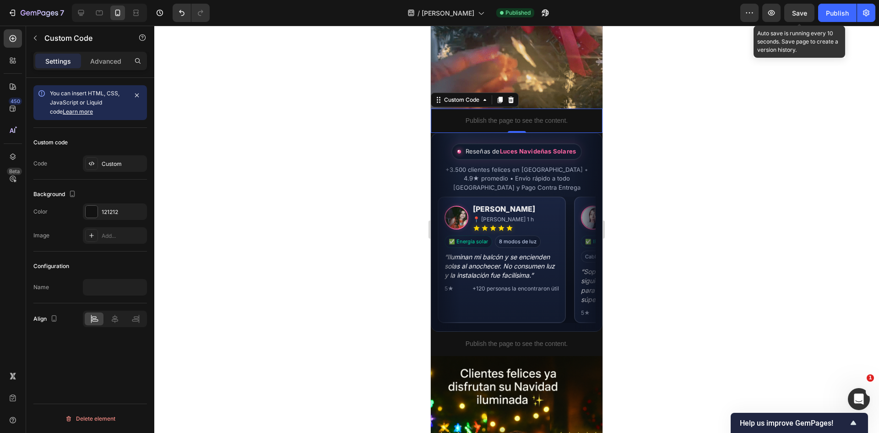
click at [804, 16] on span "Save" at bounding box center [799, 13] width 15 height 8
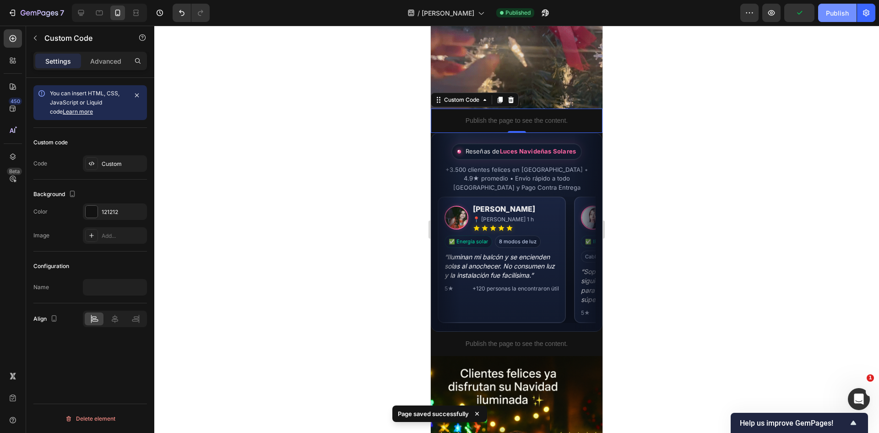
click at [829, 15] on div "Publish" at bounding box center [837, 13] width 23 height 10
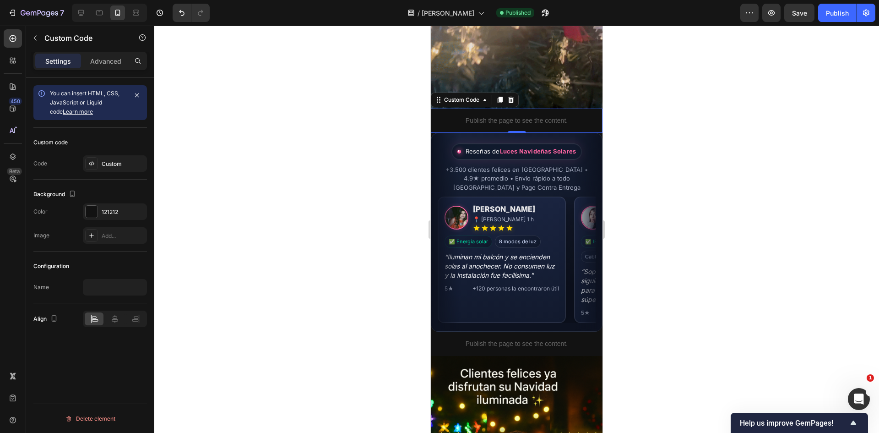
click at [501, 116] on p "Publish the page to see the content." at bounding box center [517, 121] width 172 height 10
click at [111, 163] on div "Custom" at bounding box center [123, 164] width 43 height 8
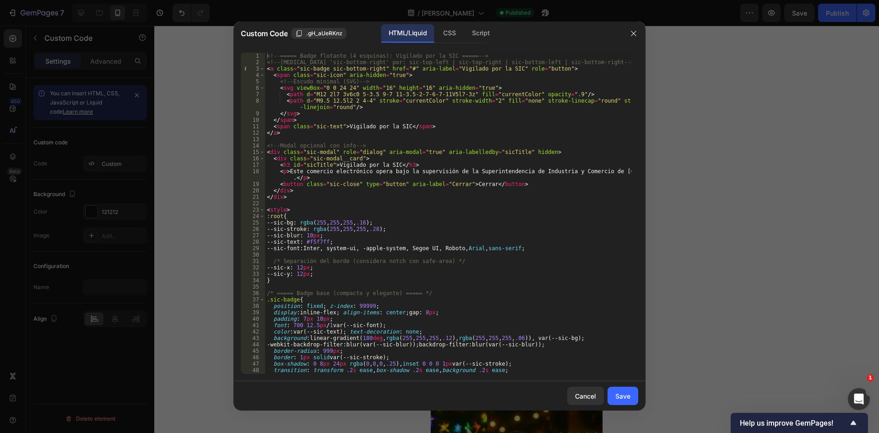
click at [316, 81] on div "<!-- ===== Badge flotante (4 esquinas): Vigilado por la SIC ===== --> <!-- [MED…" at bounding box center [448, 220] width 366 height 334
type textarea "</script>"
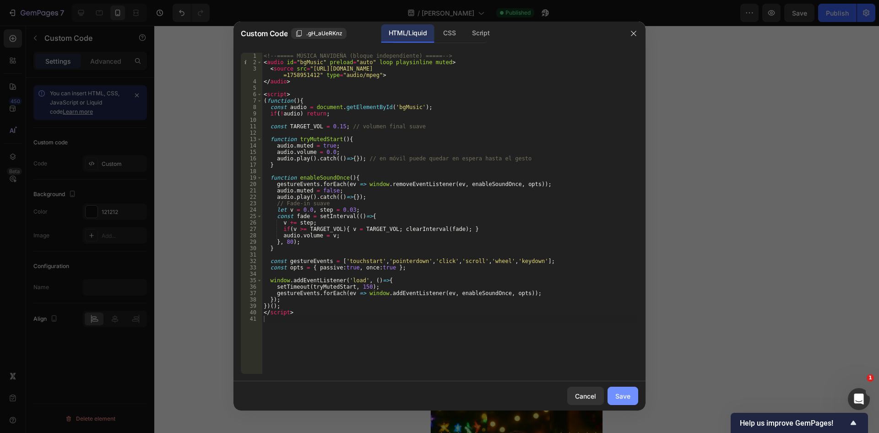
click at [628, 398] on div "Save" at bounding box center [622, 396] width 15 height 10
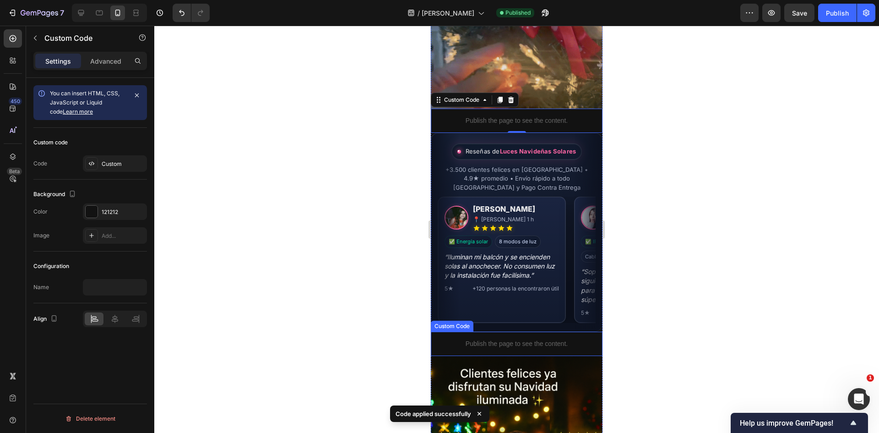
click at [537, 339] on p "Publish the page to see the content." at bounding box center [517, 344] width 172 height 10
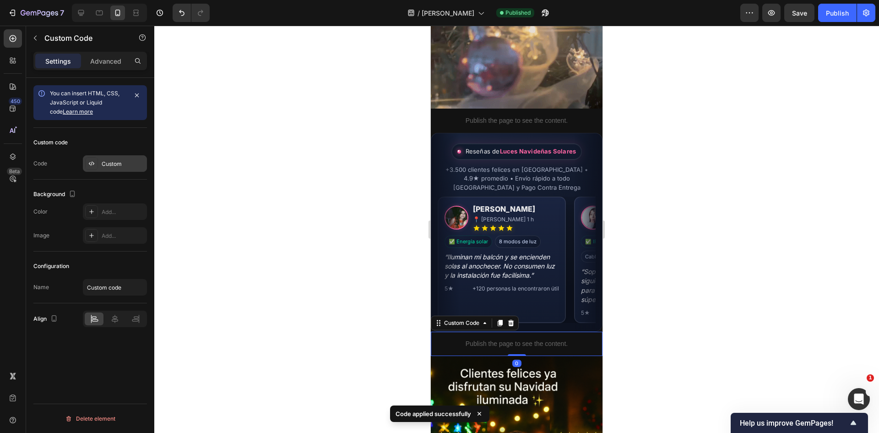
click at [105, 157] on div "Custom" at bounding box center [115, 163] width 64 height 16
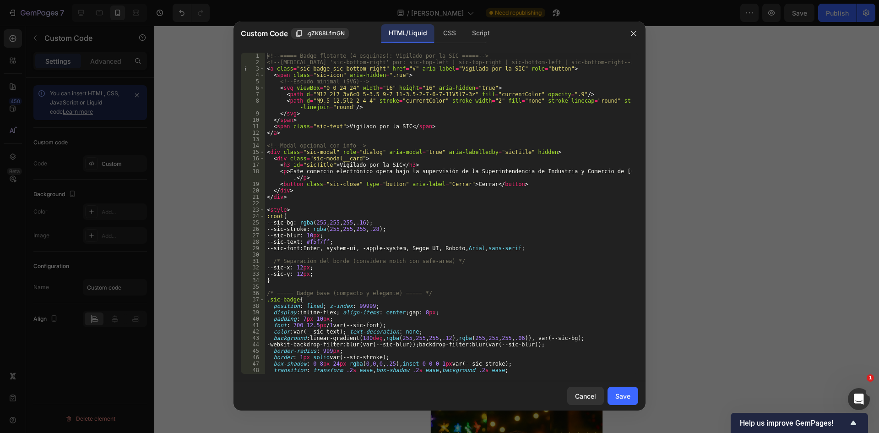
click at [315, 98] on div "<!-- ===== Badge flotante (4 esquinas): Vigilado por la SIC ===== --> <!-- [MED…" at bounding box center [448, 220] width 366 height 334
type textarea "</script>"
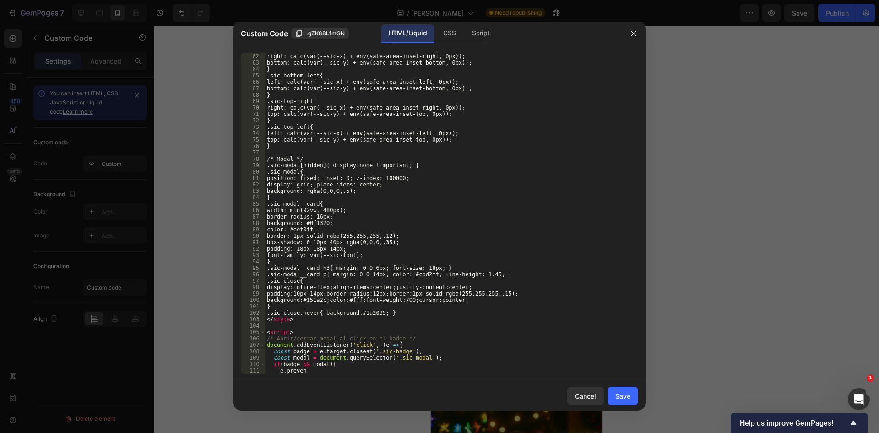
scroll to position [403, 0]
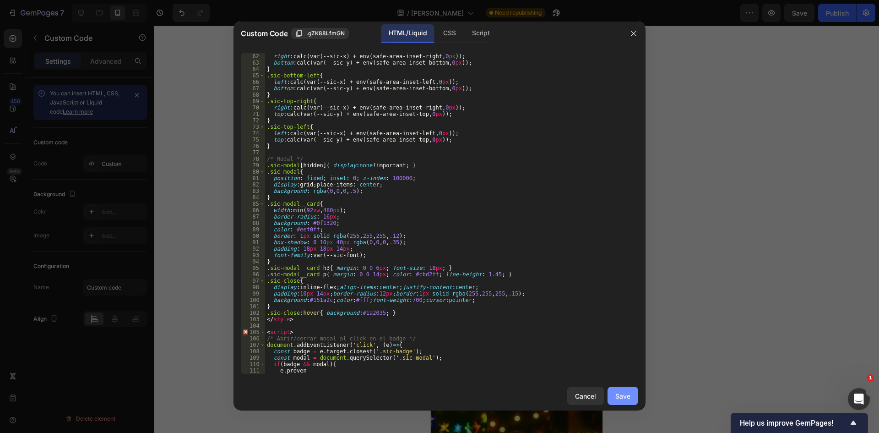
click at [624, 392] on div "Save" at bounding box center [622, 396] width 15 height 10
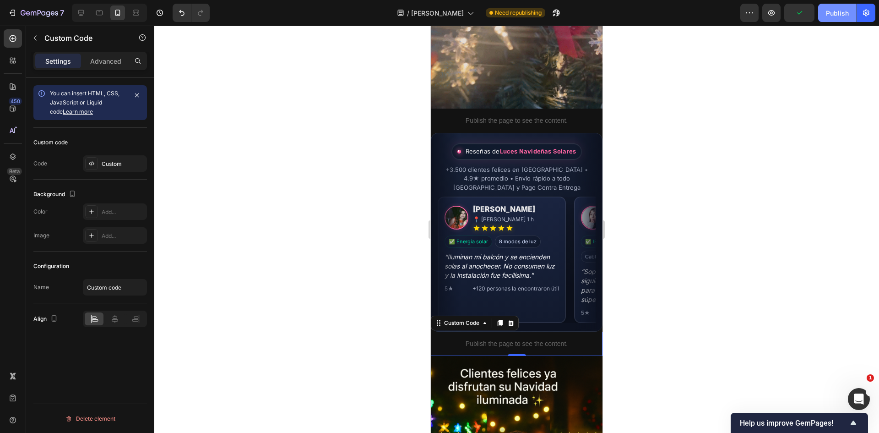
click at [844, 17] on div "Publish" at bounding box center [837, 13] width 23 height 10
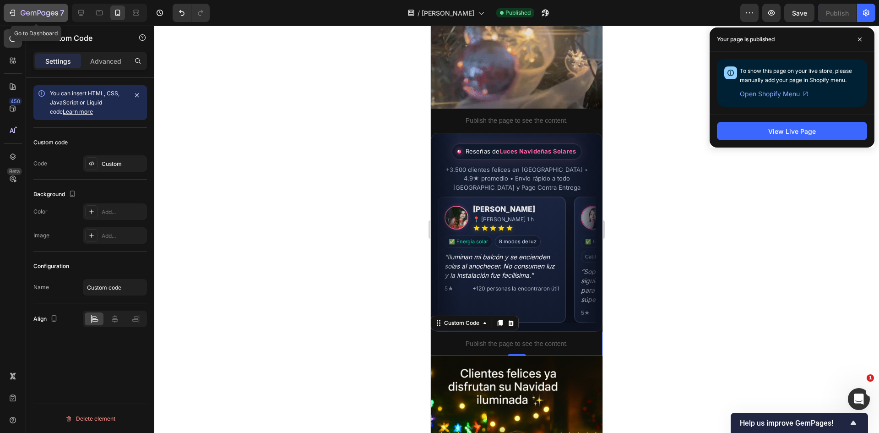
click at [33, 16] on icon "button" at bounding box center [40, 14] width 38 height 8
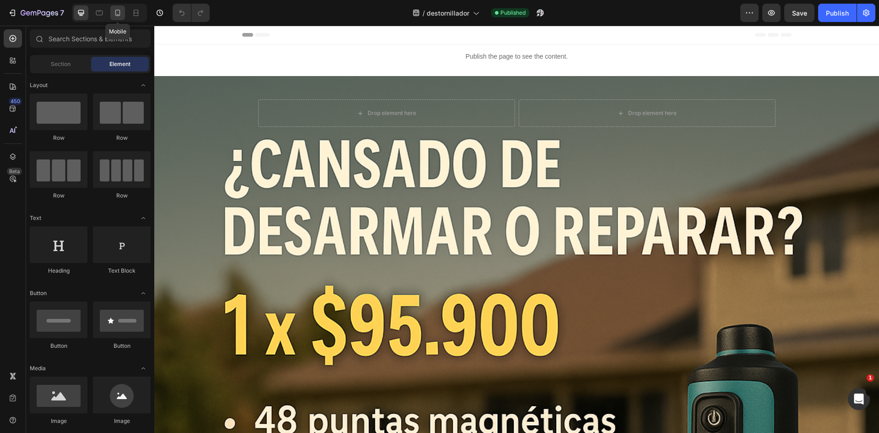
click at [122, 17] on icon at bounding box center [117, 12] width 9 height 9
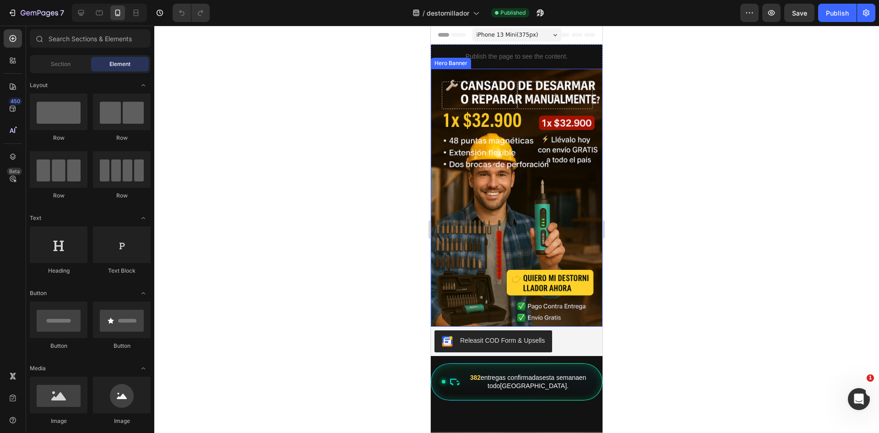
click at [457, 212] on div "Background Image" at bounding box center [517, 198] width 172 height 258
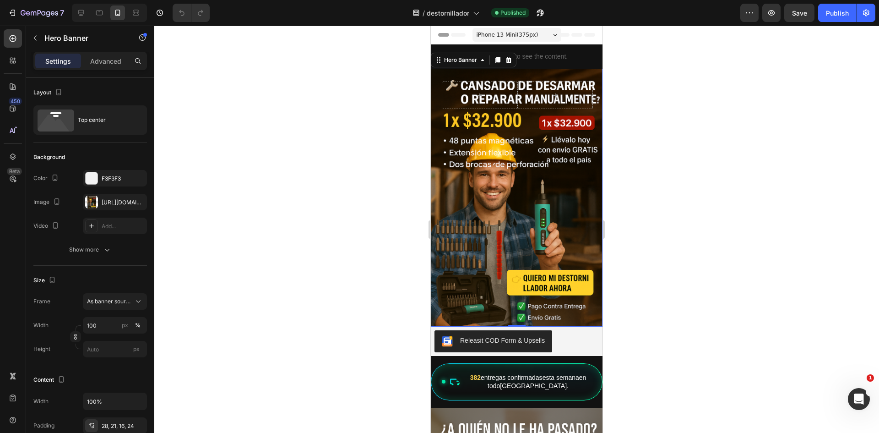
click at [452, 215] on div "Background Image" at bounding box center [517, 198] width 172 height 258
click at [450, 185] on div "Background Image" at bounding box center [517, 198] width 172 height 258
click at [93, 207] on div at bounding box center [91, 201] width 13 height 13
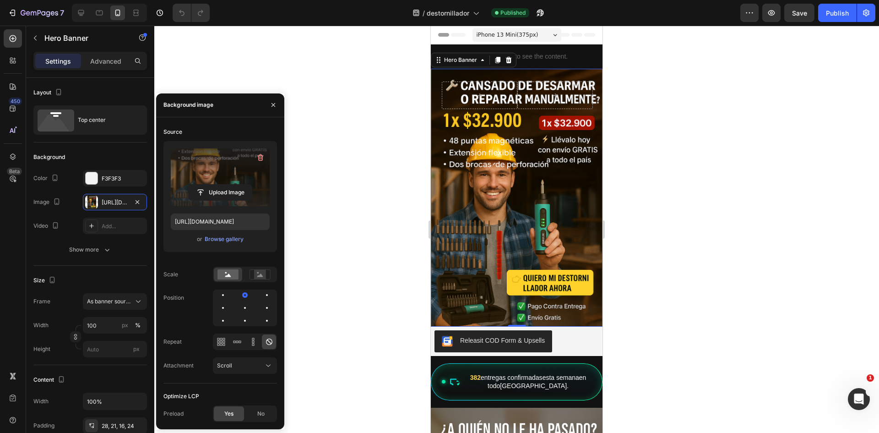
click at [210, 171] on label at bounding box center [220, 177] width 99 height 58
click at [210, 184] on input "file" at bounding box center [220, 192] width 63 height 16
click at [218, 192] on input "file" at bounding box center [220, 192] width 63 height 16
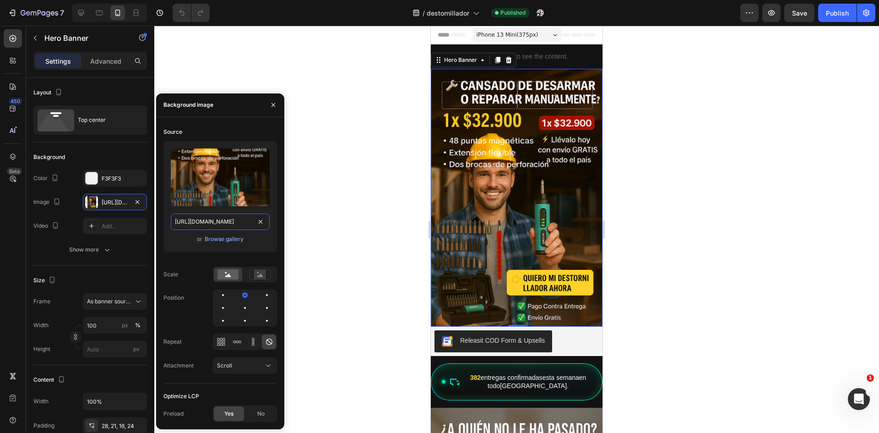
click at [231, 225] on input "https://cdn.shopify.com/s/files/1/0949/7542/6876/files/gempages_581923248241902…" at bounding box center [220, 221] width 99 height 16
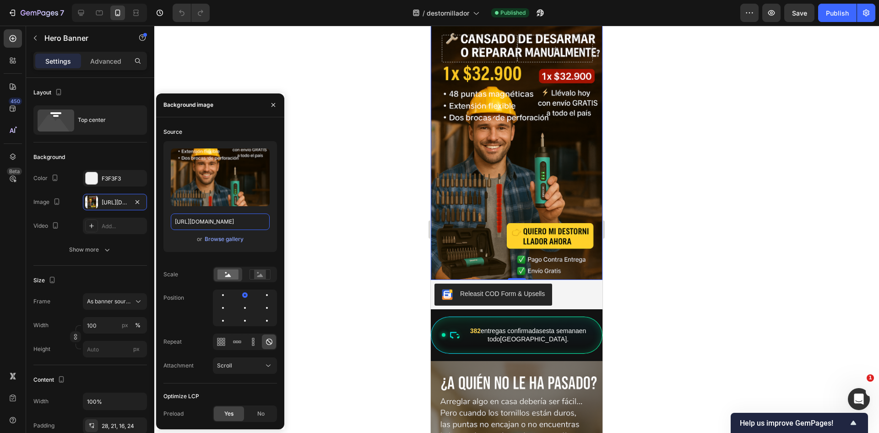
scroll to position [92, 0]
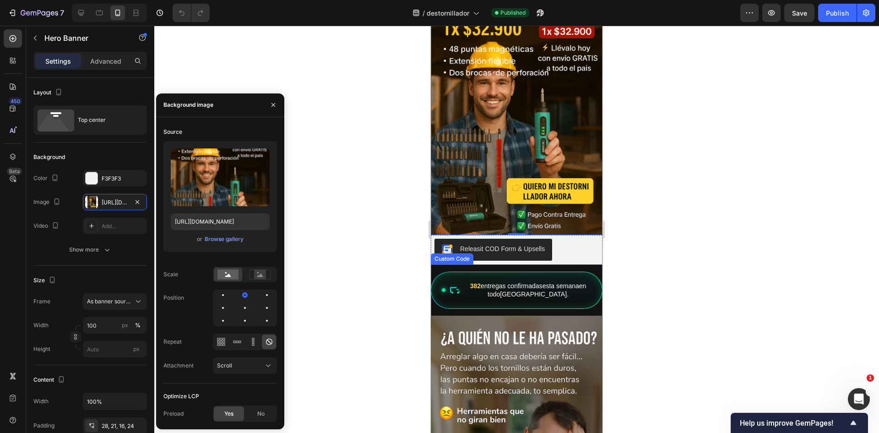
click at [585, 294] on div "382 entregas confirmadas esta semana en todo [GEOGRAPHIC_DATA] ." at bounding box center [517, 290] width 172 height 38
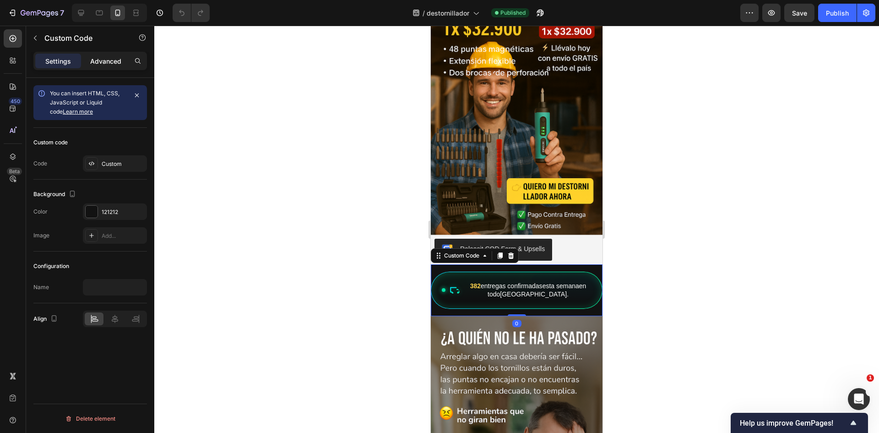
click at [103, 56] on p "Advanced" at bounding box center [105, 61] width 31 height 10
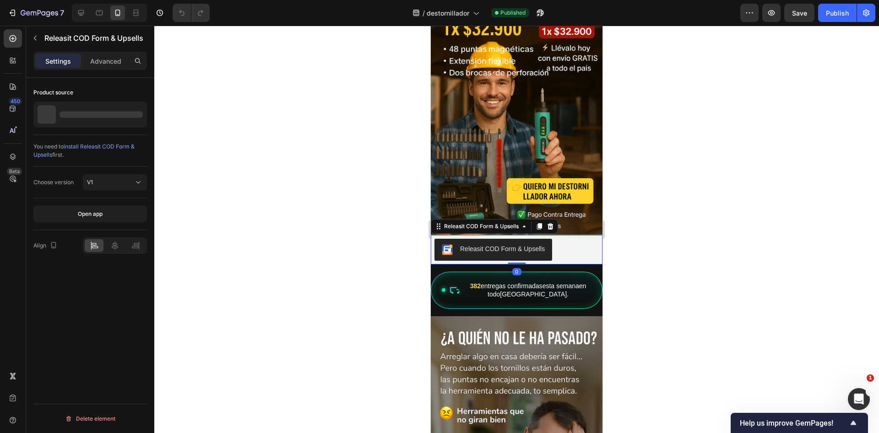
click at [564, 243] on div "Releasit COD Form & Upsells" at bounding box center [516, 249] width 164 height 22
click at [107, 57] on p "Advanced" at bounding box center [105, 61] width 31 height 10
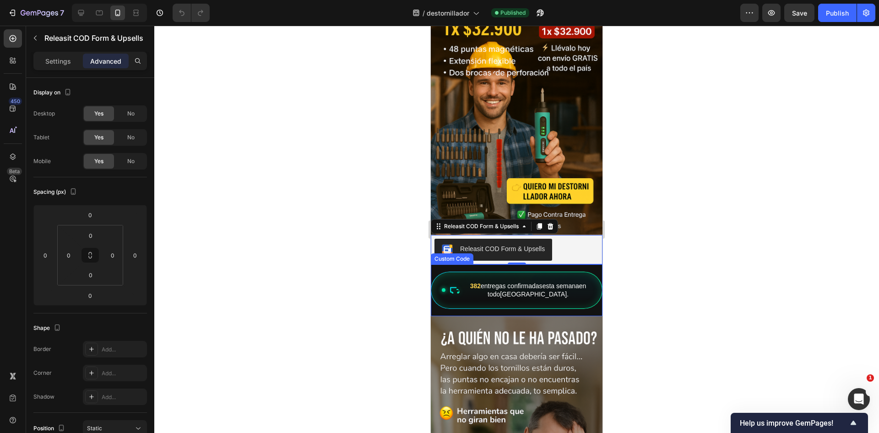
click at [433, 264] on div "382 entregas confirmadas esta semana en todo Chile . Custom Code" at bounding box center [517, 290] width 172 height 52
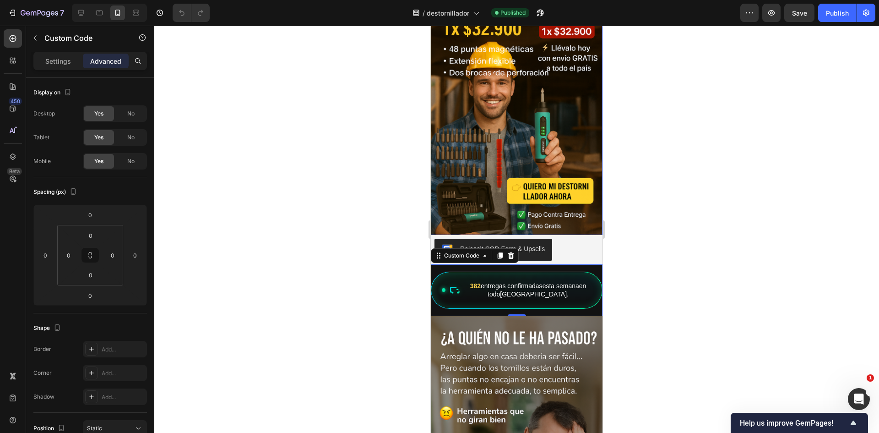
click at [496, 129] on div "Background Image" at bounding box center [517, 106] width 172 height 258
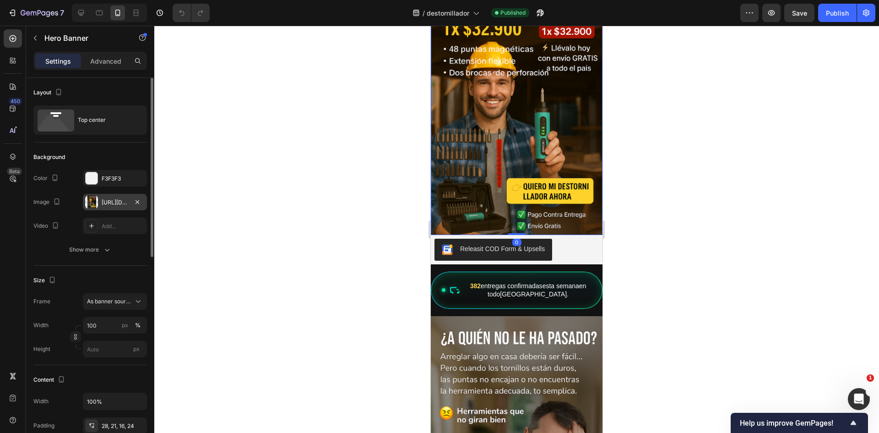
click at [115, 200] on div "https://cdn.shopify.com/s/files/1/0949/7542/6876/files/gempages_581923248241902…" at bounding box center [115, 202] width 27 height 8
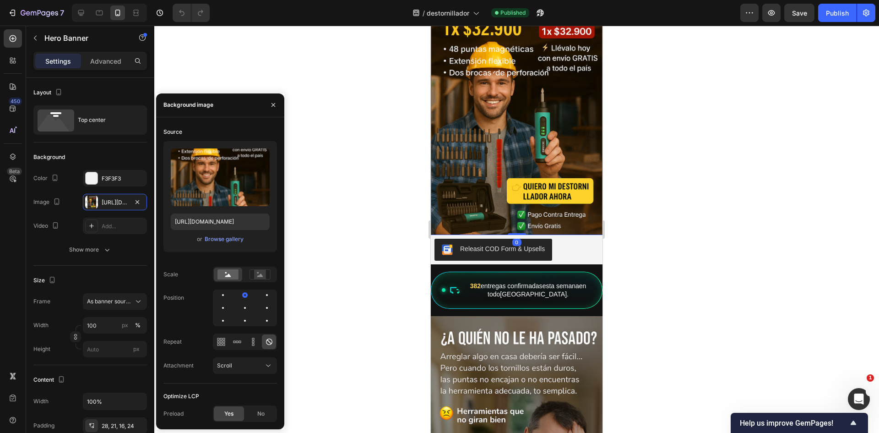
click at [220, 246] on div "Upload Image https://cdn.shopify.com/s/files/1/0949/7542/6876/files/gempages_58…" at bounding box center [220, 196] width 114 height 111
click at [222, 241] on div "Browse gallery" at bounding box center [224, 239] width 39 height 8
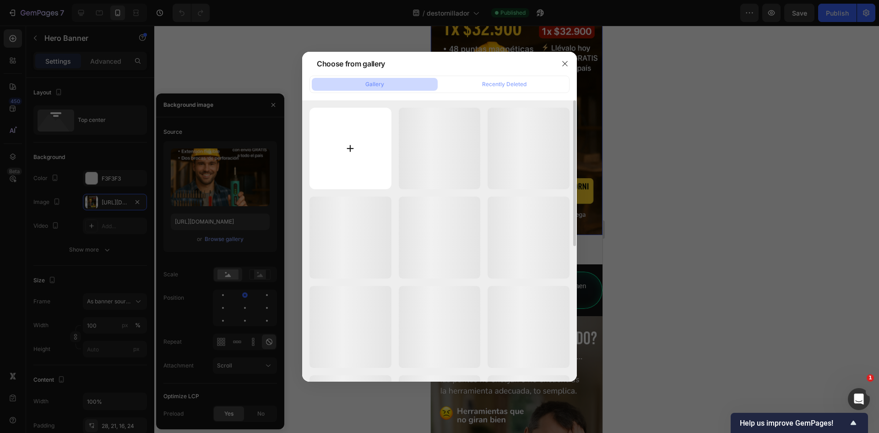
click at [329, 156] on input "file" at bounding box center [350, 149] width 82 height 82
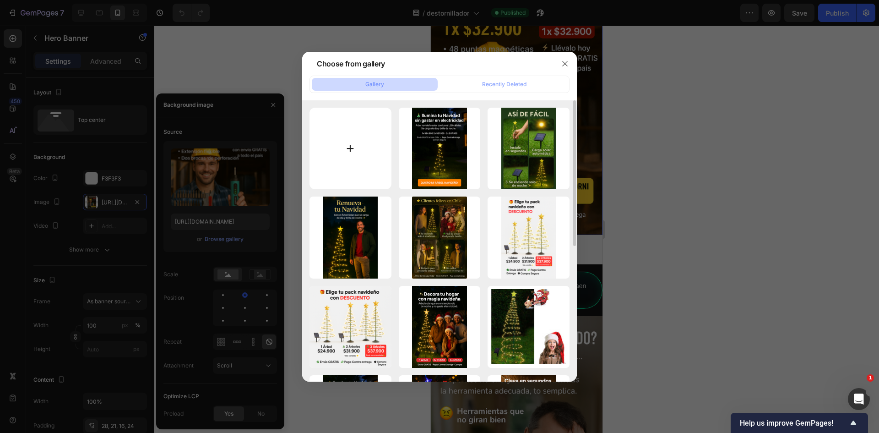
type input "C:\fakepath\Diseño sin título (5).png"
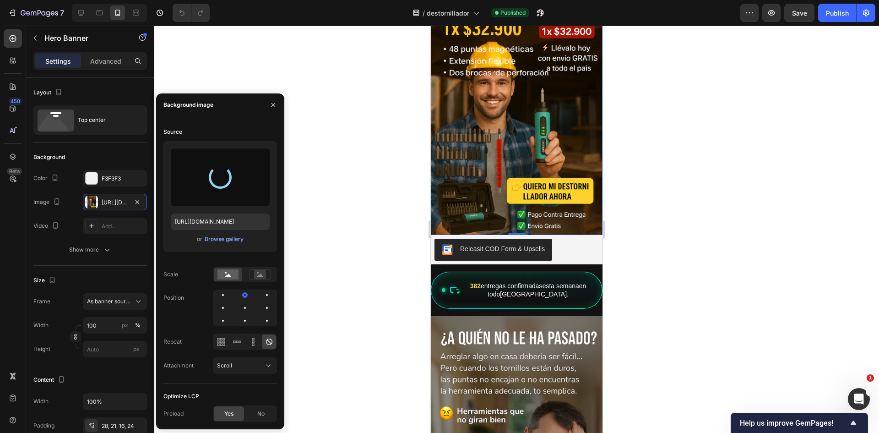
type input "https://cdn.shopify.com/s/files/1/0949/7542/6876/files/gempages_581923248241902…"
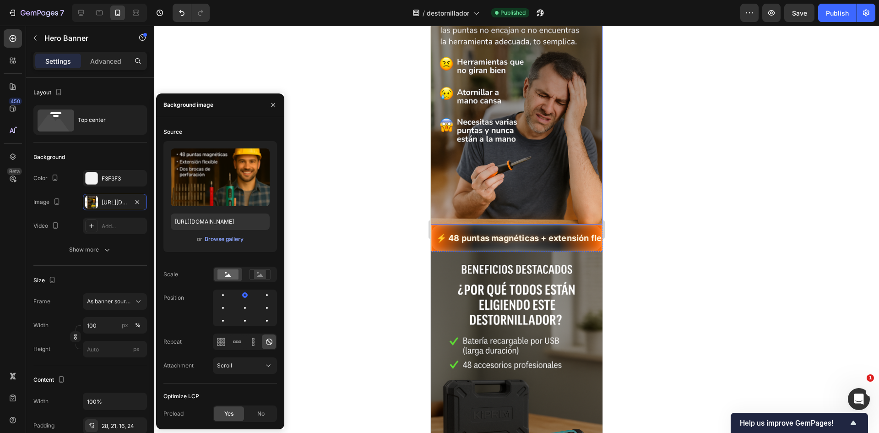
scroll to position [458, 0]
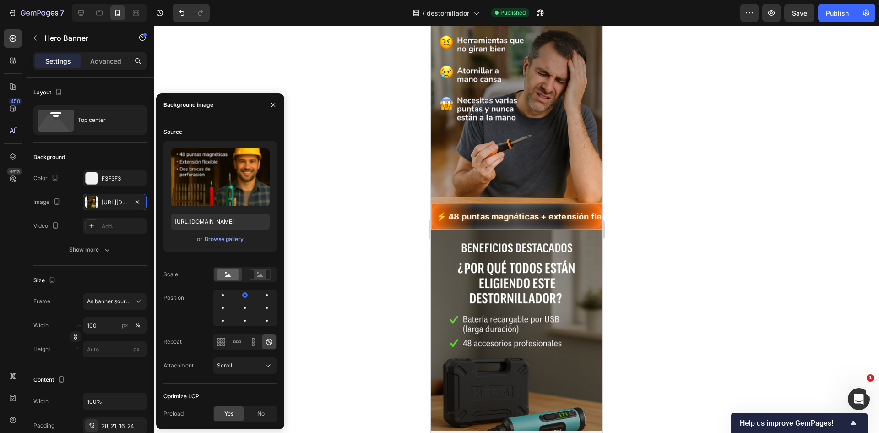
click at [355, 252] on div at bounding box center [516, 229] width 725 height 407
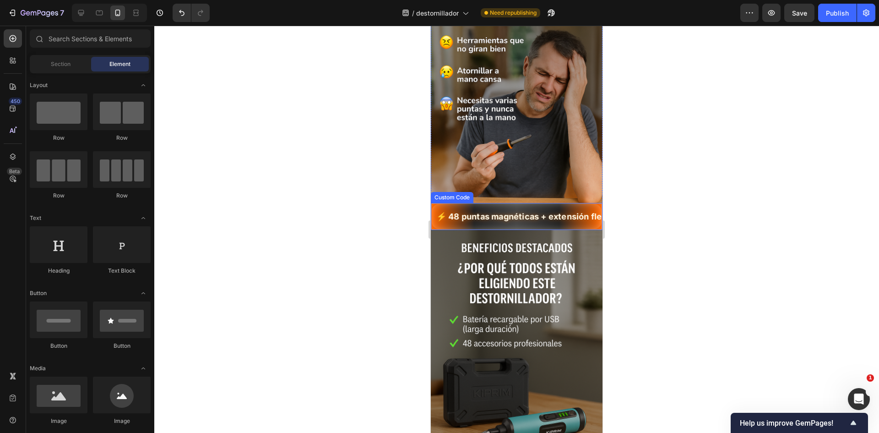
click at [500, 210] on span "⚡ 48 puntas magnéticas + extensión flexible 💪¡Ahorra tiempo y energía!" at bounding box center [516, 216] width 170 height 12
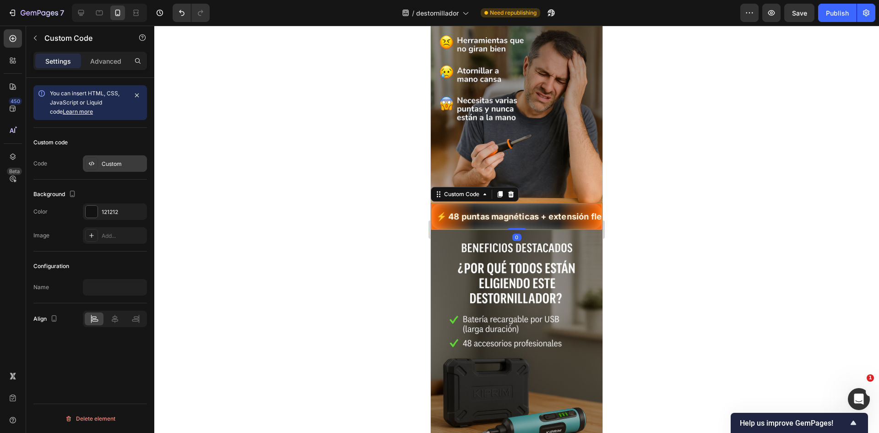
click at [98, 170] on div "Custom" at bounding box center [115, 163] width 64 height 16
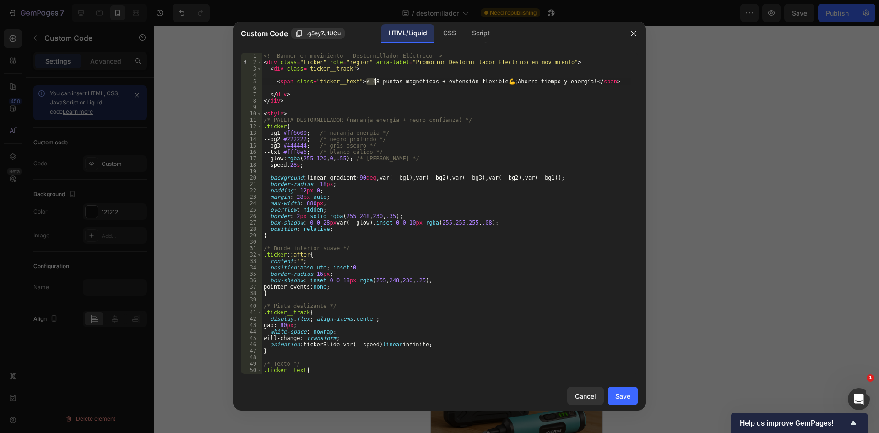
drag, startPoint x: 367, startPoint y: 82, endPoint x: 375, endPoint y: 82, distance: 8.2
click at [375, 82] on div "<!-- Banner en movimiento – Destornillador Eléctrico --> < div class = "ticker"…" at bounding box center [446, 220] width 369 height 334
drag, startPoint x: 493, startPoint y: 81, endPoint x: 557, endPoint y: 81, distance: 63.2
click at [552, 81] on div "<!-- Banner en movimiento – Destornillador Eléctrico --> < div class = "ticker"…" at bounding box center [446, 220] width 369 height 334
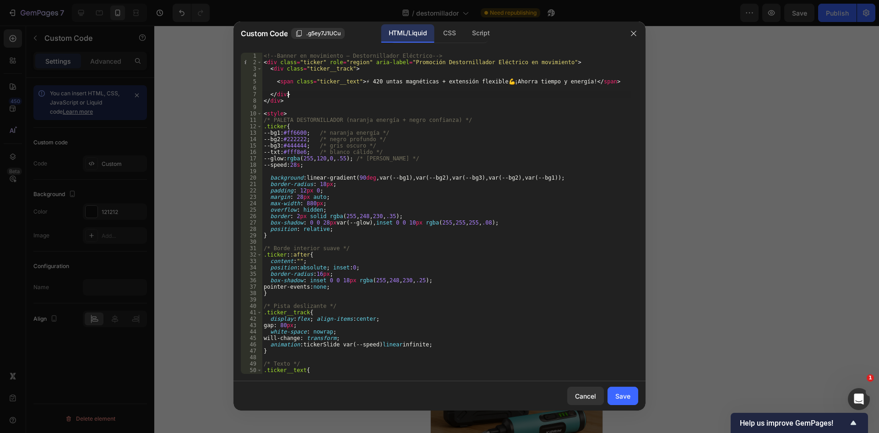
drag, startPoint x: 510, startPoint y: 96, endPoint x: 488, endPoint y: 87, distance: 23.4
click at [509, 96] on div "<!-- Banner en movimiento – Destornillador Eléctrico --> < div class = "ticker"…" at bounding box center [446, 220] width 369 height 334
drag, startPoint x: 493, startPoint y: 81, endPoint x: 377, endPoint y: 83, distance: 115.8
click at [377, 83] on div "<!-- Banner en movimiento – Destornillador Eléctrico --> < div class = "ticker"…" at bounding box center [446, 220] width 369 height 334
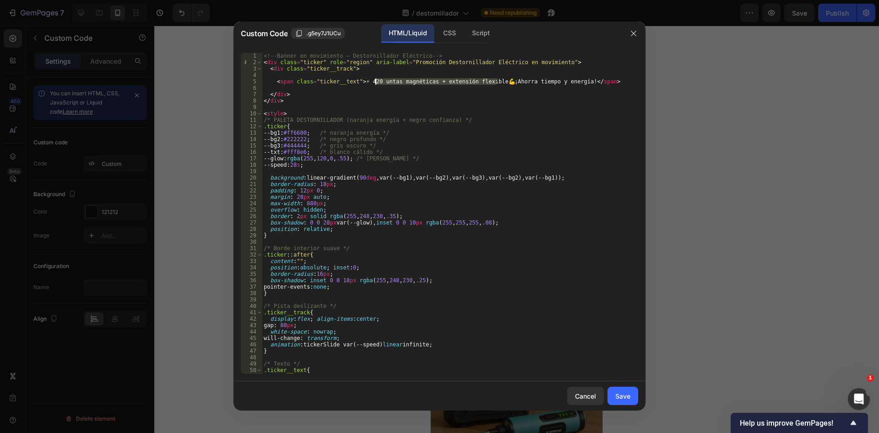
click at [377, 83] on div "<!-- Banner en movimiento – Destornillador Eléctrico --> < div class = "ticker"…" at bounding box center [446, 213] width 369 height 321
click at [372, 81] on div "<!-- Banner en movimiento – Destornillador Eléctrico --> < div class = "ticker"…" at bounding box center [446, 220] width 369 height 334
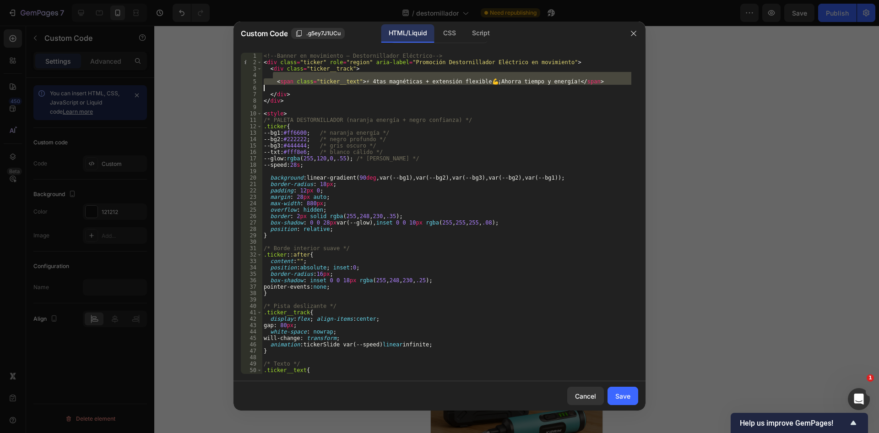
drag, startPoint x: 368, startPoint y: 77, endPoint x: 424, endPoint y: 87, distance: 57.7
click at [424, 87] on div "<!-- Banner en movimiento – Destornillador Eléctrico --> < div class = "ticker"…" at bounding box center [446, 220] width 369 height 334
type textarea "<span class="ticker__text">⚡ 4tas magnéticas + extensión flexible 💪¡Ahorra tiem…"
click at [420, 88] on div "<!-- Banner en movimiento – Destornillador Eléctrico --> < div class = "ticker"…" at bounding box center [446, 213] width 369 height 321
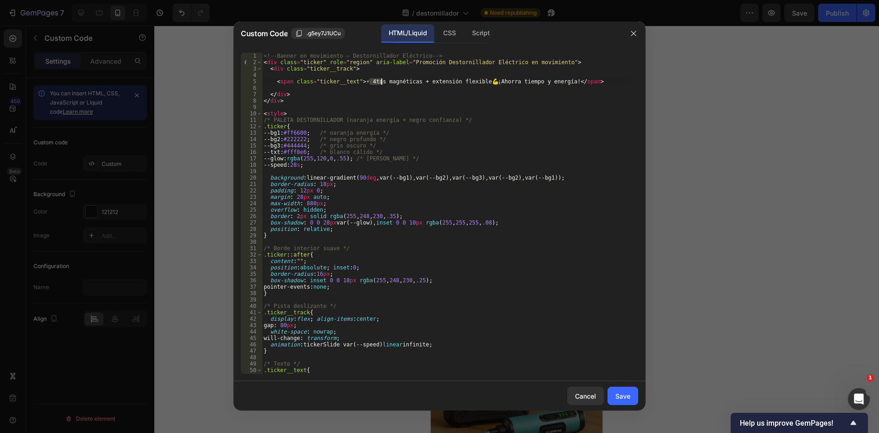
drag, startPoint x: 369, startPoint y: 81, endPoint x: 386, endPoint y: 81, distance: 17.4
click at [386, 81] on div "<!-- Banner en movimiento – Destornillador Eléctrico --> < div class = "ticker"…" at bounding box center [446, 220] width 369 height 334
drag, startPoint x: 375, startPoint y: 85, endPoint x: 369, endPoint y: 85, distance: 6.0
click at [374, 85] on div "<!-- Banner en movimiento – Destornillador Eléctrico --> < div class = "ticker"…" at bounding box center [446, 213] width 369 height 321
drag, startPoint x: 366, startPoint y: 80, endPoint x: 479, endPoint y: 82, distance: 113.1
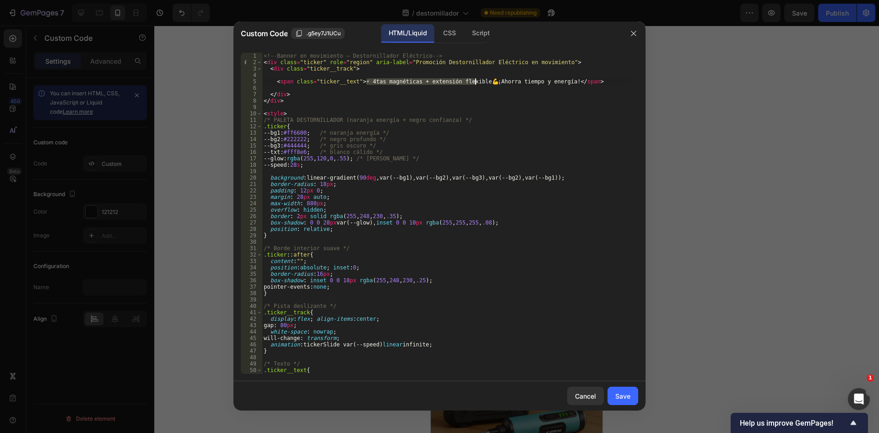
click at [479, 82] on div "<!-- Banner en movimiento – Destornillador Eléctrico --> < div class = "ticker"…" at bounding box center [446, 220] width 369 height 334
click at [373, 82] on div "<!-- Banner en movimiento – Destornillador Eléctrico --> < div class = "ticker"…" at bounding box center [446, 220] width 369 height 334
type textarea "<span class="ticker__text">⚡ 4💪¡Ahorra tiempo y energía!</span>"
click at [629, 401] on button "Save" at bounding box center [622, 395] width 31 height 18
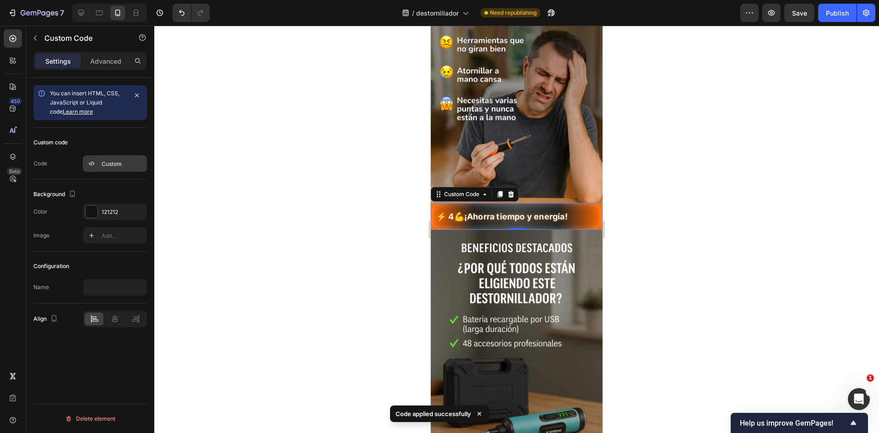
click at [106, 169] on div "Custom" at bounding box center [115, 163] width 64 height 16
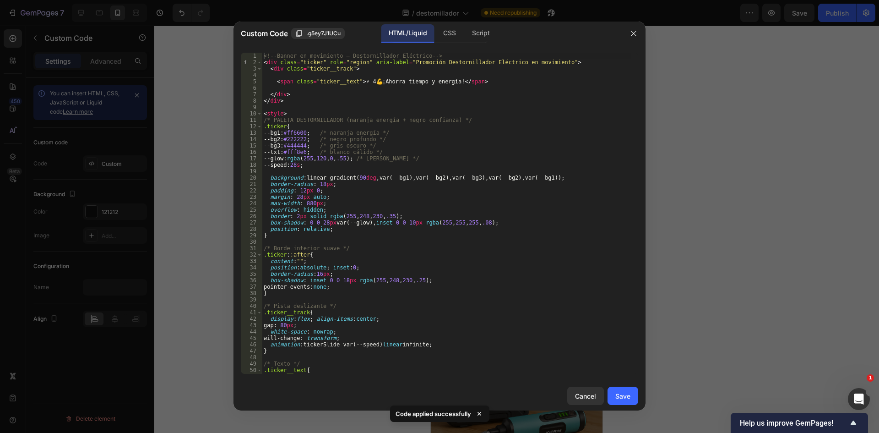
click at [369, 86] on div "<!-- Banner en movimiento – Destornillador Eléctrico --> < div class = "ticker"…" at bounding box center [446, 220] width 369 height 334
click at [370, 82] on div "<!-- Banner en movimiento – Destornillador Eléctrico --> < div class = "ticker"…" at bounding box center [446, 220] width 369 height 334
type textarea "<span class="ticker__text">⚡ 4💪¡Ahorra tiempo y energía!</span>"
click at [632, 37] on icon "button" at bounding box center [633, 33] width 7 height 7
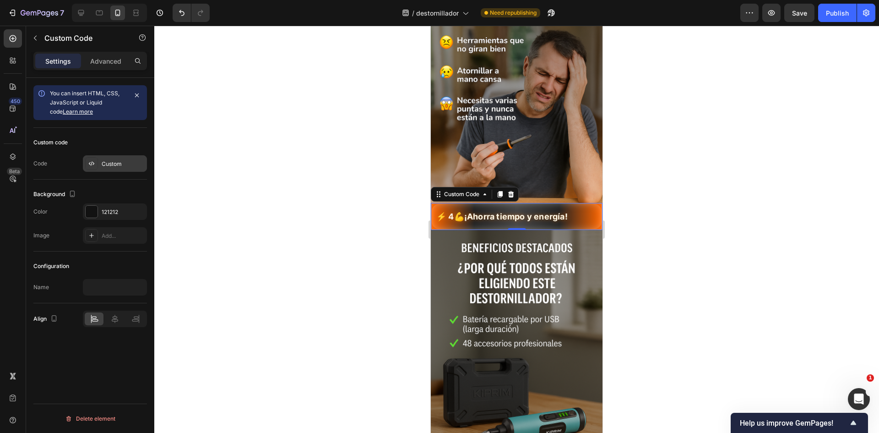
click at [112, 162] on div "Custom" at bounding box center [123, 164] width 43 height 8
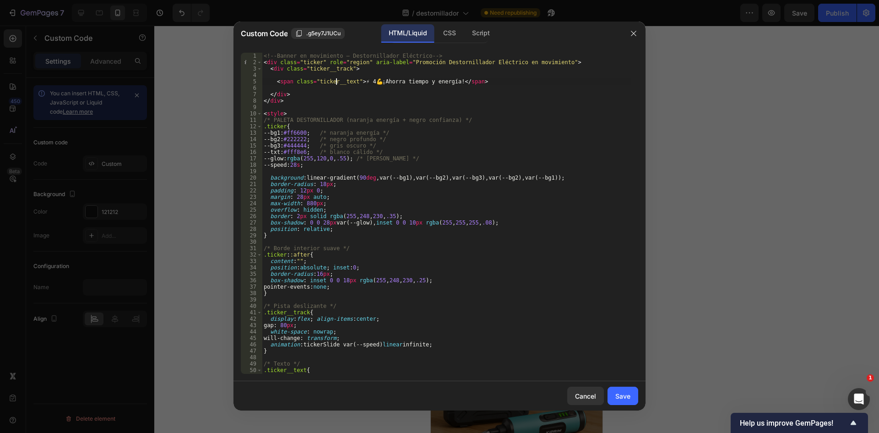
click at [335, 83] on div "<!-- Banner en movimiento – Destornillador Eléctrico --> < div class = "ticker"…" at bounding box center [446, 220] width 369 height 334
type textarea "</style>"
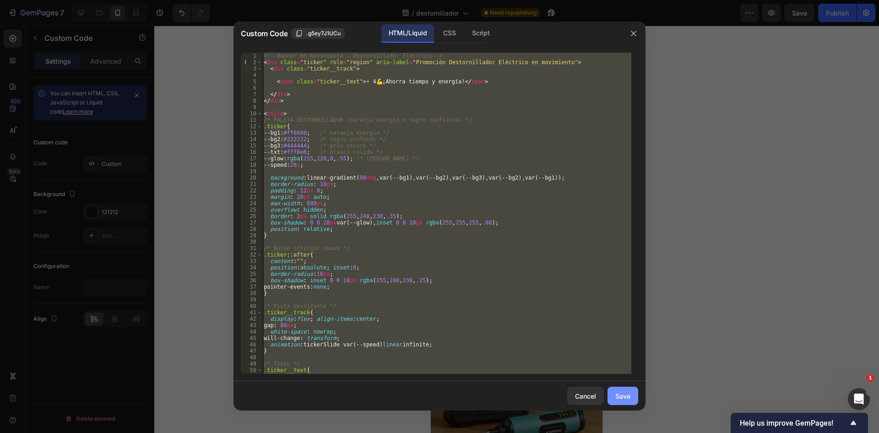
click at [620, 398] on div "Save" at bounding box center [622, 396] width 15 height 10
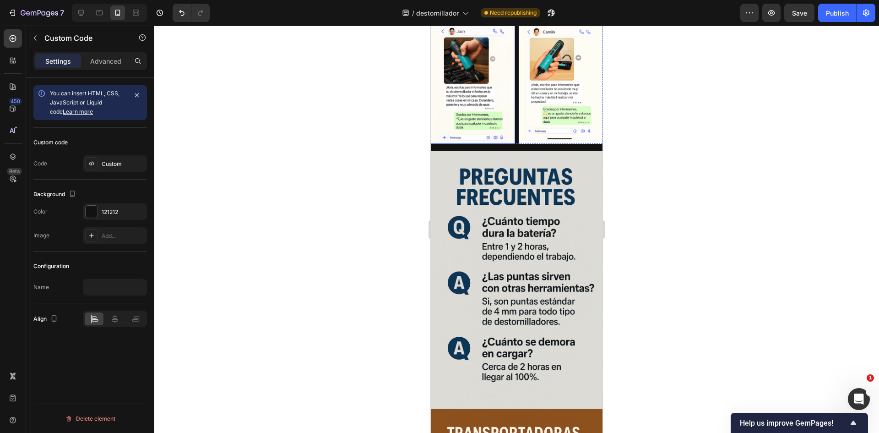
scroll to position [1326, 0]
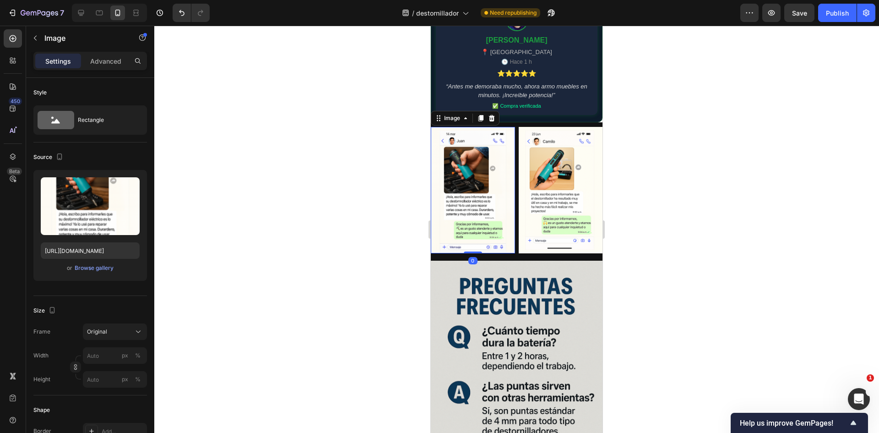
click at [496, 211] on img at bounding box center [473, 190] width 84 height 126
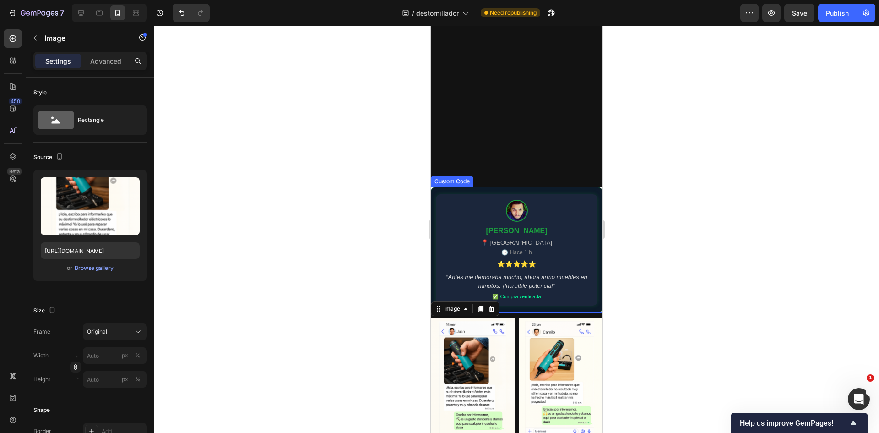
scroll to position [1051, 0]
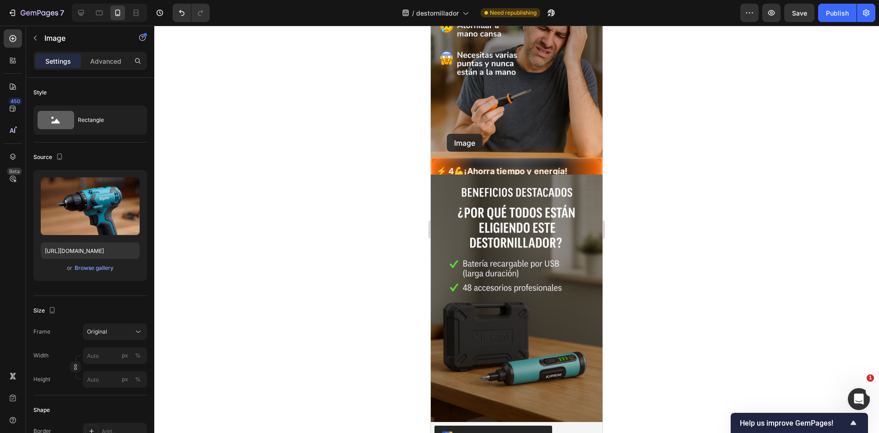
scroll to position [502, 0]
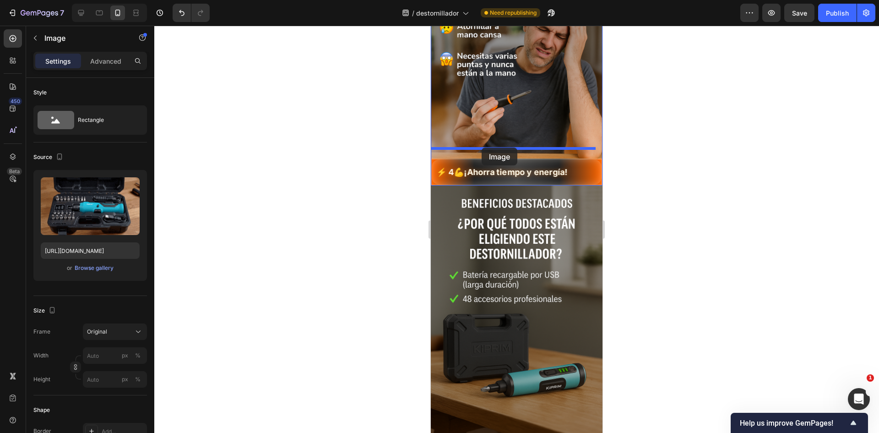
drag, startPoint x: 439, startPoint y: 168, endPoint x: 482, endPoint y: 147, distance: 46.9
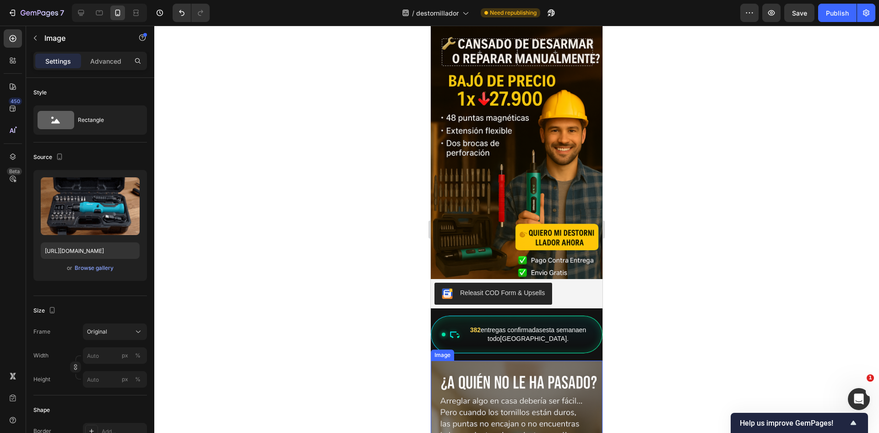
scroll to position [0, 0]
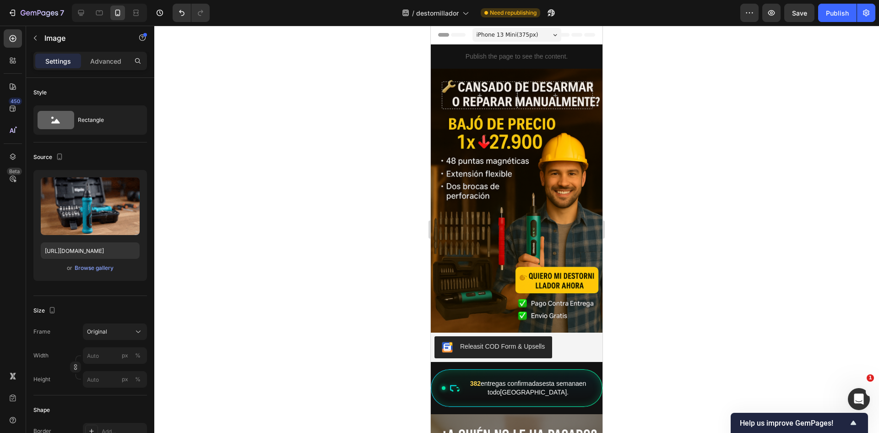
click at [654, 183] on div at bounding box center [516, 229] width 725 height 407
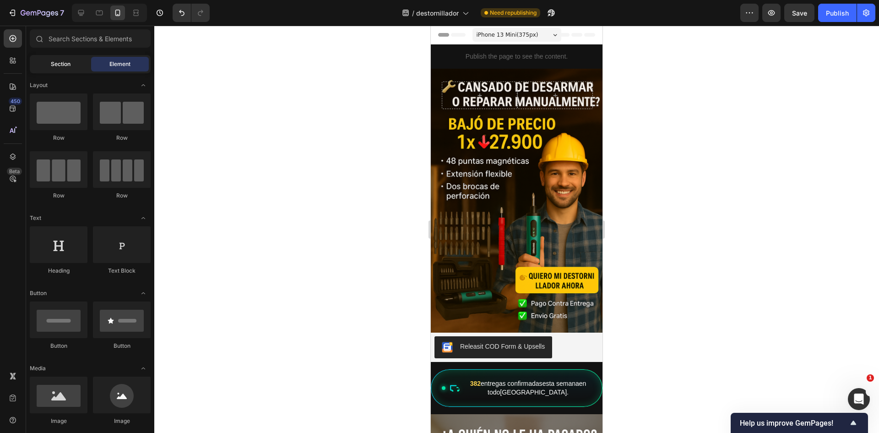
click at [72, 57] on div "Section" at bounding box center [61, 64] width 58 height 15
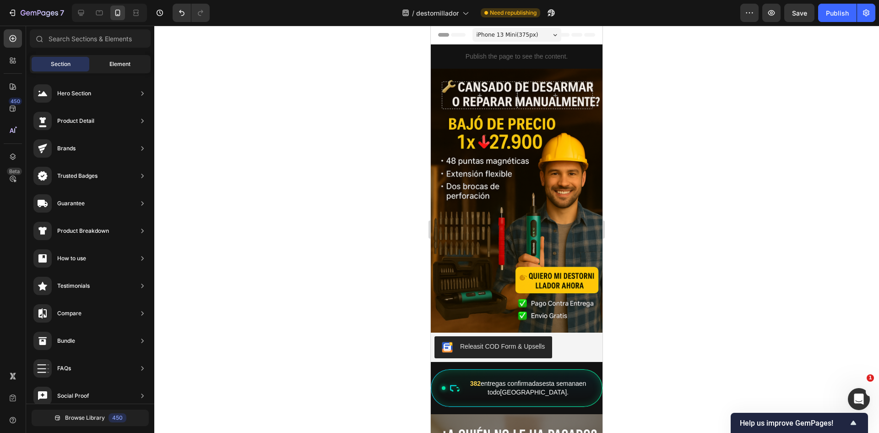
click at [126, 64] on span "Element" at bounding box center [119, 64] width 21 height 8
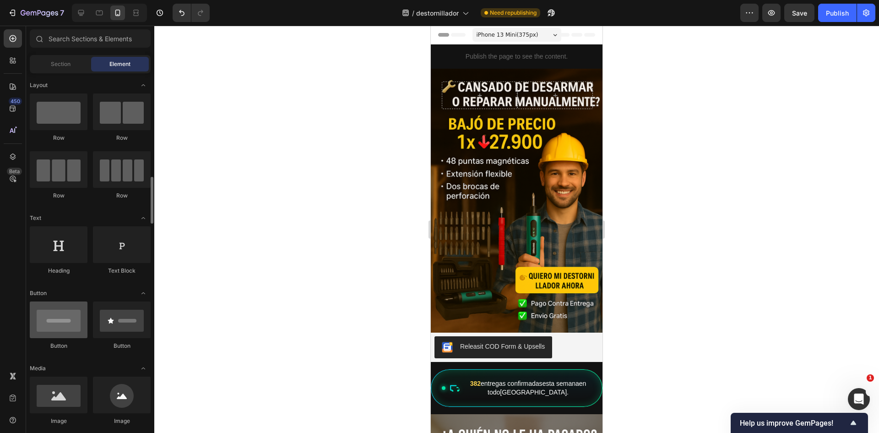
scroll to position [92, 0]
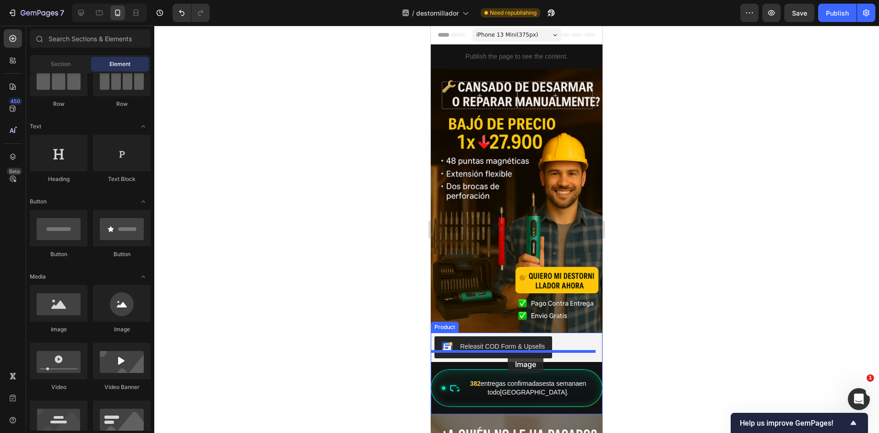
drag, startPoint x: 483, startPoint y: 336, endPoint x: 508, endPoint y: 355, distance: 31.3
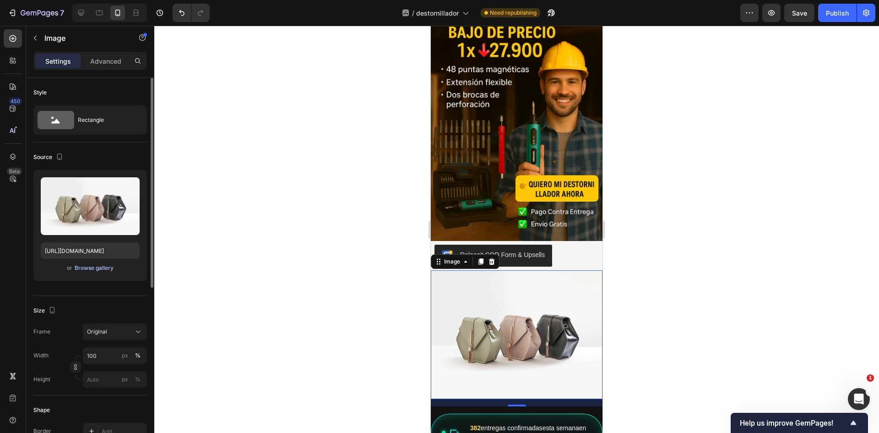
click at [90, 268] on div "Browse gallery" at bounding box center [94, 268] width 39 height 8
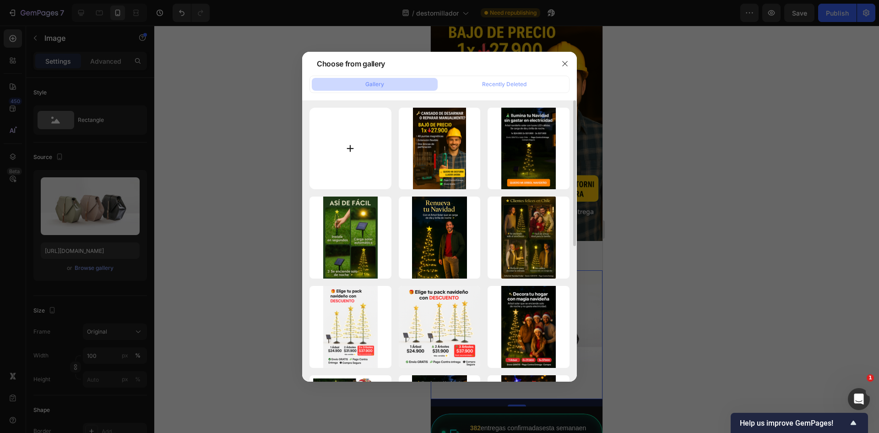
click at [352, 168] on input "file" at bounding box center [350, 149] width 82 height 82
type input "C:\fakepath\b3edbd7c-e939-4c12-8162-8843f65a18fe.png"
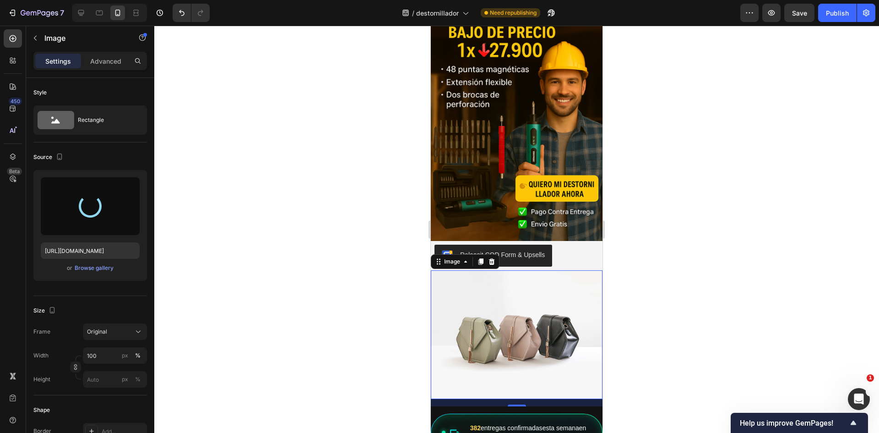
type input "https://cdn.shopify.com/s/files/1/0949/7542/6876/files/gempages_581923248241902…"
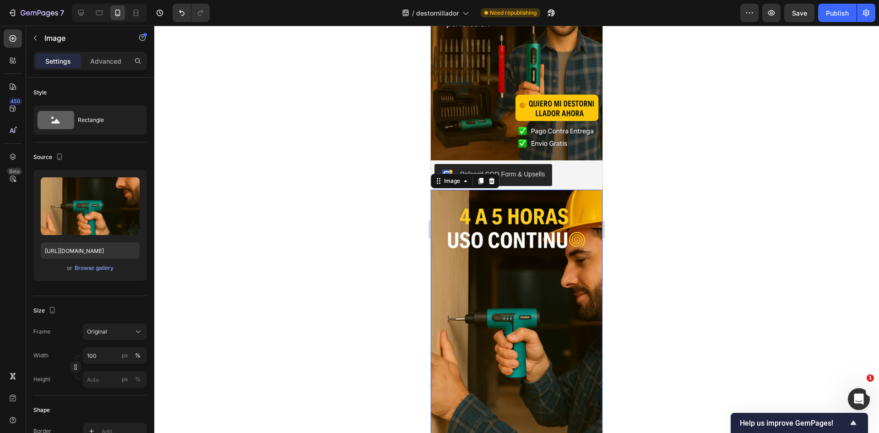
scroll to position [229, 0]
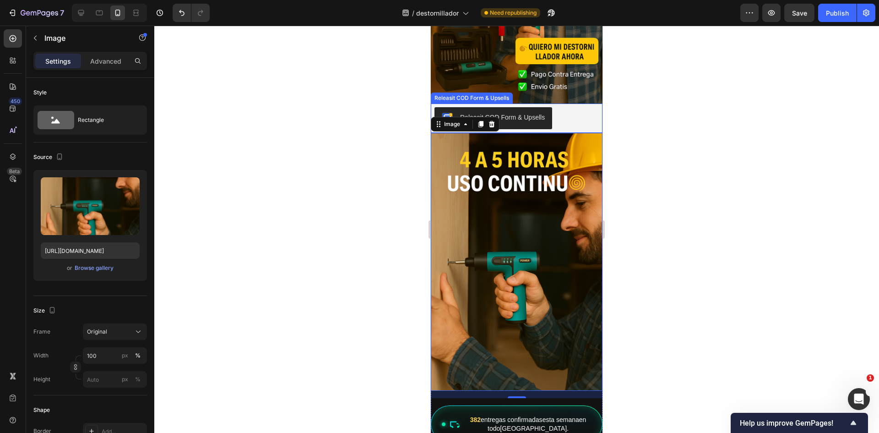
click at [573, 108] on div "Releasit COD Form & Upsells" at bounding box center [516, 118] width 164 height 22
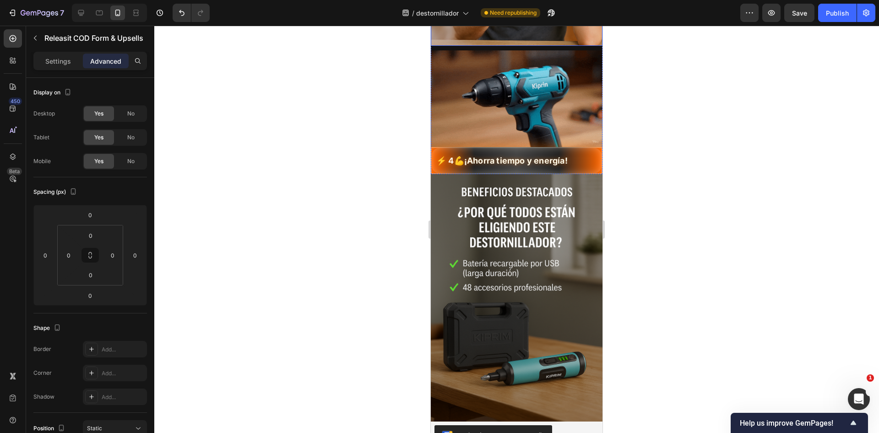
scroll to position [870, 0]
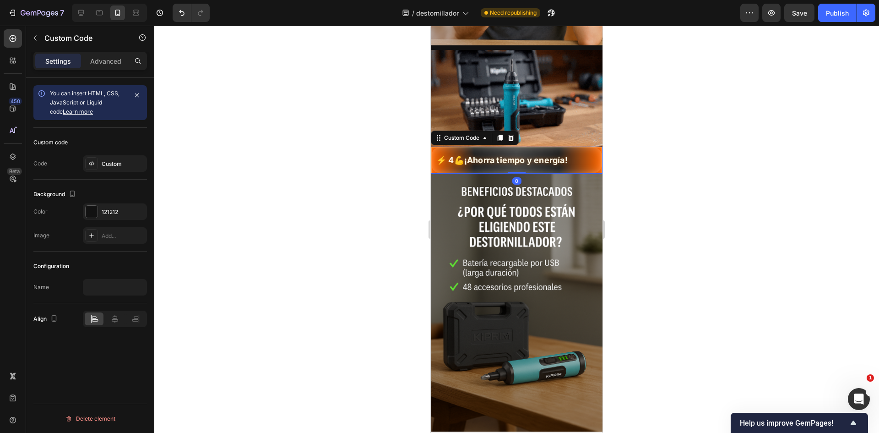
click at [560, 154] on div "⚡ 4💪¡Ahorra tiempo y energía!" at bounding box center [517, 160] width 170 height 12
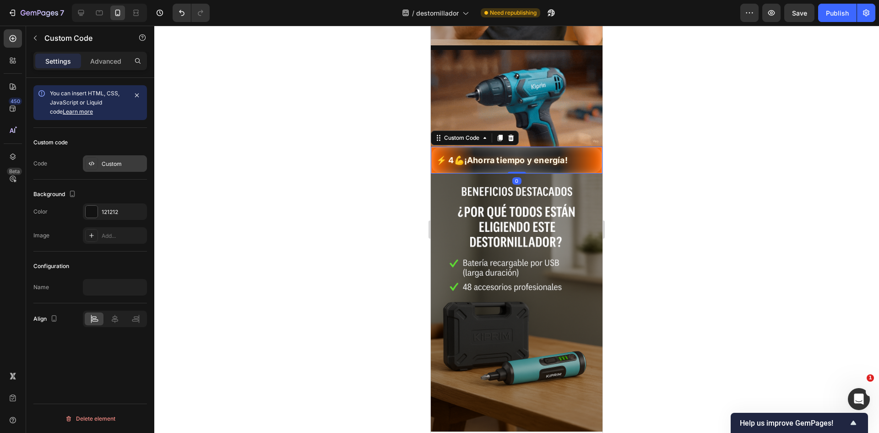
click at [101, 159] on div "Custom" at bounding box center [115, 163] width 64 height 16
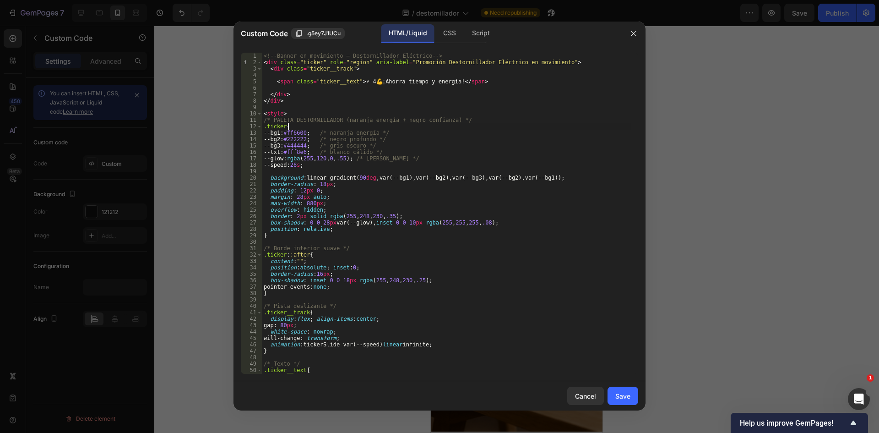
click at [318, 129] on div "<!-- Banner en movimiento – Destornillador Eléctrico --> < div class = "ticker"…" at bounding box center [446, 220] width 369 height 334
type textarea "</style>"
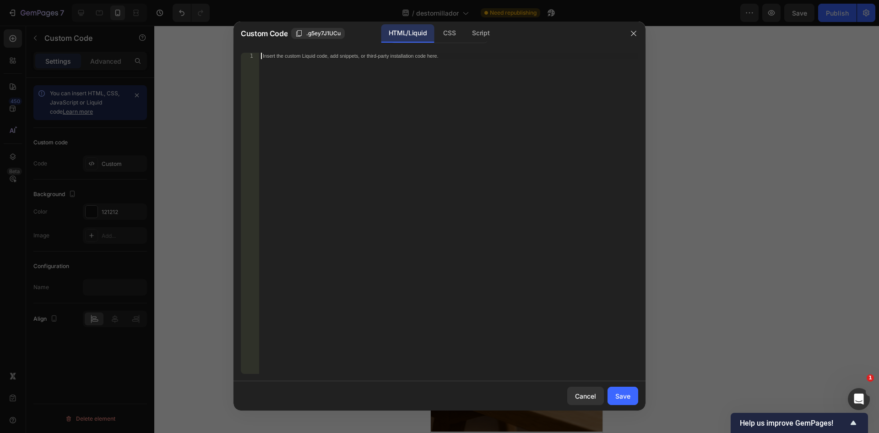
scroll to position [198, 0]
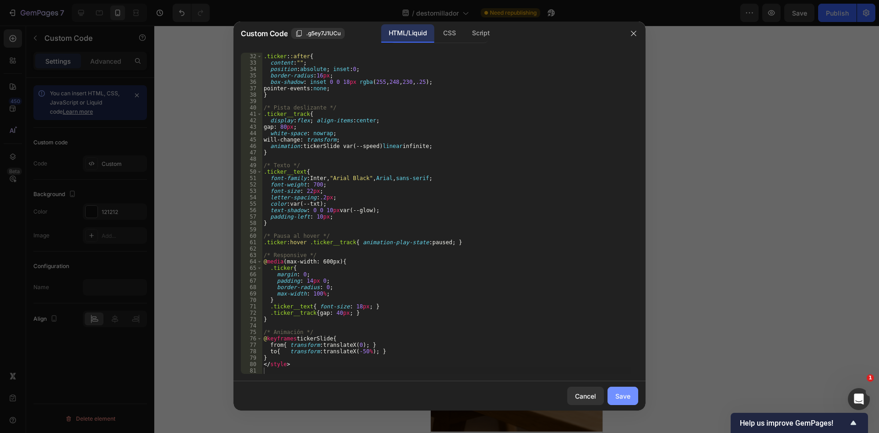
click at [623, 392] on div "Save" at bounding box center [622, 396] width 15 height 10
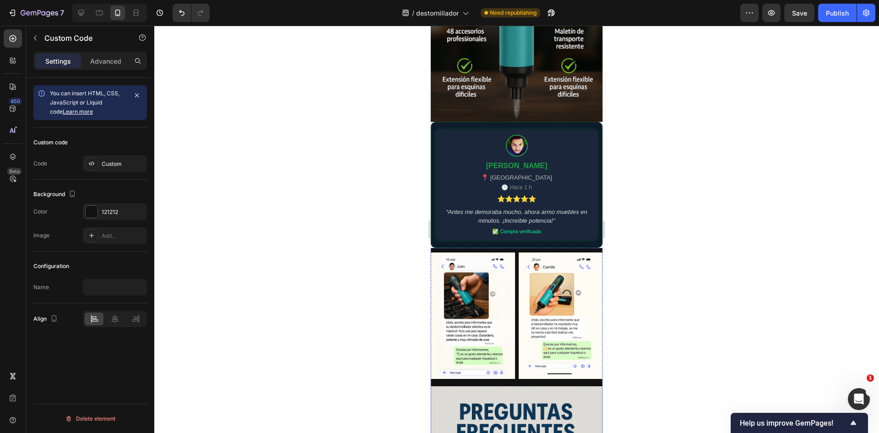
scroll to position [1306, 0]
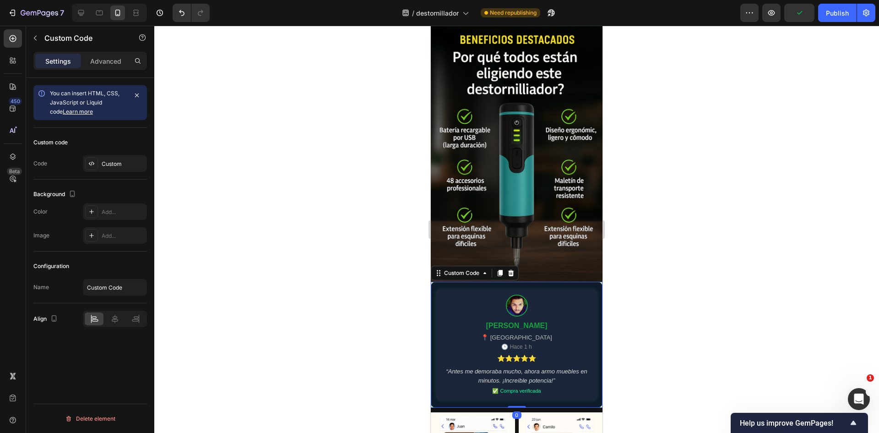
click at [538, 310] on div "Luis M. 📍 Santiago 🕒 Hace 1 h ⭐⭐⭐⭐⭐ “Antes me demoraba mucho, ahora armo mueble…" at bounding box center [517, 344] width 162 height 111
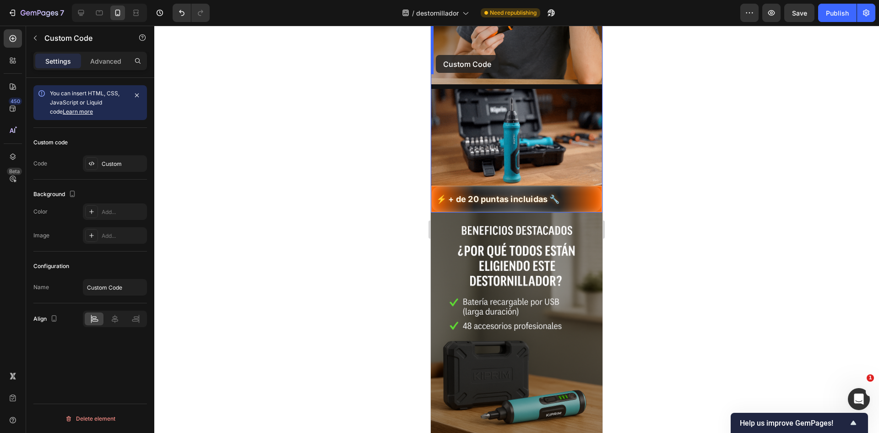
scroll to position [808, 0]
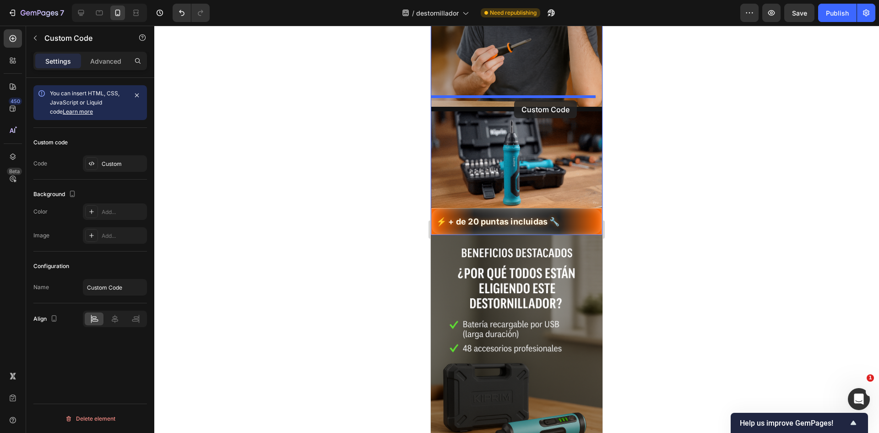
drag, startPoint x: 439, startPoint y: 261, endPoint x: 514, endPoint y: 100, distance: 177.5
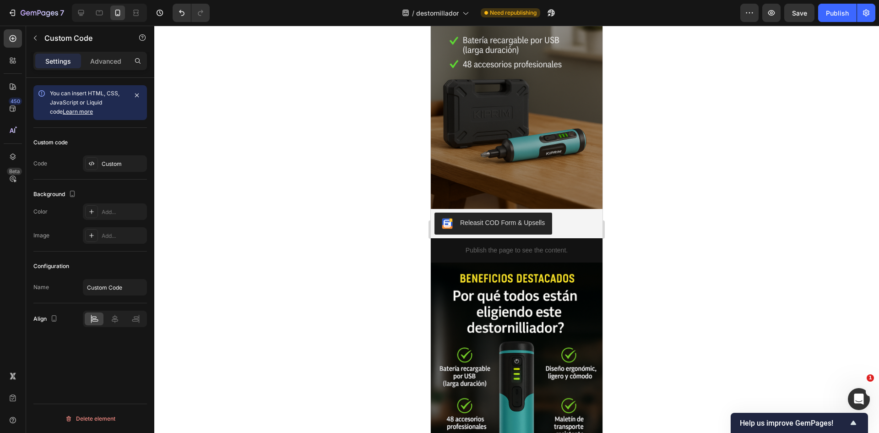
scroll to position [1220, 0]
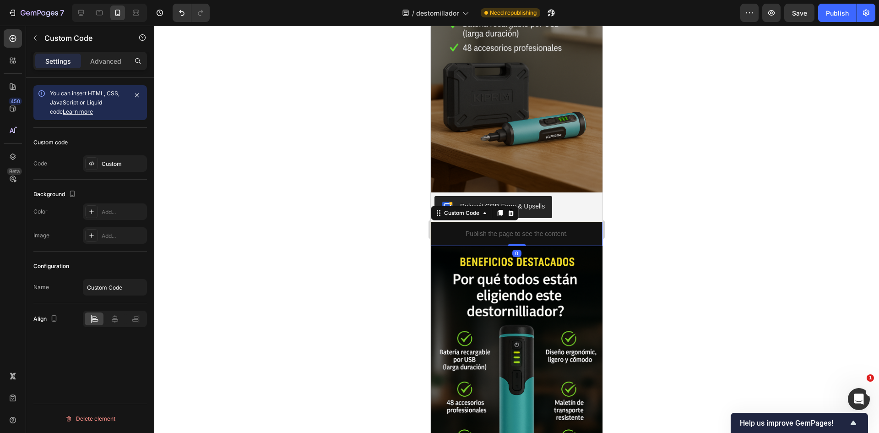
click at [544, 222] on div "Publish the page to see the content." at bounding box center [517, 234] width 172 height 24
click at [112, 175] on div "Custom code Code Custom" at bounding box center [90, 154] width 114 height 52
click at [112, 163] on div "Custom" at bounding box center [123, 164] width 43 height 8
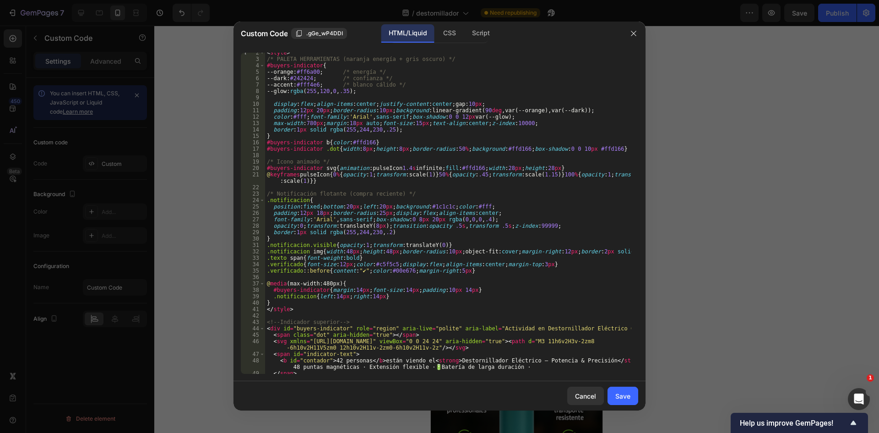
scroll to position [0, 0]
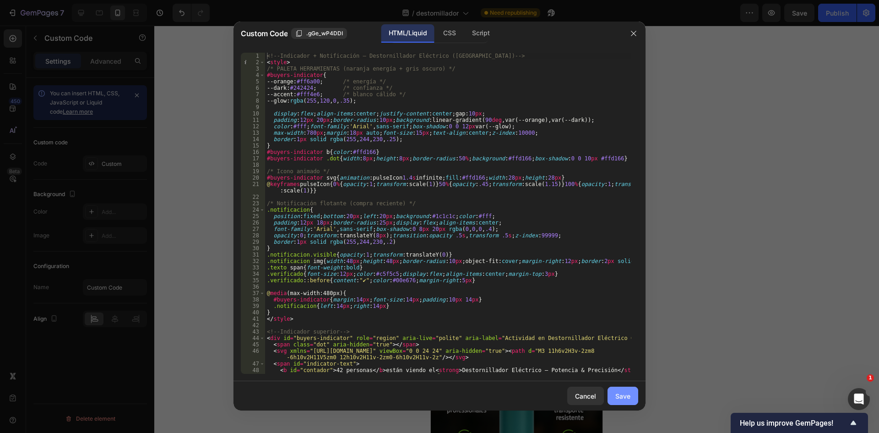
click at [621, 398] on div "Save" at bounding box center [622, 396] width 15 height 10
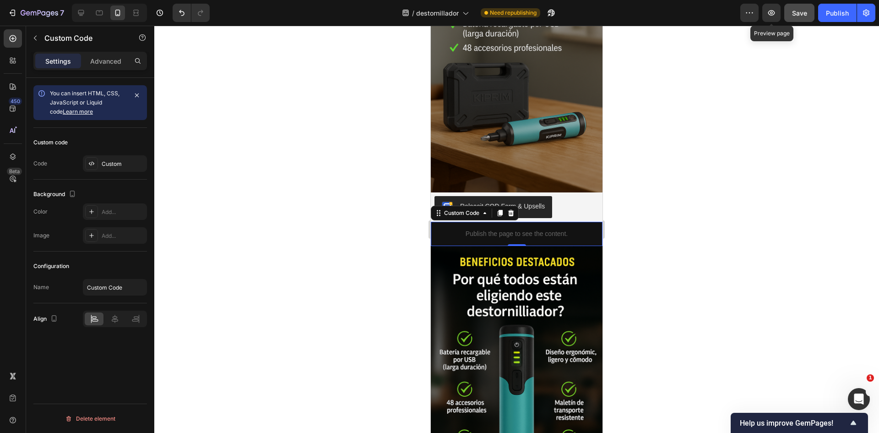
click at [801, 8] on div "Save" at bounding box center [799, 13] width 15 height 10
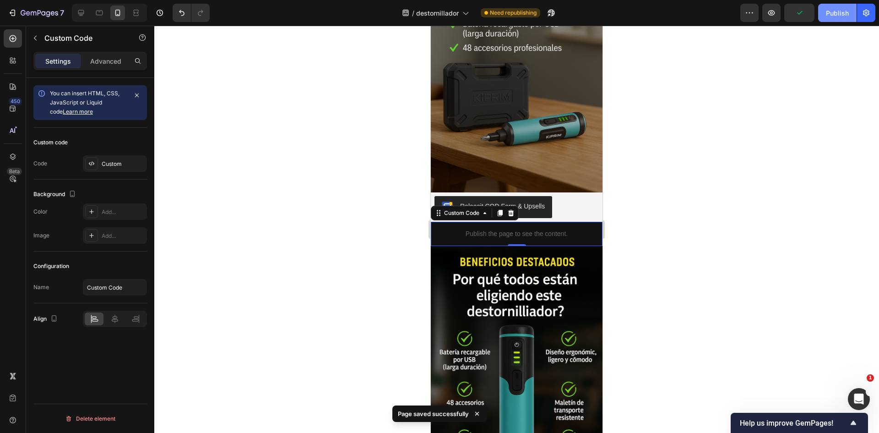
click at [829, 9] on div "Publish" at bounding box center [837, 13] width 23 height 10
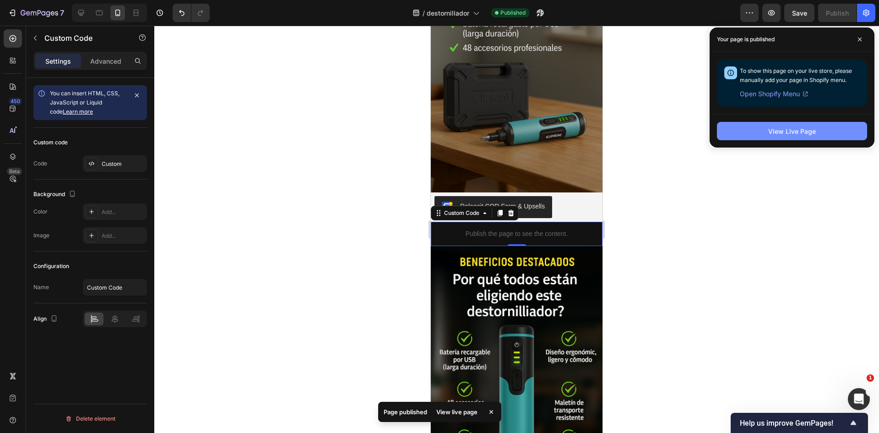
click at [755, 125] on button "View Live Page" at bounding box center [792, 131] width 150 height 18
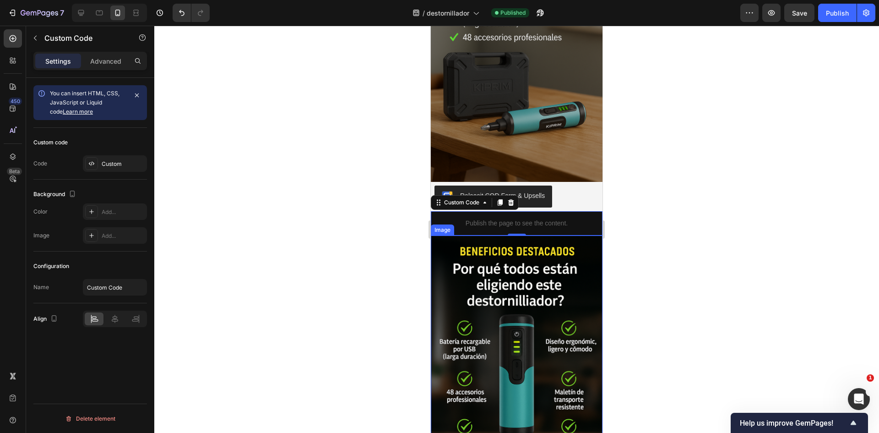
scroll to position [1175, 0]
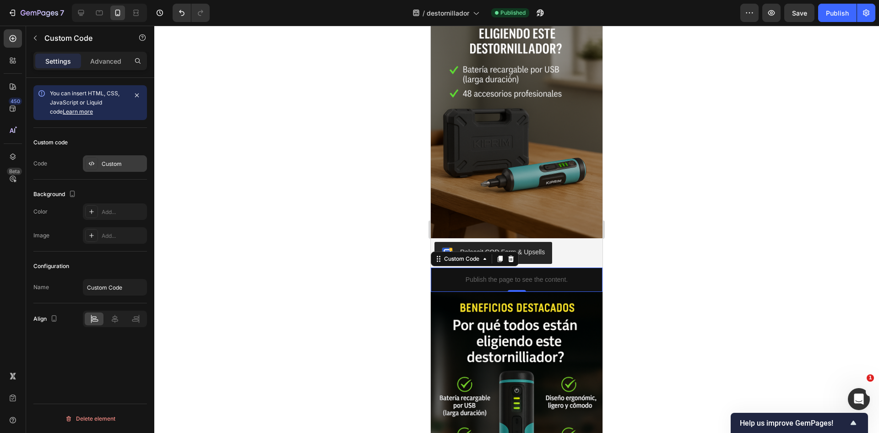
click at [108, 163] on div "Custom" at bounding box center [123, 164] width 43 height 8
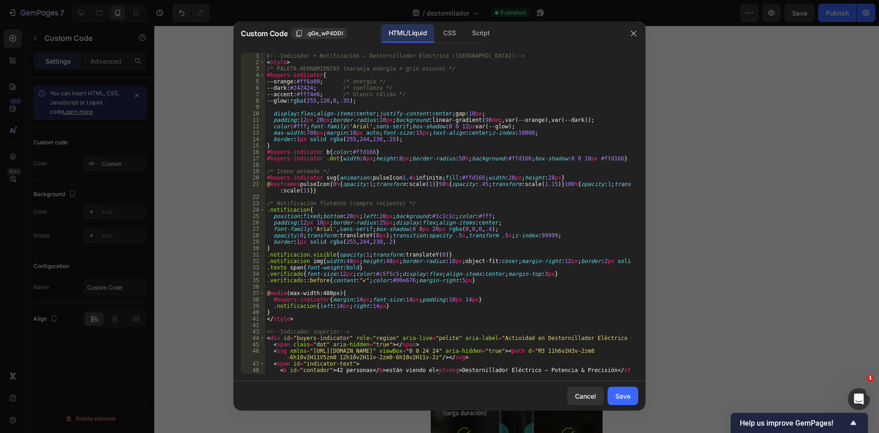
click at [340, 166] on div "<!-- Indicador + Notificación – Destornillador Eléctrico (Chile) --> < style > …" at bounding box center [448, 220] width 366 height 334
type textarea "</script>"
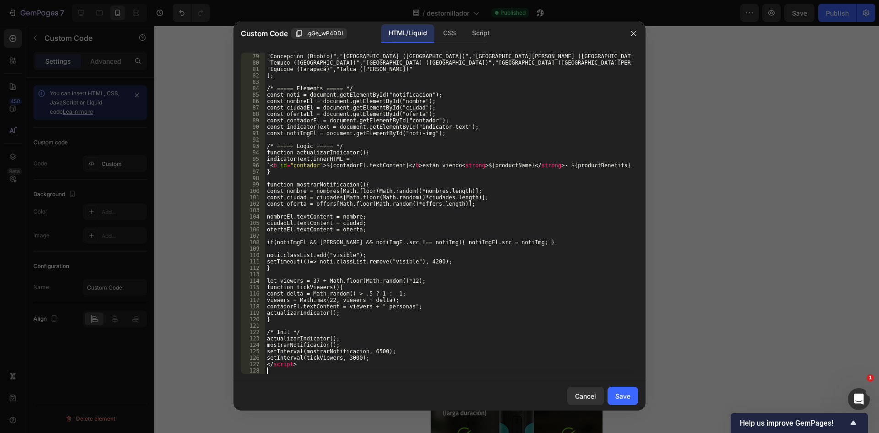
scroll to position [531, 0]
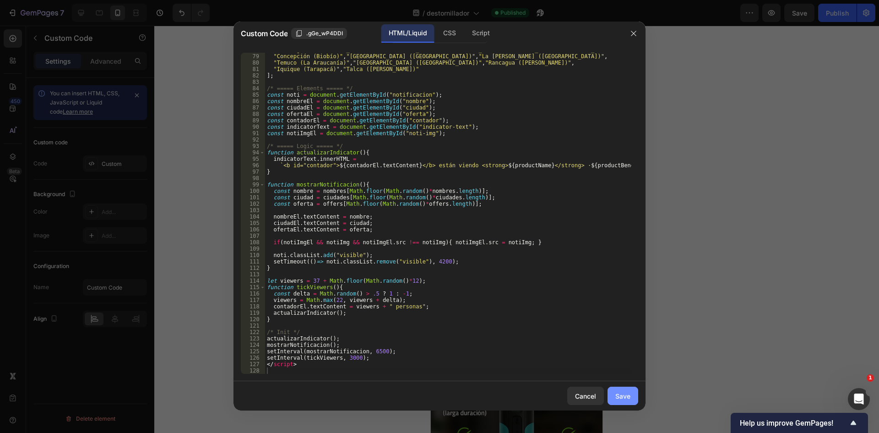
click at [627, 398] on div "Save" at bounding box center [622, 396] width 15 height 10
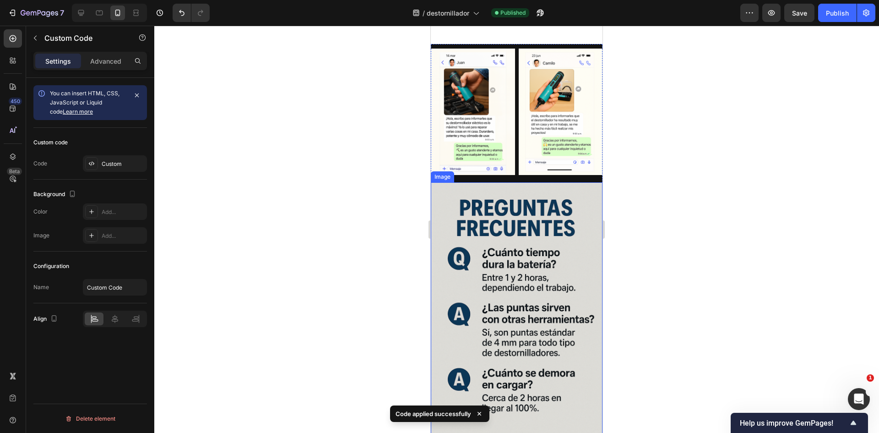
scroll to position [1541, 0]
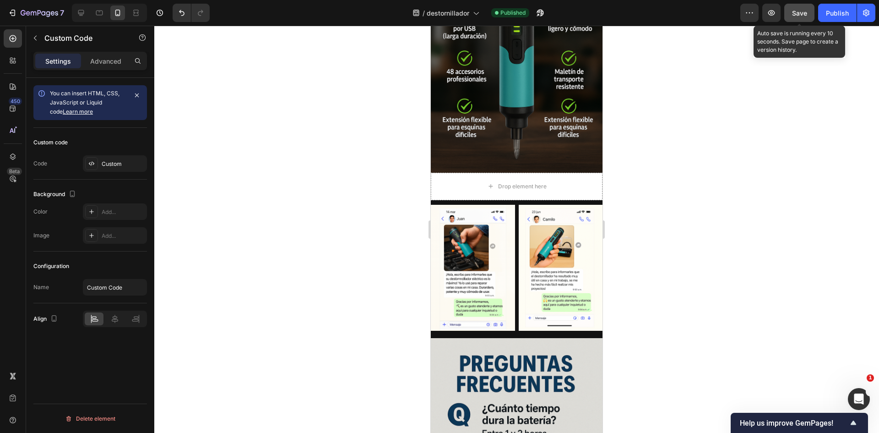
click at [802, 14] on span "Save" at bounding box center [799, 13] width 15 height 8
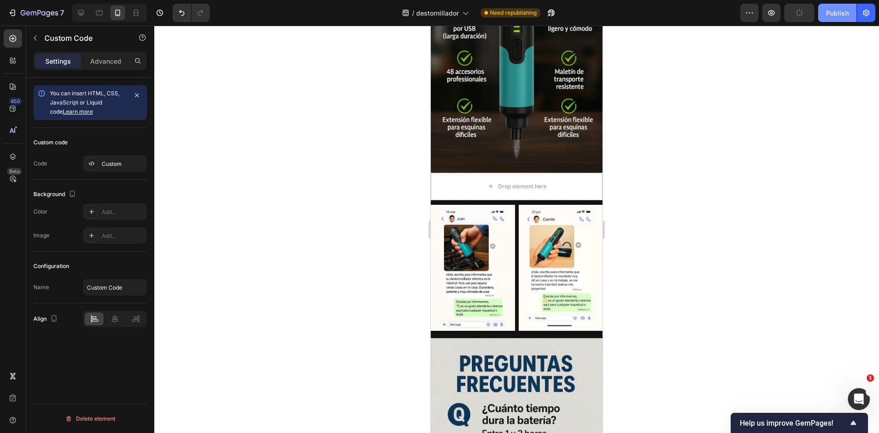
click at [834, 11] on div "Publish" at bounding box center [837, 13] width 23 height 10
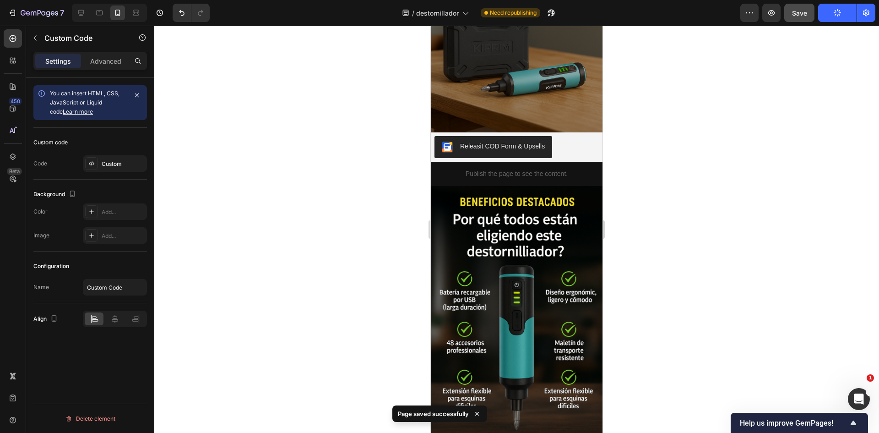
scroll to position [1404, 0]
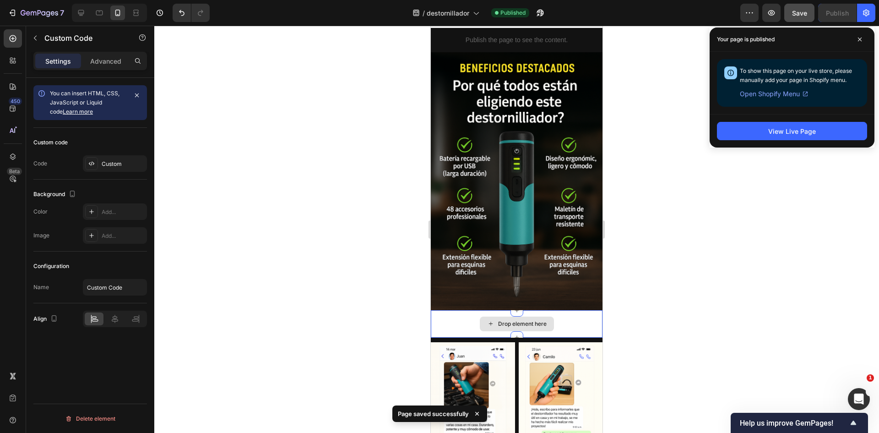
click at [575, 317] on div "Drop element here" at bounding box center [517, 323] width 172 height 27
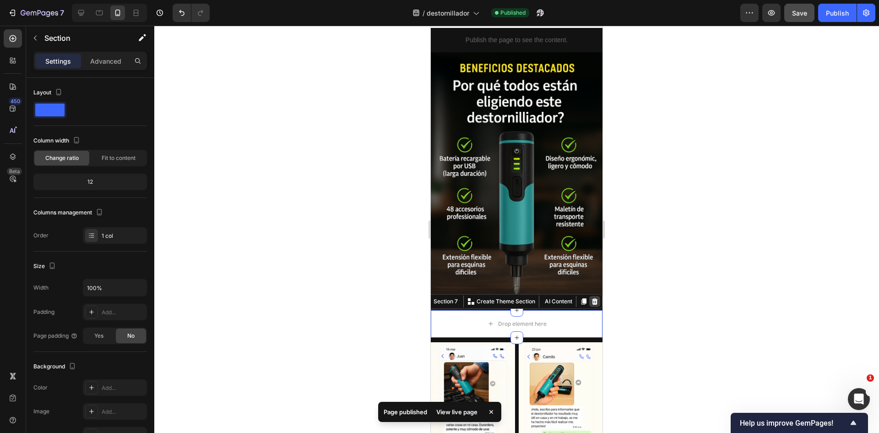
click at [592, 298] on icon at bounding box center [595, 301] width 6 height 6
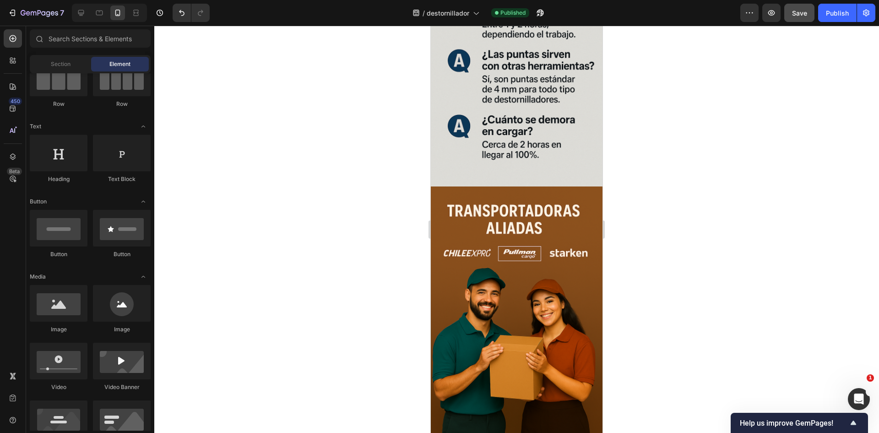
scroll to position [1999, 0]
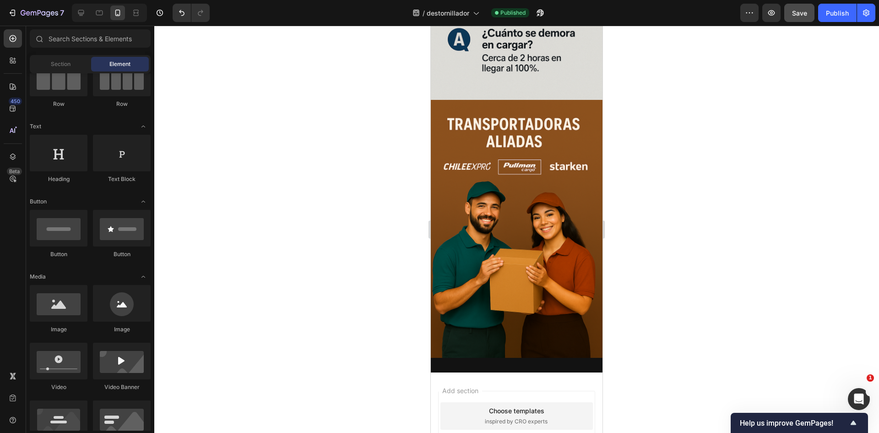
click at [816, 8] on div "Preview Save Publish" at bounding box center [807, 13] width 135 height 18
click at [792, 13] on span "Save" at bounding box center [799, 13] width 15 height 8
click at [833, 13] on div "Publish" at bounding box center [837, 13] width 23 height 10
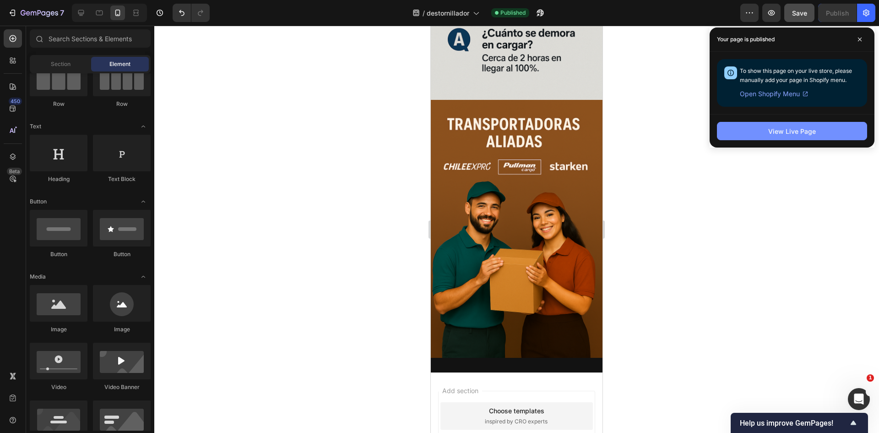
click at [786, 127] on div "View Live Page" at bounding box center [792, 131] width 48 height 10
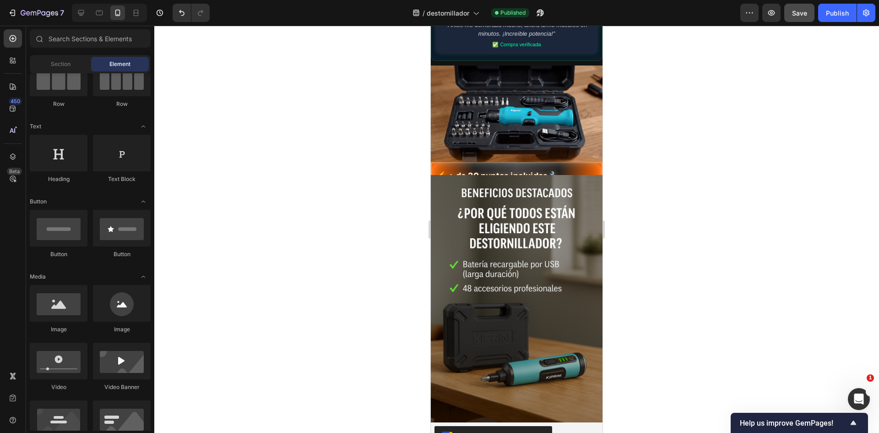
scroll to position [900, 0]
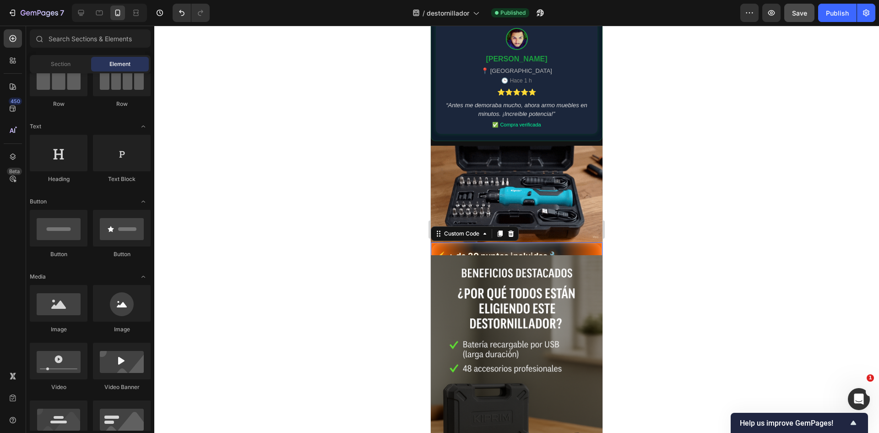
click at [485, 249] on span "⚡ + de 20 puntas incluidas 🔧" at bounding box center [496, 255] width 128 height 12
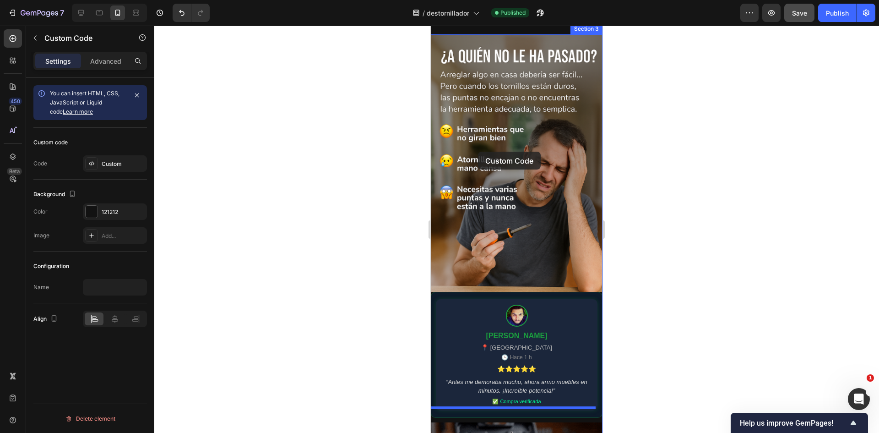
scroll to position [580, 0]
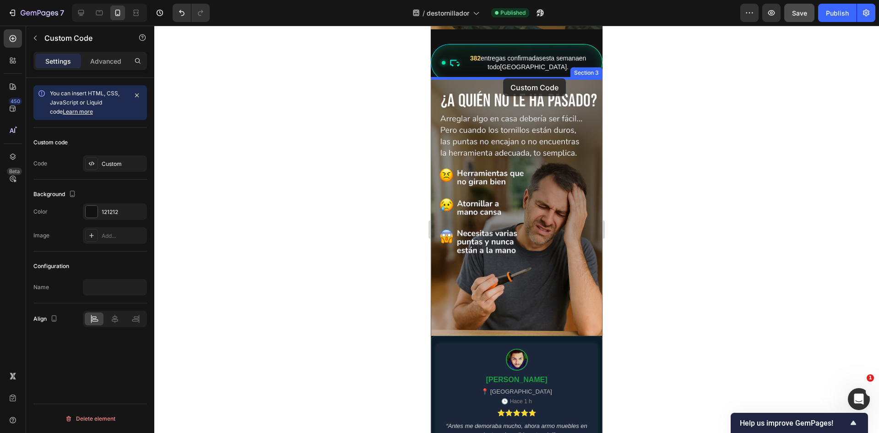
drag, startPoint x: 436, startPoint y: 221, endPoint x: 502, endPoint y: 80, distance: 155.4
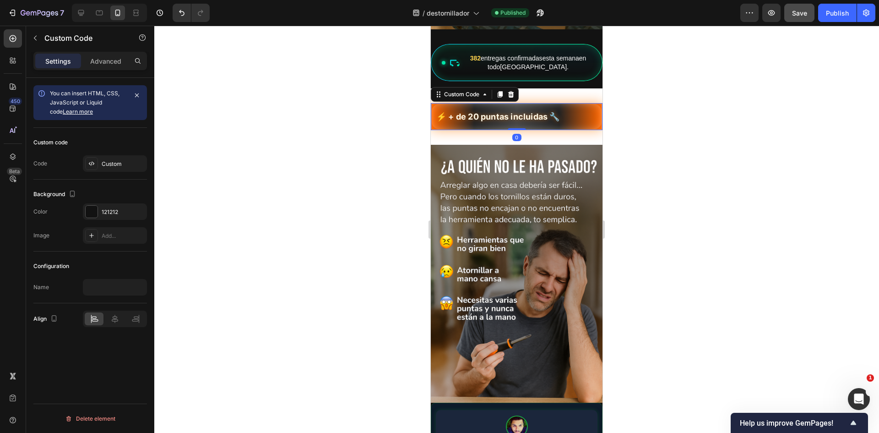
click at [695, 190] on div at bounding box center [516, 229] width 725 height 407
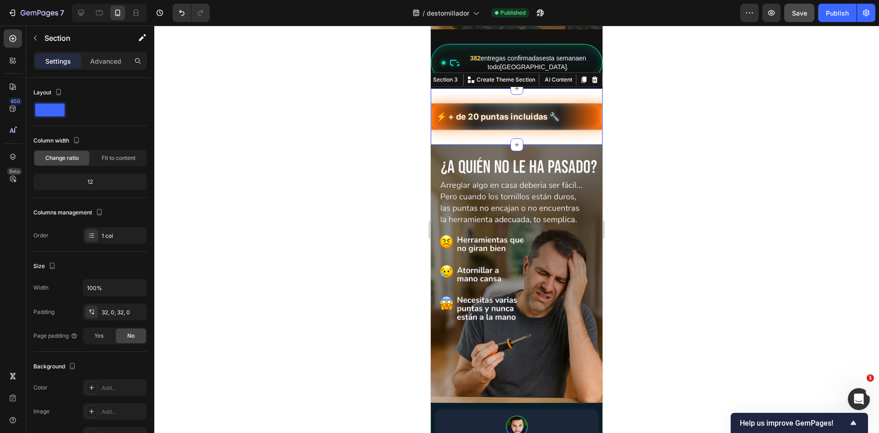
click at [548, 128] on div "⚡ + de 20 puntas incluidas 🔧 Custom Code Section 3 You can create reusable sect…" at bounding box center [517, 116] width 172 height 56
click at [96, 60] on p "Advanced" at bounding box center [105, 61] width 31 height 10
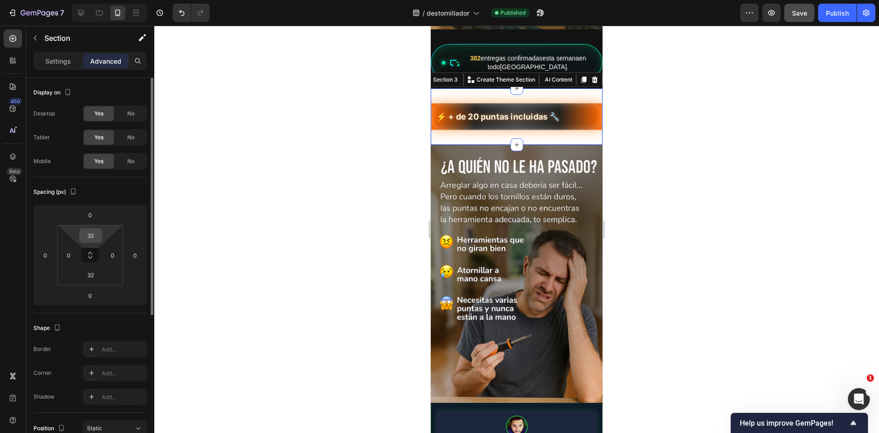
click at [91, 235] on input "32" at bounding box center [90, 235] width 18 height 14
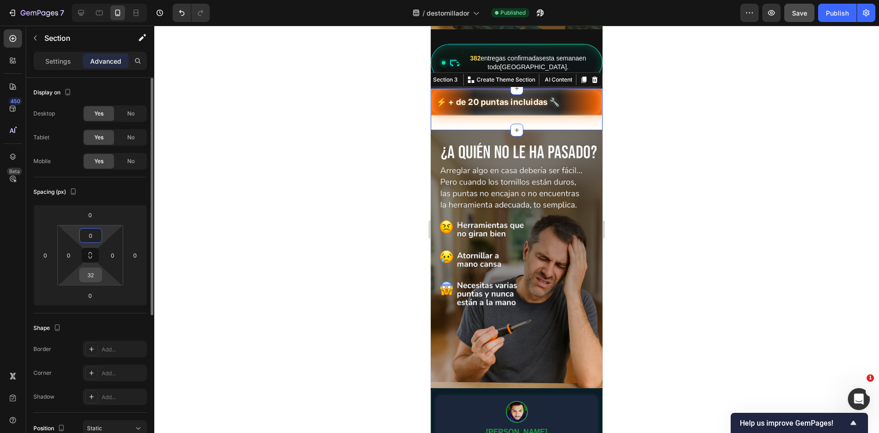
type input "0"
click at [92, 280] on input "32" at bounding box center [90, 275] width 18 height 14
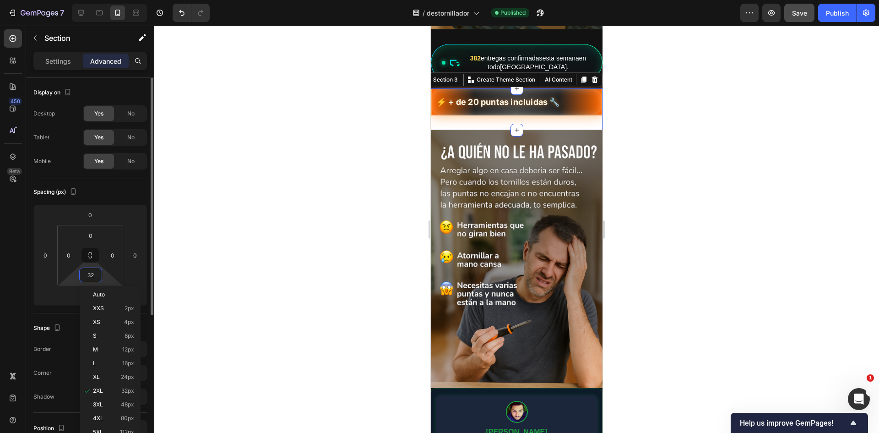
type input "0"
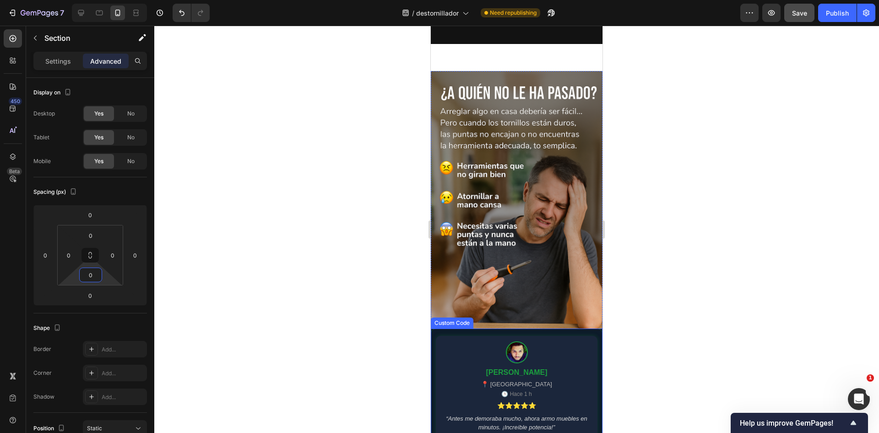
scroll to position [482, 0]
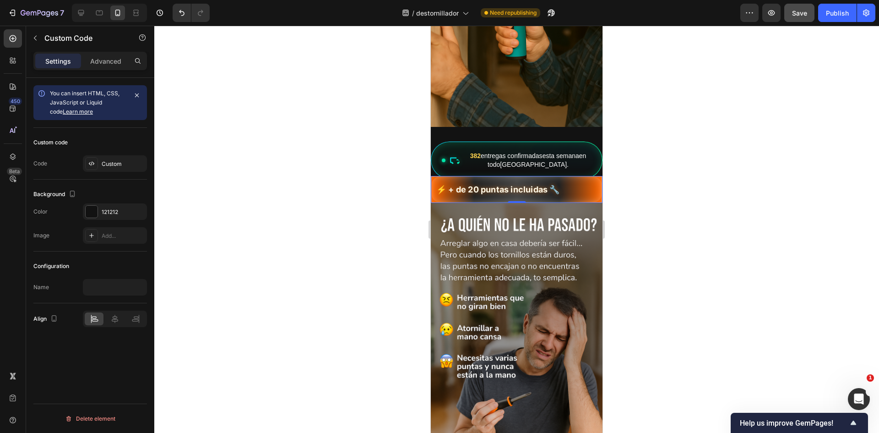
click at [569, 191] on div "⚡ + de 20 puntas incluidas 🔧" at bounding box center [517, 189] width 170 height 12
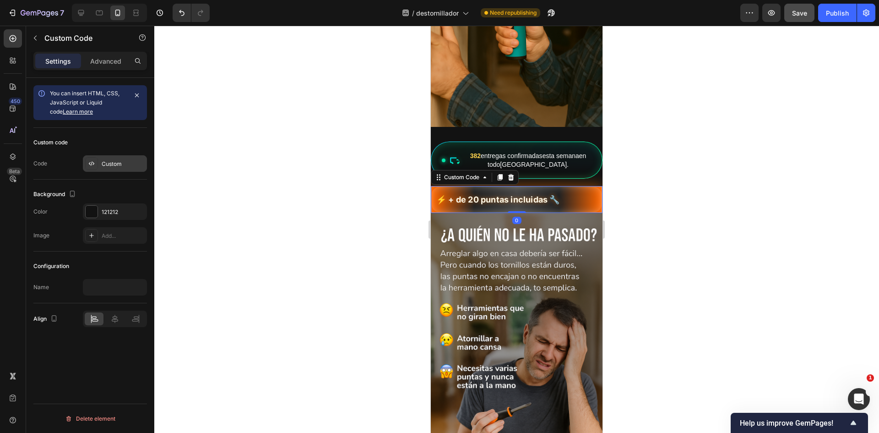
click at [91, 160] on icon at bounding box center [91, 163] width 7 height 7
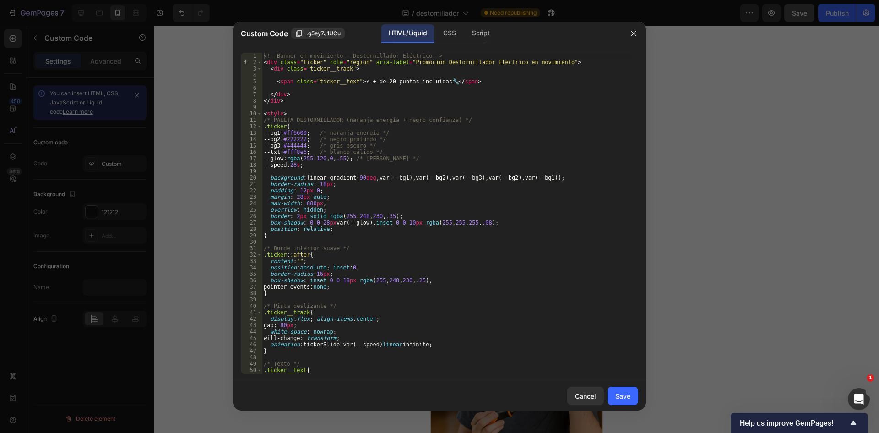
click at [443, 80] on div "<!-- Banner en movimiento – Destornillador Eléctrico --> < div class = "ticker"…" at bounding box center [446, 220] width 369 height 334
click at [453, 81] on div "<!-- Banner en movimiento – Destornillador Eléctrico --> < div class = "ticker"…" at bounding box center [446, 220] width 369 height 334
drag, startPoint x: 457, startPoint y: 81, endPoint x: 451, endPoint y: 81, distance: 5.5
click at [451, 81] on div "<!-- Banner en movimiento – Destornillador Eléctrico --> < div class = "ticker"…" at bounding box center [446, 220] width 369 height 334
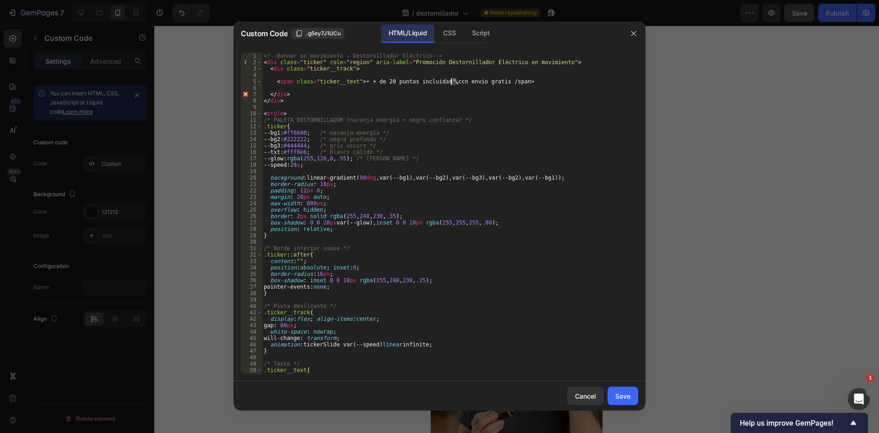
type textarea "<span class="ticker__text">⚡ + de 20 puntas incluidas 🔧ccenvio gratis /span>"
click at [457, 83] on div "<!-- Banner en movimiento – Destornillador Eléctrico --> < div class = "ticker"…" at bounding box center [446, 220] width 369 height 334
click at [490, 81] on div "<!-- Banner en movimiento – Destornillador Eléctrico --> < div class = "ticker"…" at bounding box center [446, 220] width 369 height 334
click at [488, 81] on div "<!-- Banner en movimiento – Destornillador Eléctrico --> < div class = "ticker"…" at bounding box center [446, 220] width 369 height 334
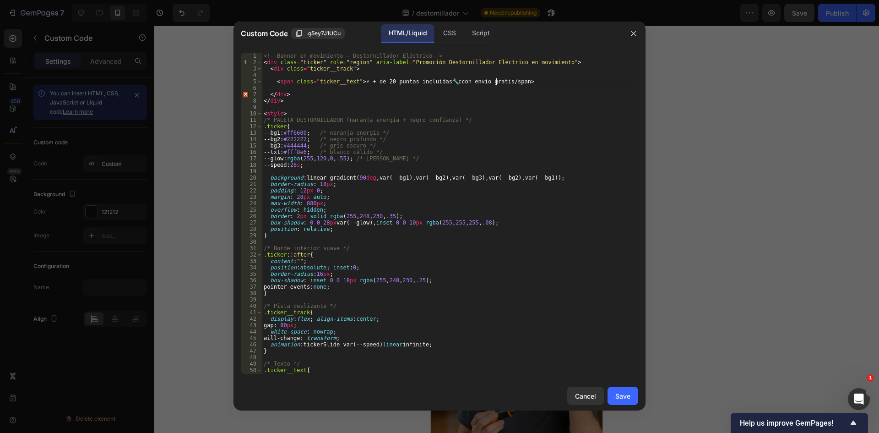
click at [455, 82] on div "<!-- Banner en movimiento – Destornillador Eléctrico --> < div class = "ticker"…" at bounding box center [446, 220] width 369 height 334
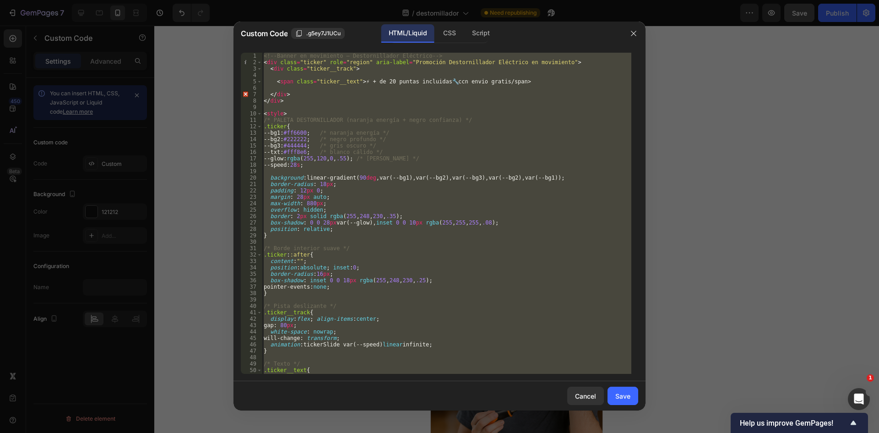
click at [455, 82] on div "<!-- Banner en movimiento – Destornillador Eléctrico --> < div class = "ticker"…" at bounding box center [446, 213] width 369 height 321
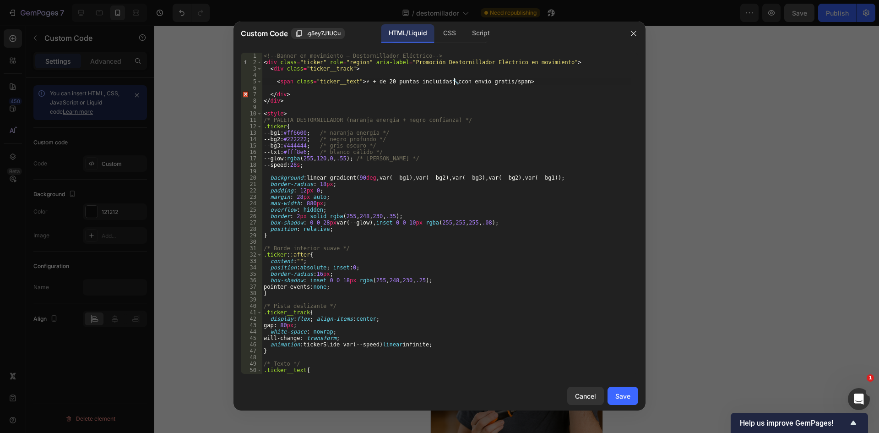
scroll to position [0, 16]
type textarea "<span class="ticker__text">⚡ + de 20 puntas incluidas 🔧 con envio gratis/span>"
click at [630, 397] on button "Save" at bounding box center [622, 395] width 31 height 18
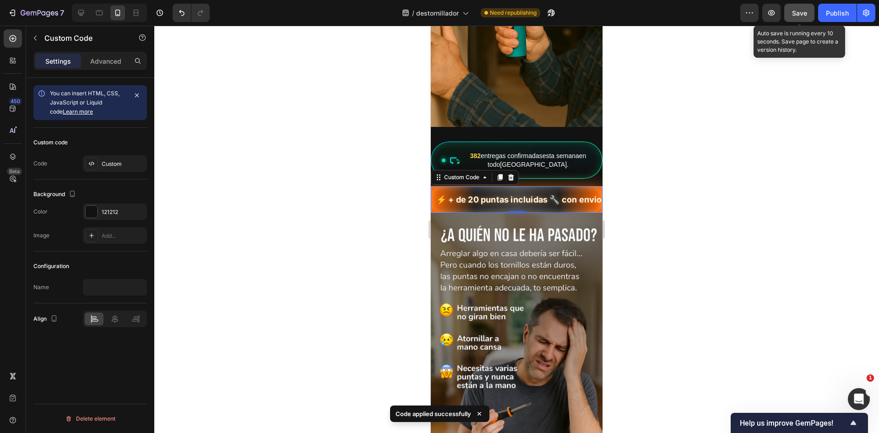
click at [805, 14] on span "Save" at bounding box center [799, 13] width 15 height 8
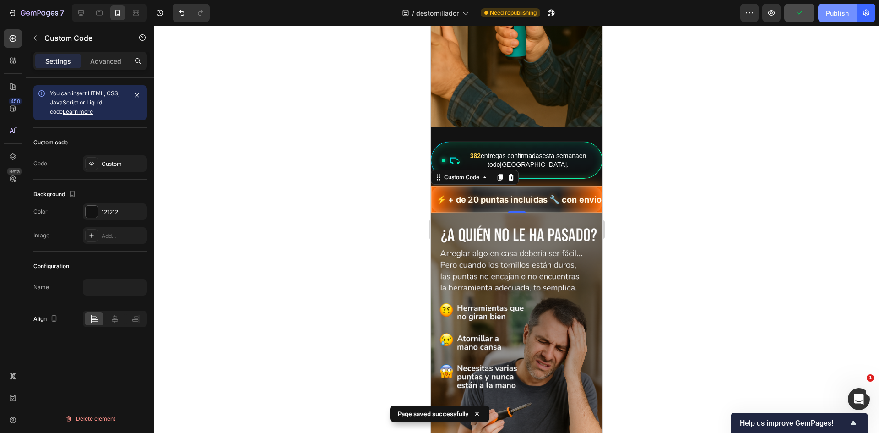
click at [833, 14] on div "Publish" at bounding box center [837, 13] width 23 height 10
